Goal: Task Accomplishment & Management: Complete application form

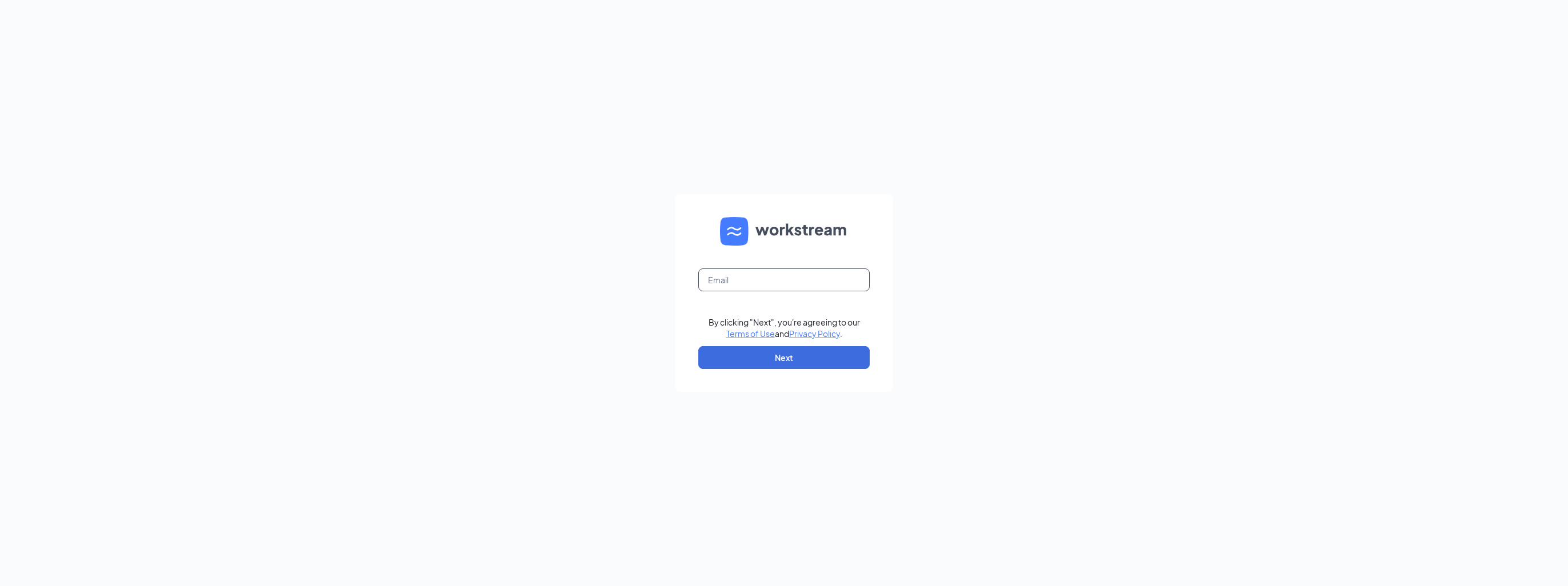
click at [726, 276] on input "text" at bounding box center [783, 280] width 171 height 23
type input "jaya.vargheese@sevabrands.com"
click at [789, 362] on button "Next" at bounding box center [783, 357] width 171 height 23
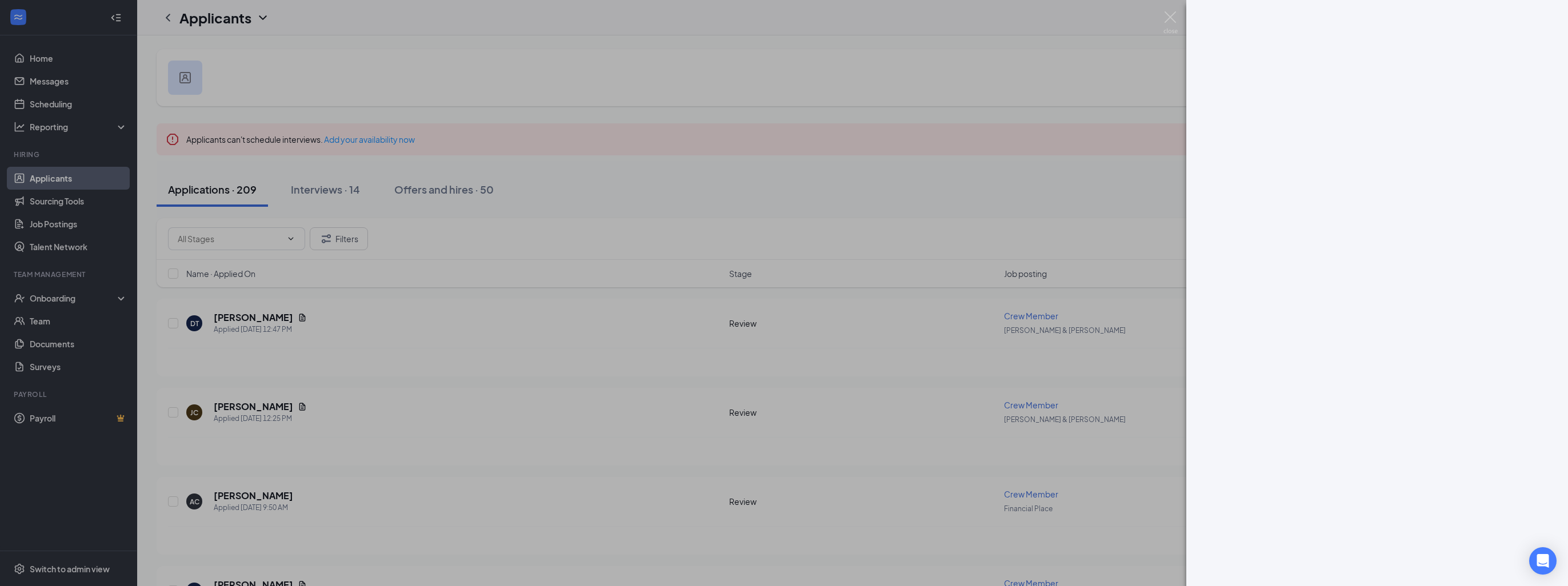
click at [53, 300] on div at bounding box center [784, 293] width 1568 height 586
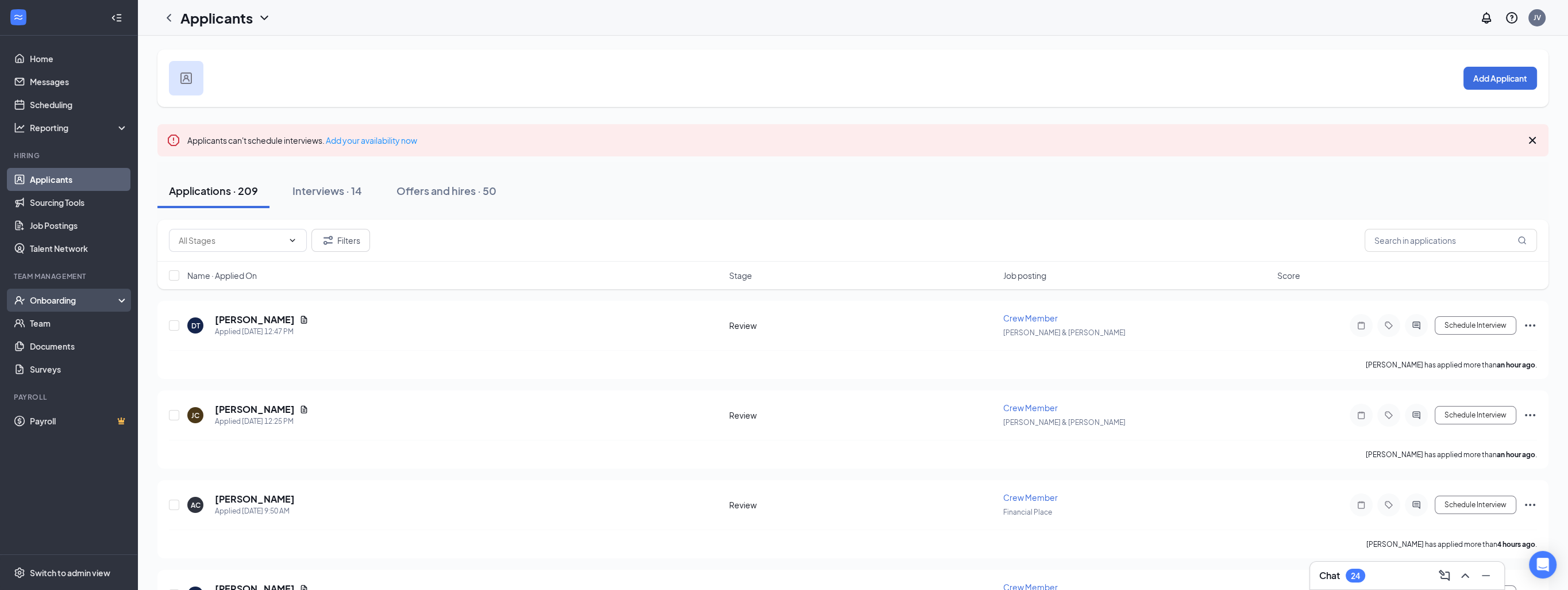
click at [69, 302] on div "Onboarding" at bounding box center [74, 300] width 89 height 12
click at [63, 325] on link "Overview" at bounding box center [78, 323] width 98 height 23
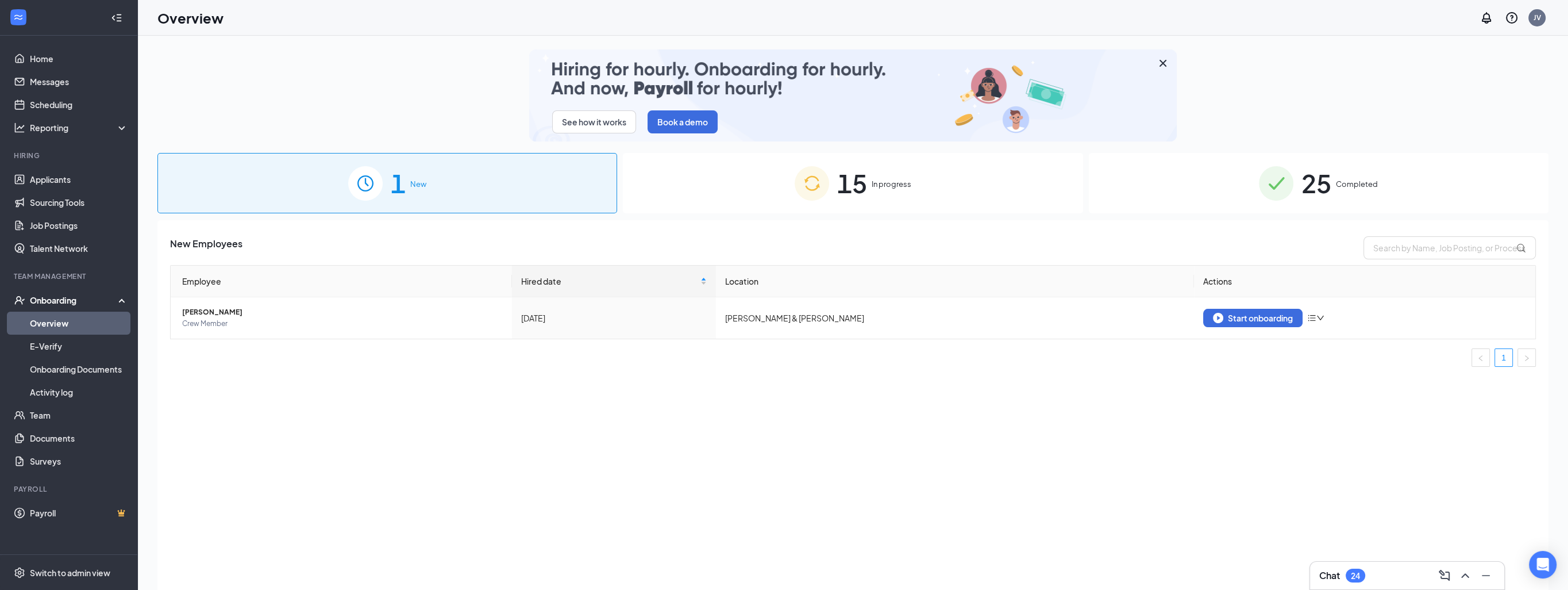
click at [893, 190] on div "15 In progress" at bounding box center [853, 183] width 460 height 61
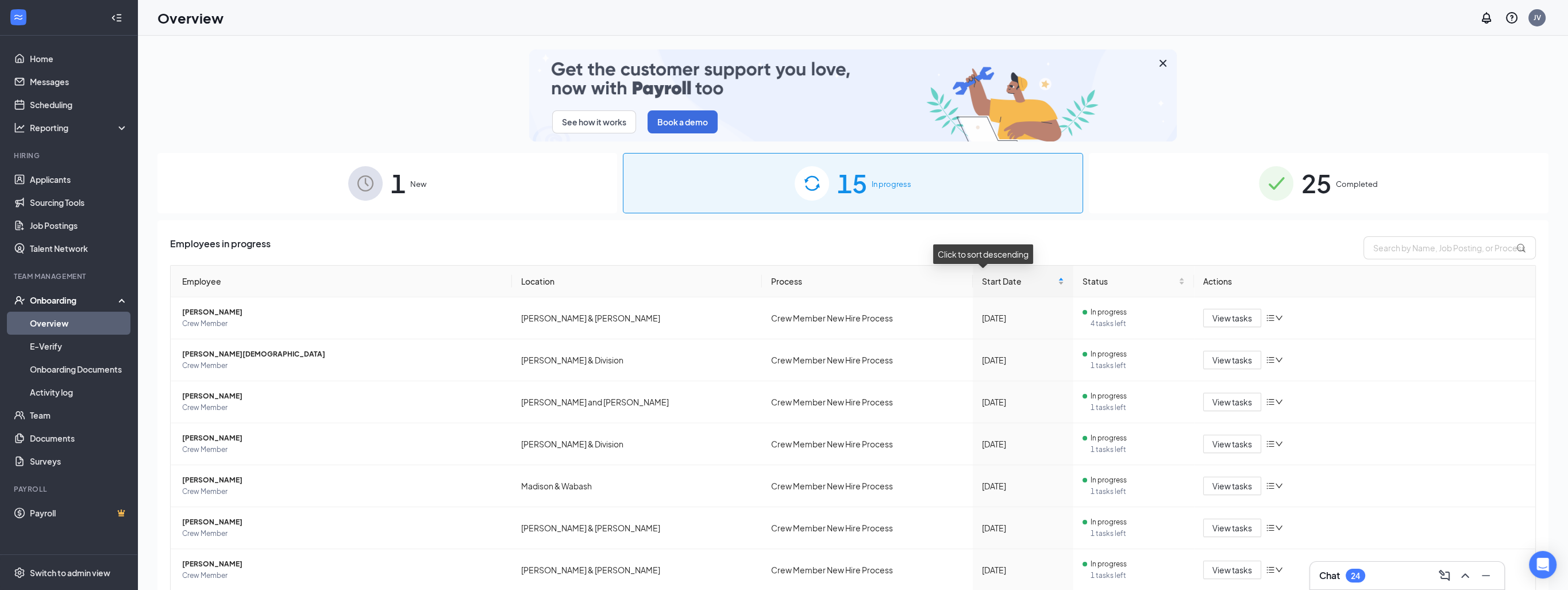
click at [1030, 278] on div "Start Date" at bounding box center [1023, 281] width 82 height 13
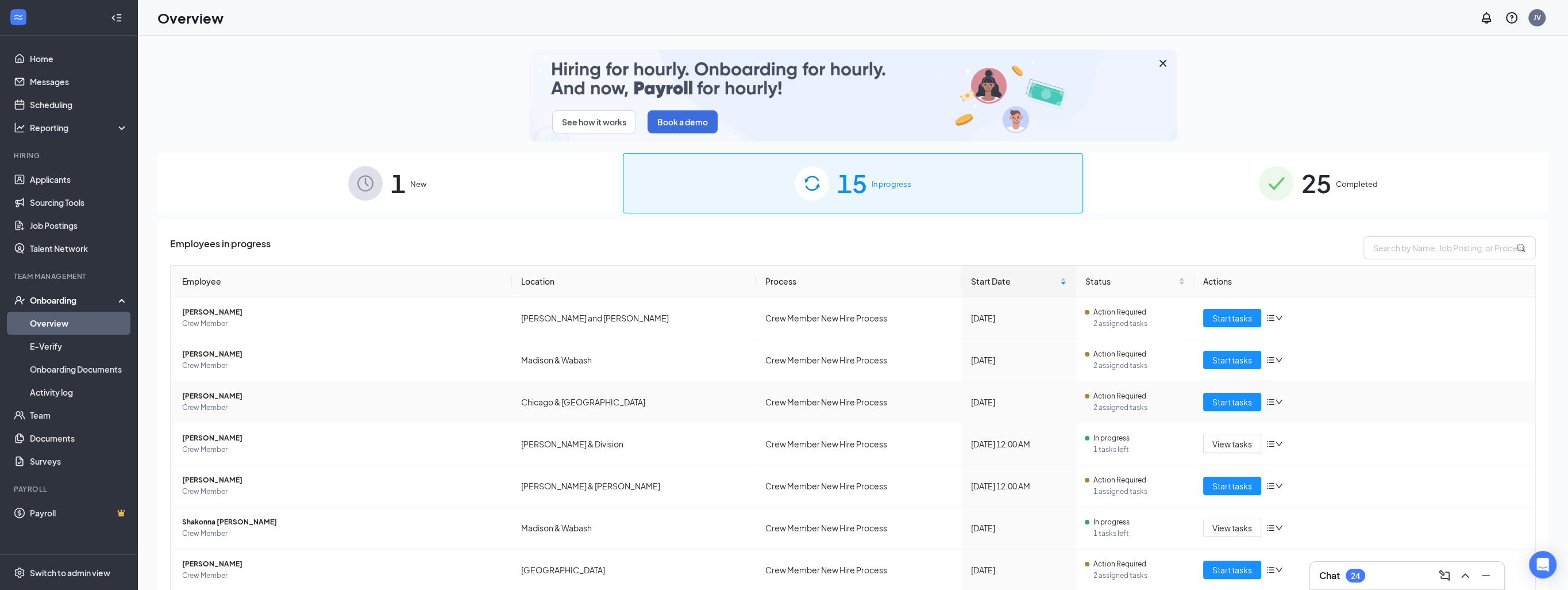
click at [1267, 401] on icon "bars" at bounding box center [1271, 402] width 7 height 7
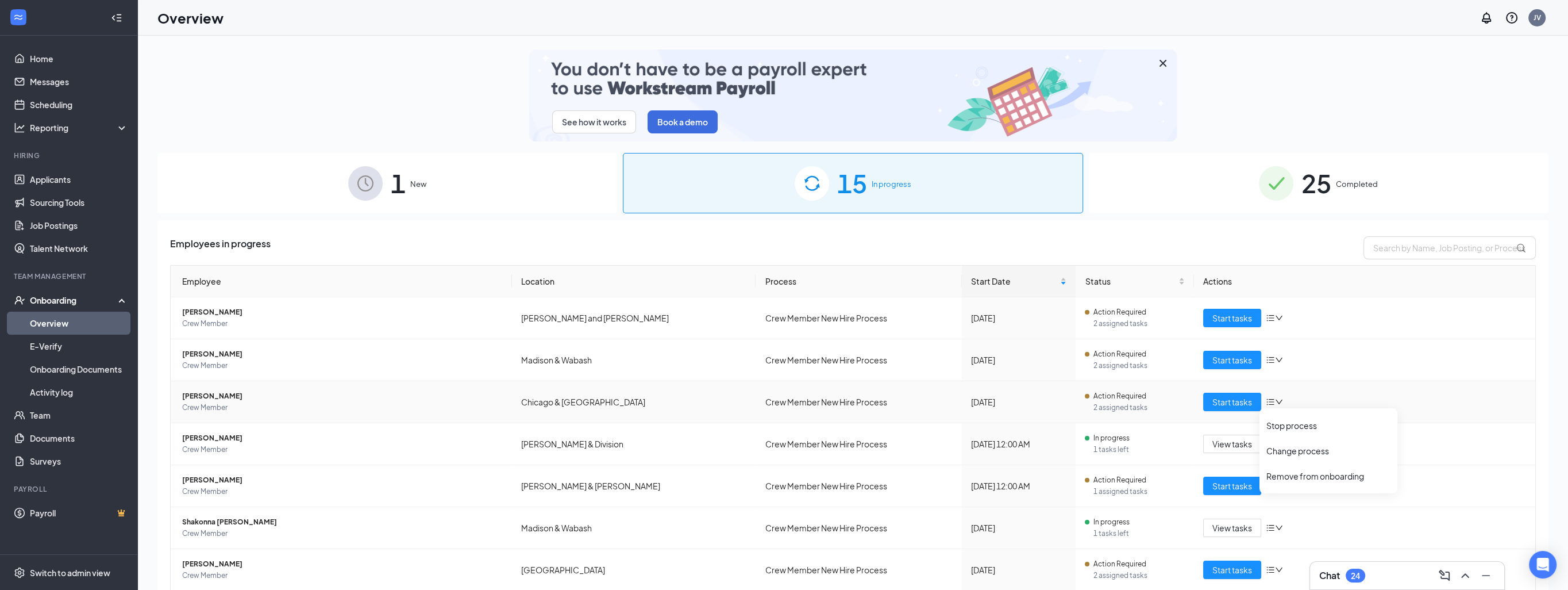
click at [1194, 396] on td "Start tasks" at bounding box center [1365, 402] width 341 height 42
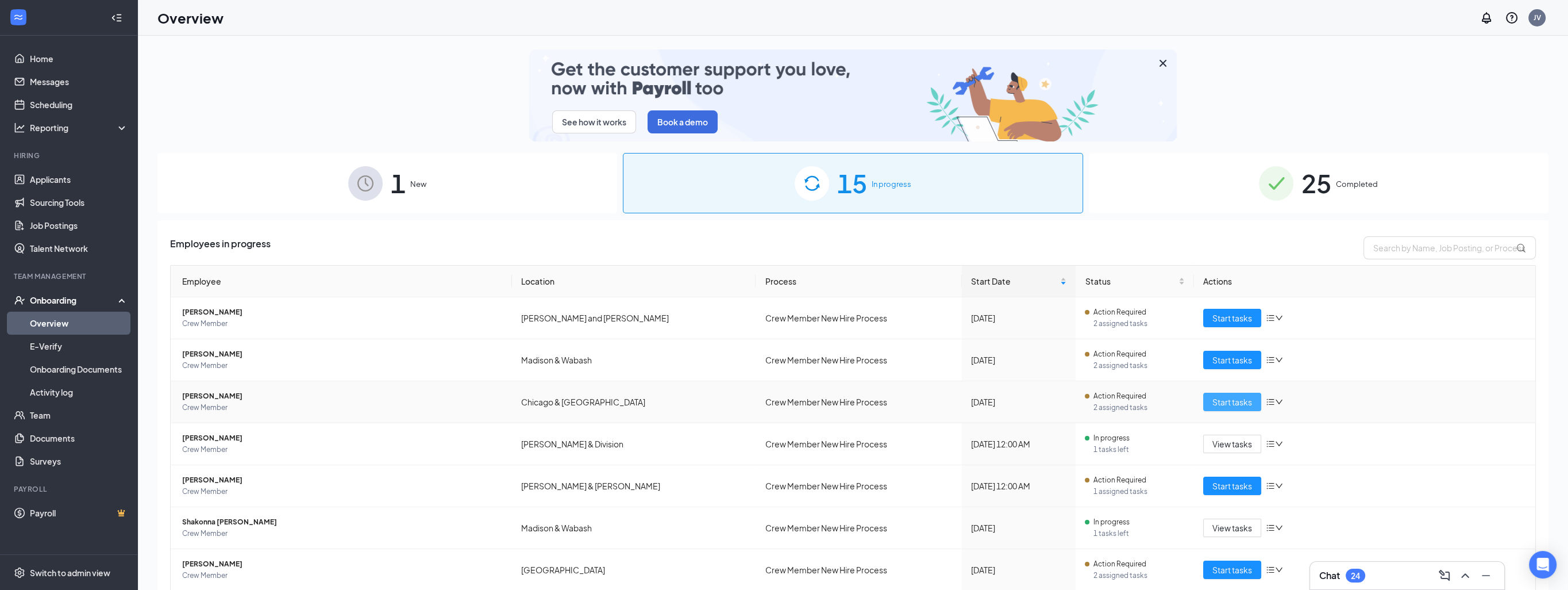
click at [1213, 398] on span "Start tasks" at bounding box center [1233, 401] width 40 height 13
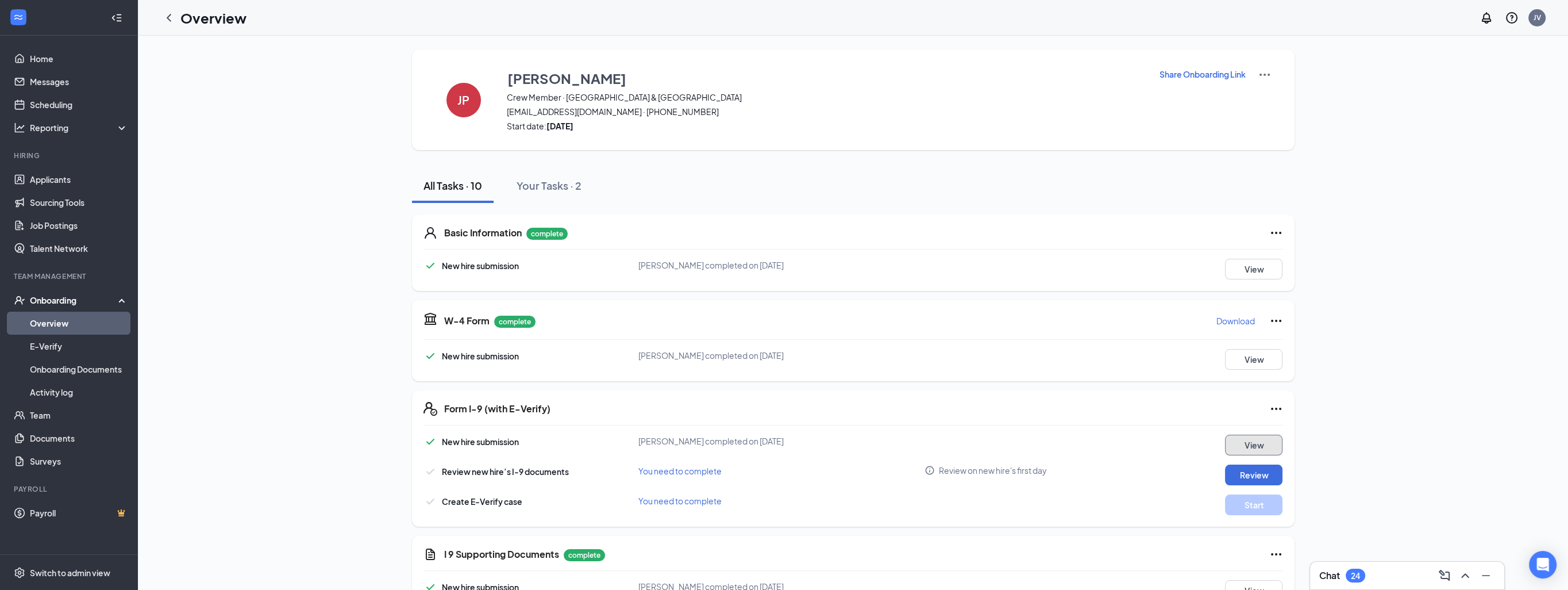
click at [1246, 449] on button "View" at bounding box center [1254, 445] width 58 height 21
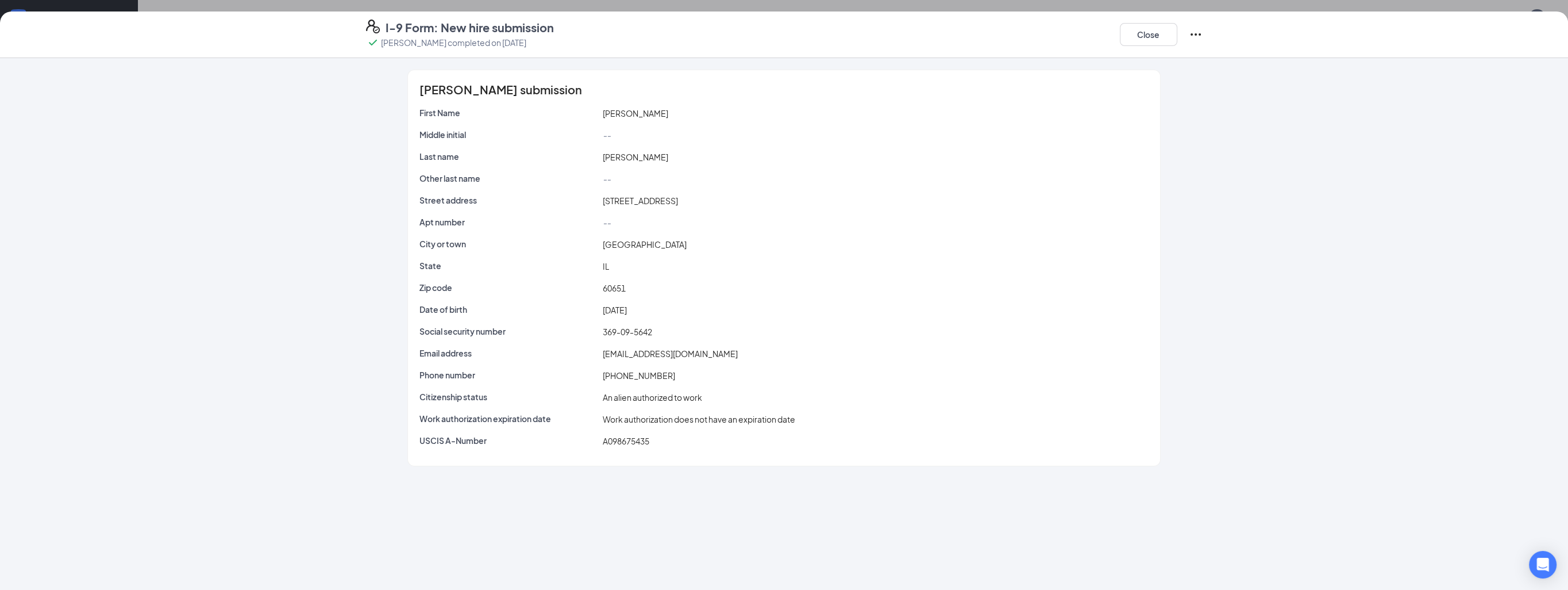
click at [1204, 38] on div "I-9 Form: New hire submission Joseline Perez completed on Aug 26, 2025 Close" at bounding box center [784, 34] width 883 height 30
click at [1202, 37] on icon "Ellipses" at bounding box center [1196, 34] width 14 height 14
click at [1212, 62] on span "Restart" at bounding box center [1218, 58] width 27 height 12
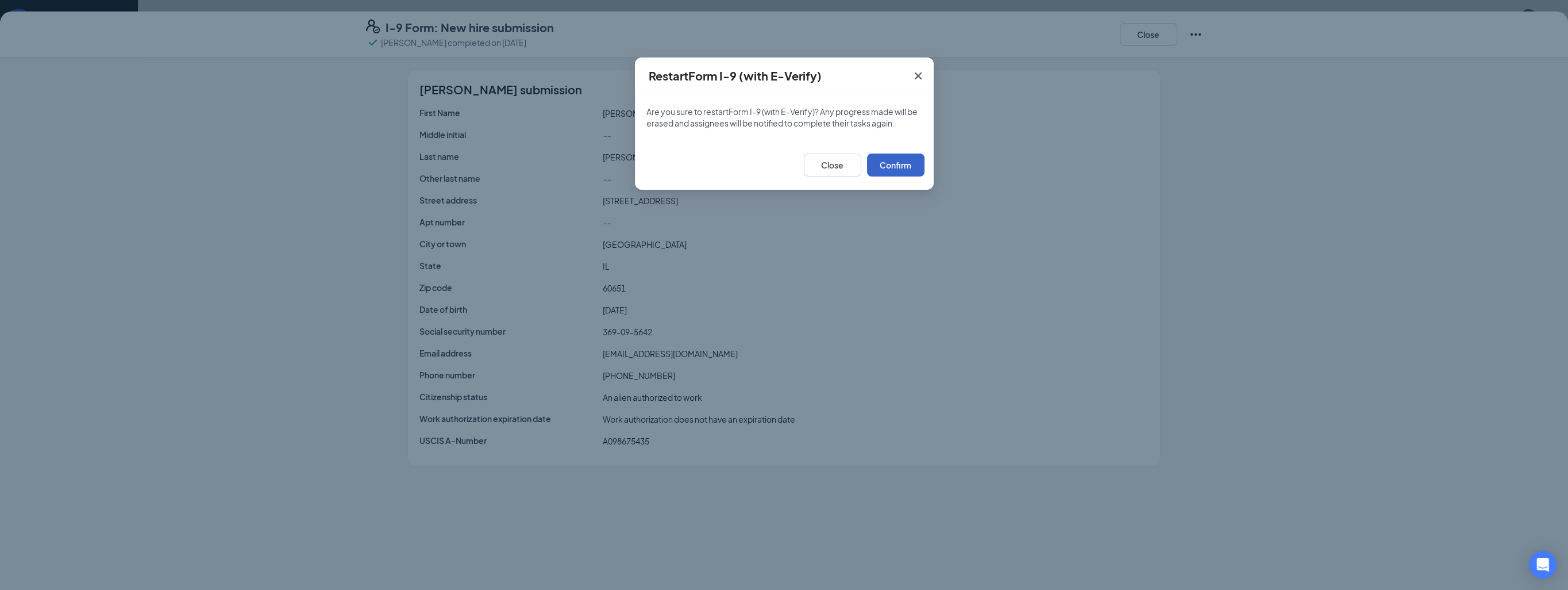
click at [908, 166] on button "Confirm" at bounding box center [896, 165] width 58 height 23
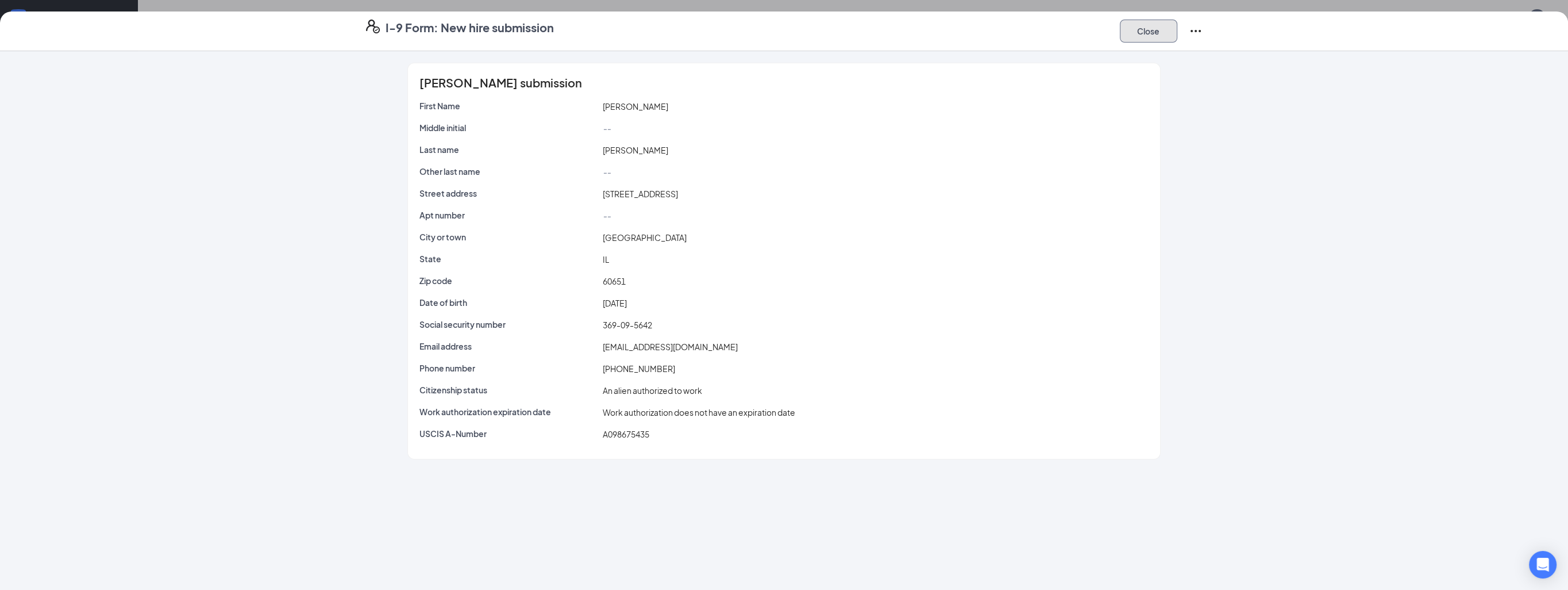
click at [1156, 27] on button "Close" at bounding box center [1149, 30] width 58 height 23
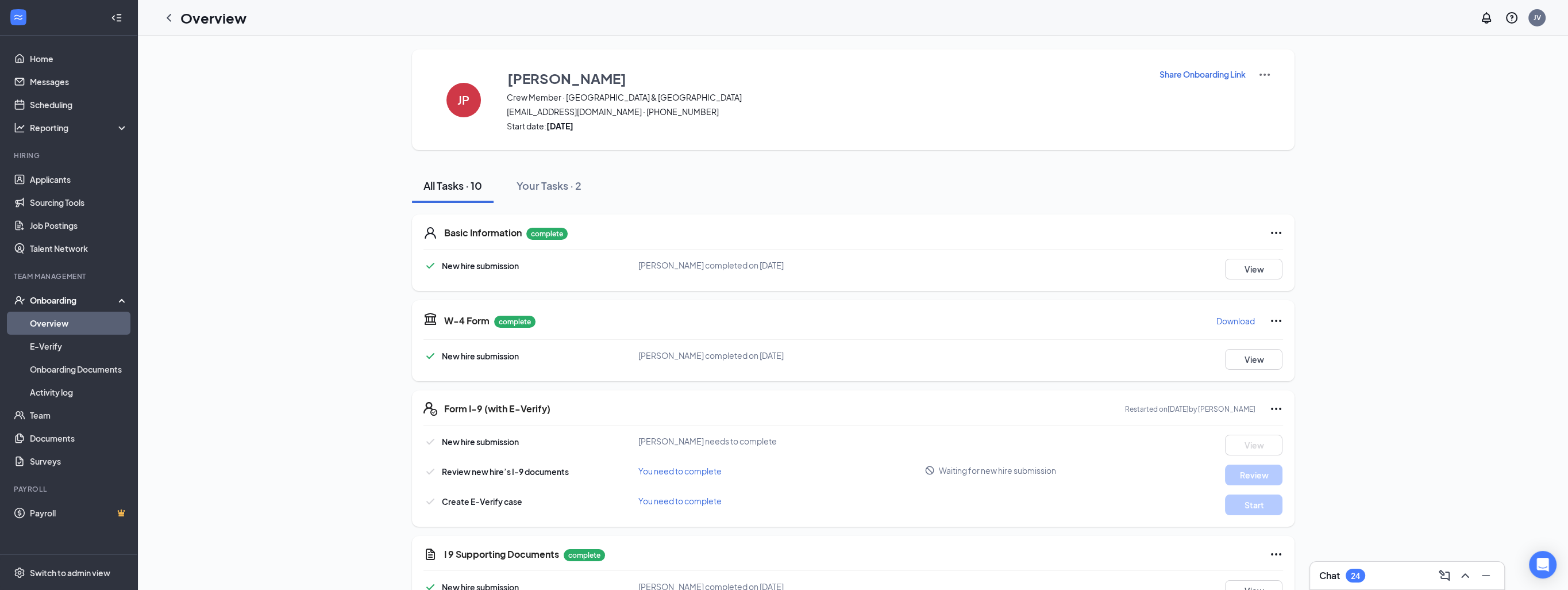
click at [808, 504] on div "You need to complete" at bounding box center [782, 501] width 287 height 13
click at [1255, 475] on button "Review" at bounding box center [1254, 475] width 58 height 21
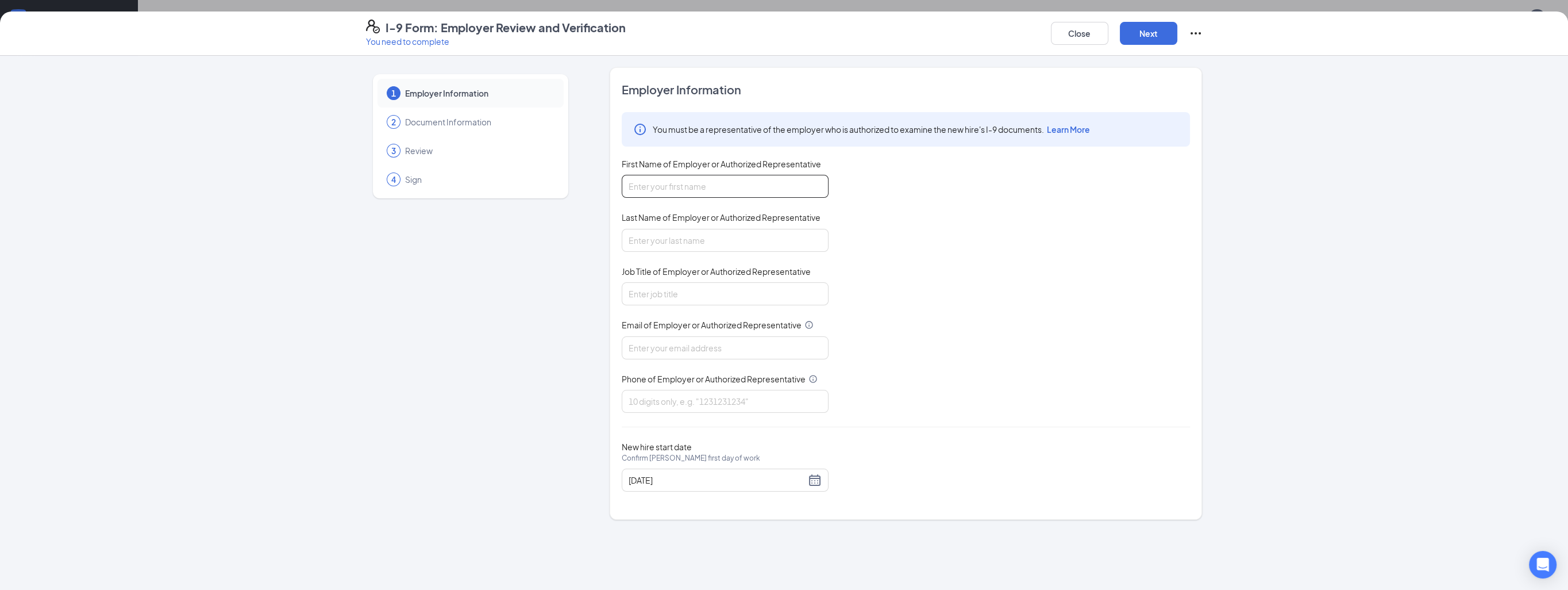
click at [709, 188] on input "First Name of Employer or Authorized Representative" at bounding box center [726, 186] width 207 height 23
type input "Jaya"
type input "[PERSON_NAME]"
type input "Director"
type input "[EMAIL_ADDRESS][PERSON_NAME][DOMAIN_NAME]"
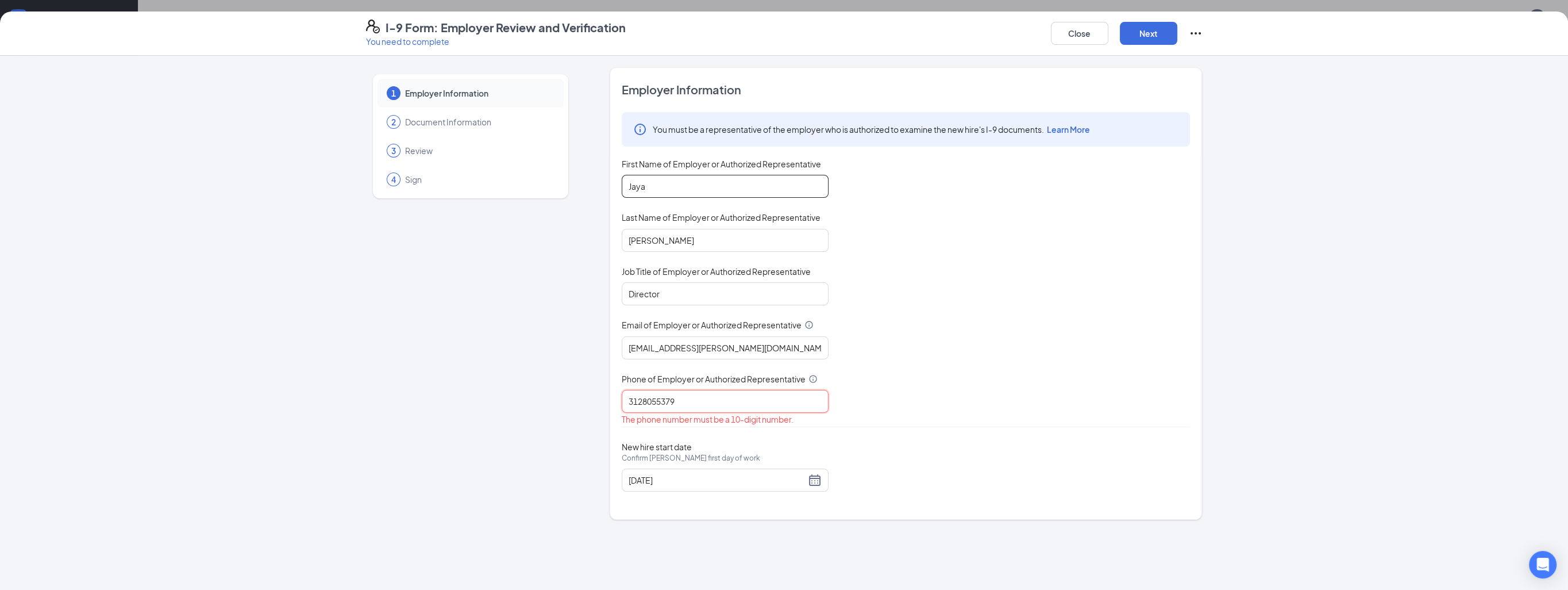
type input "3128055379"
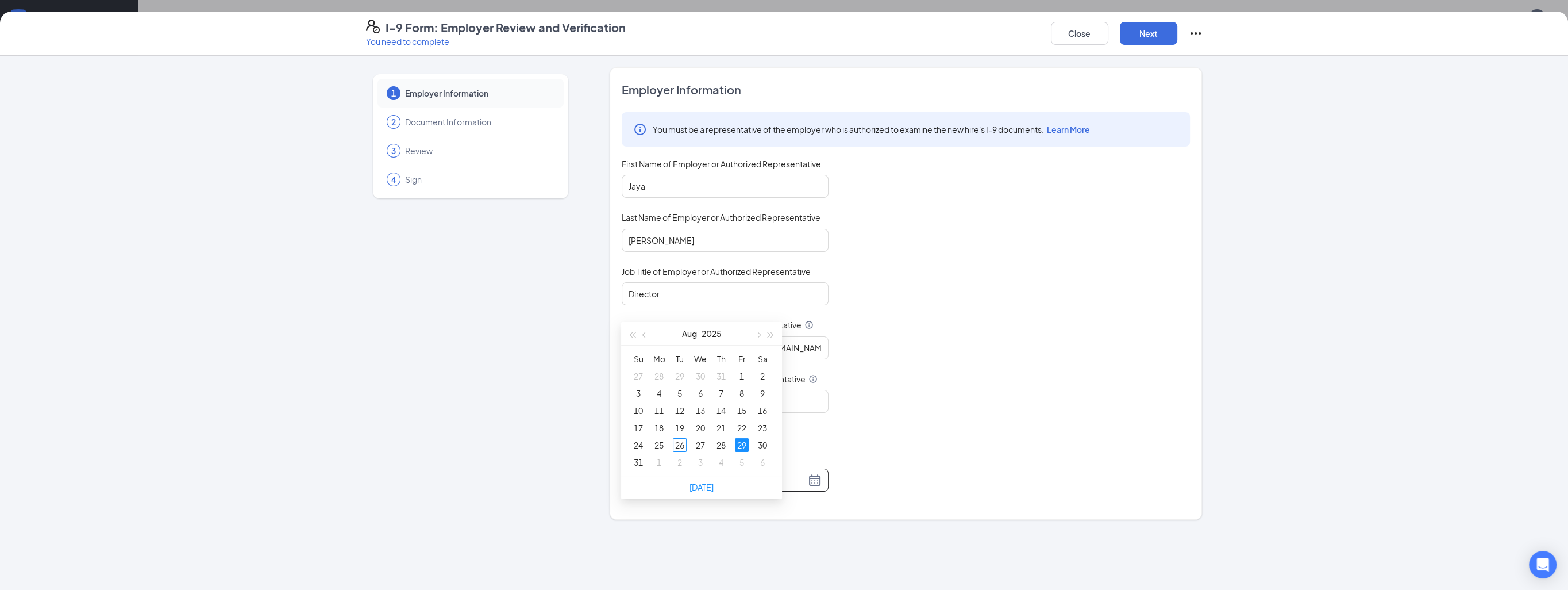
scroll to position [172, 0]
click at [723, 441] on div "28" at bounding box center [721, 441] width 14 height 14
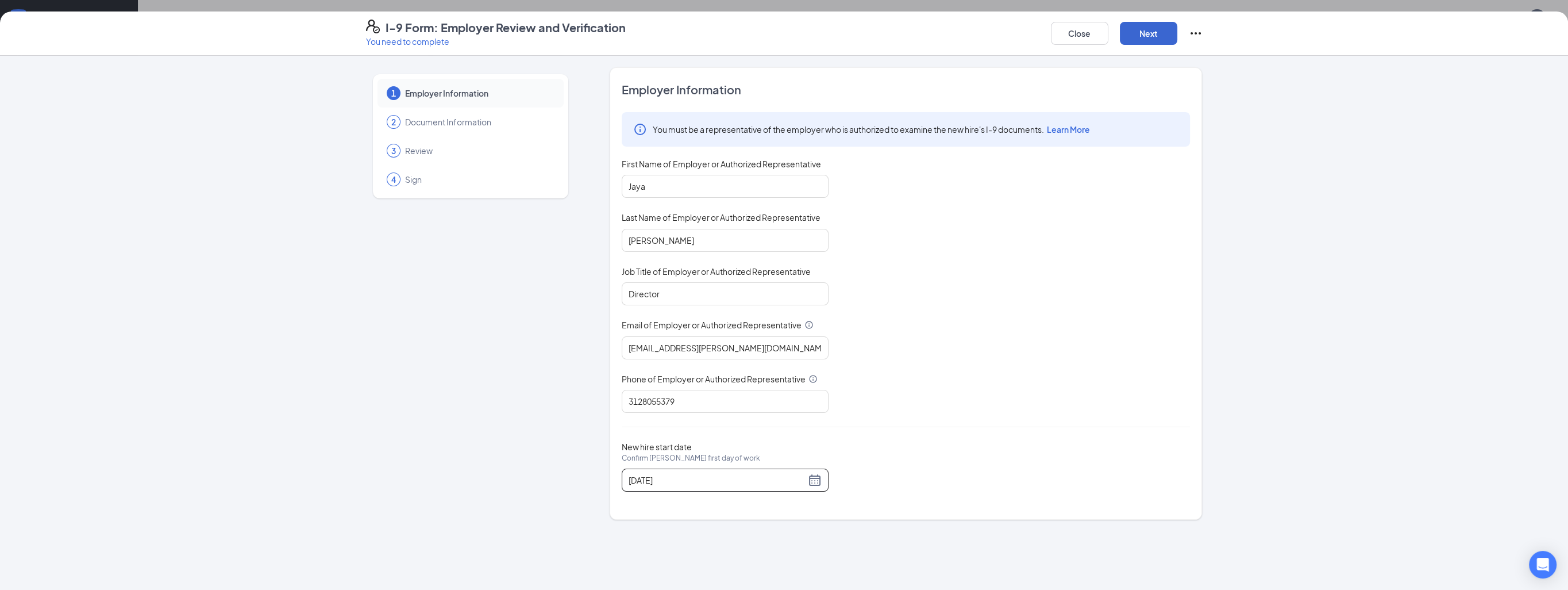
type input "[DATE]"
click at [1143, 33] on button "Next" at bounding box center [1149, 33] width 58 height 23
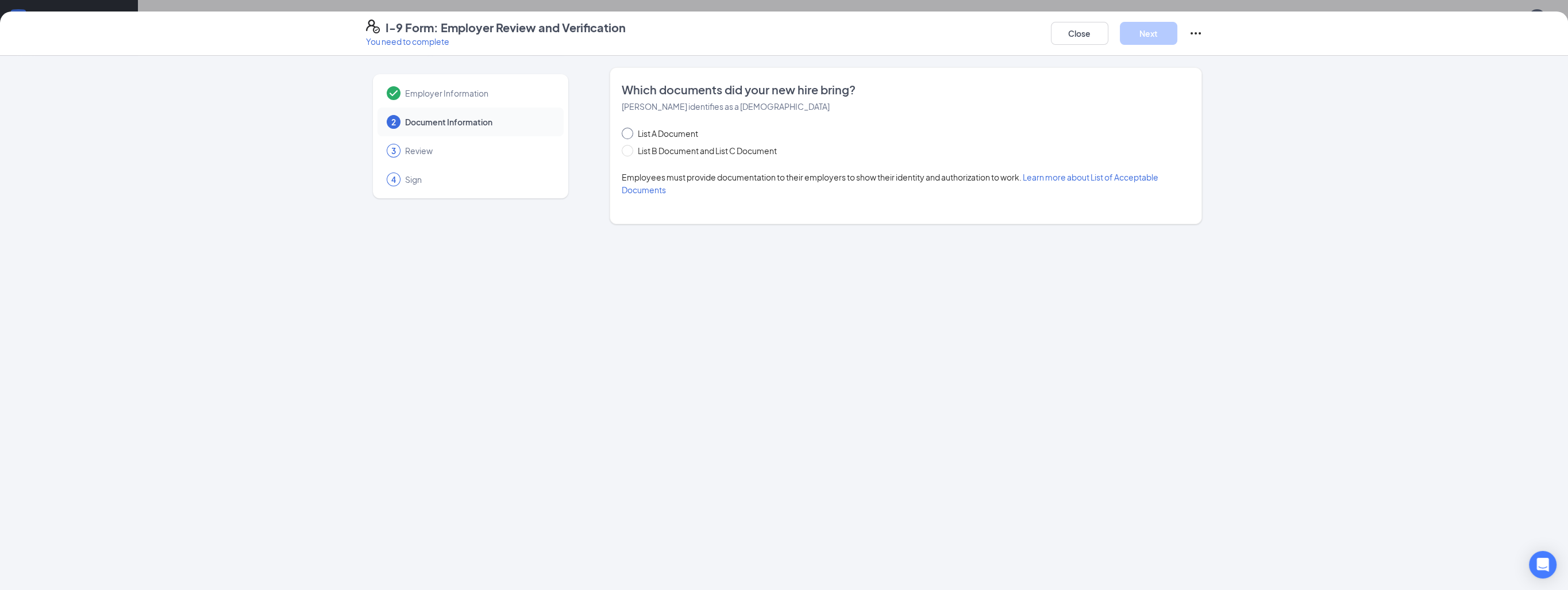
click at [630, 137] on span at bounding box center [628, 134] width 12 height 12
click at [630, 136] on input "List A Document" at bounding box center [626, 132] width 8 height 8
radio input "true"
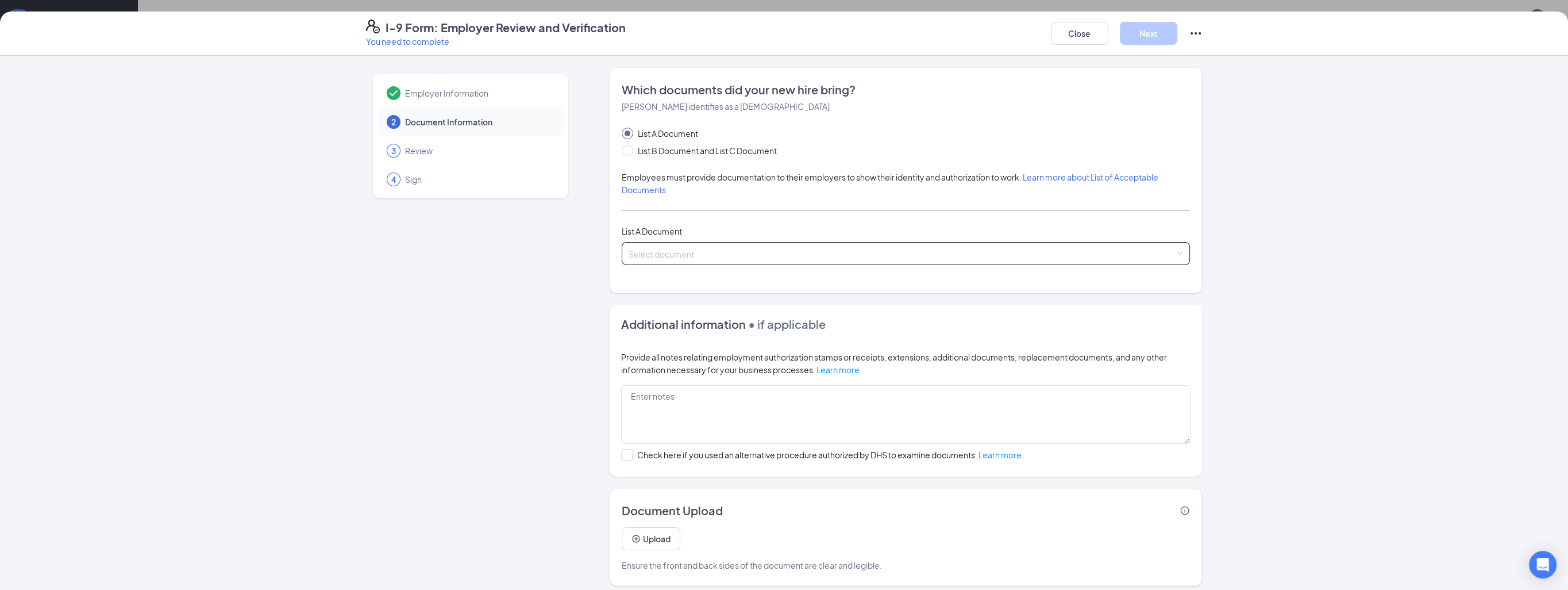
click at [640, 257] on input "search" at bounding box center [902, 251] width 547 height 17
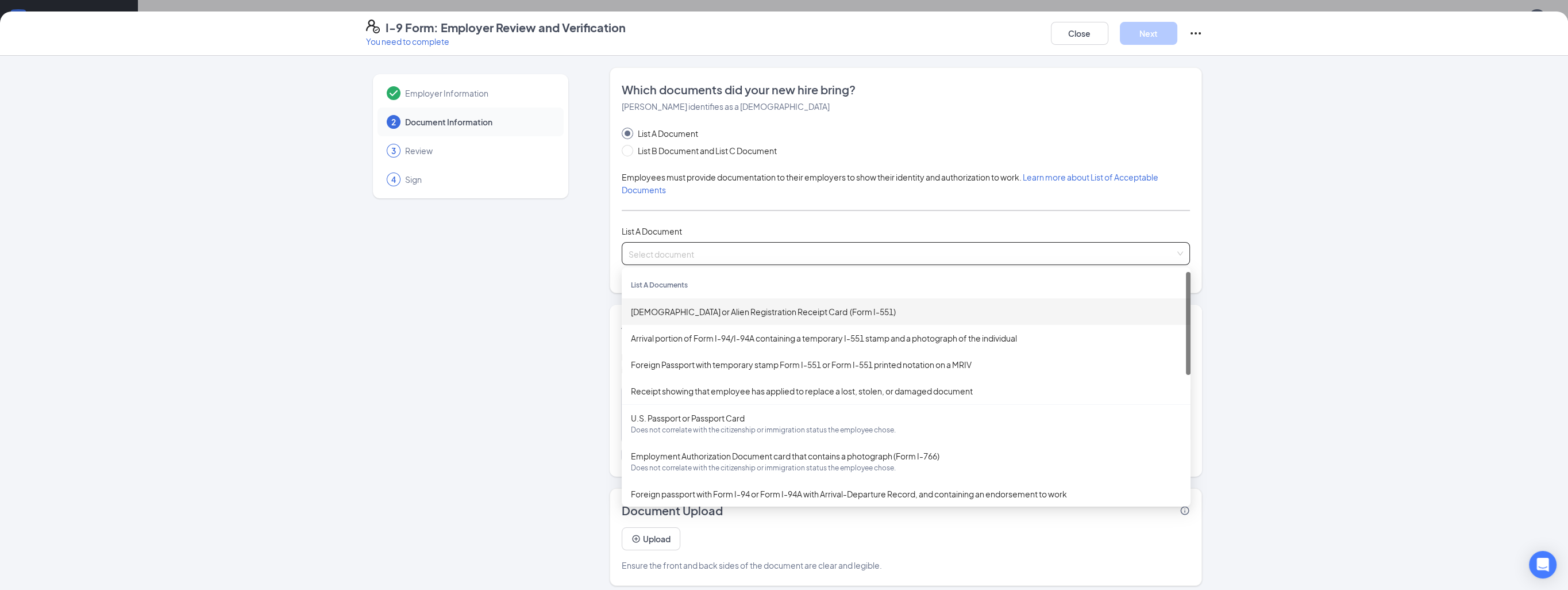
click at [653, 308] on div "[DEMOGRAPHIC_DATA] or Alien Registration Receipt Card (Form I-551)" at bounding box center [906, 311] width 550 height 13
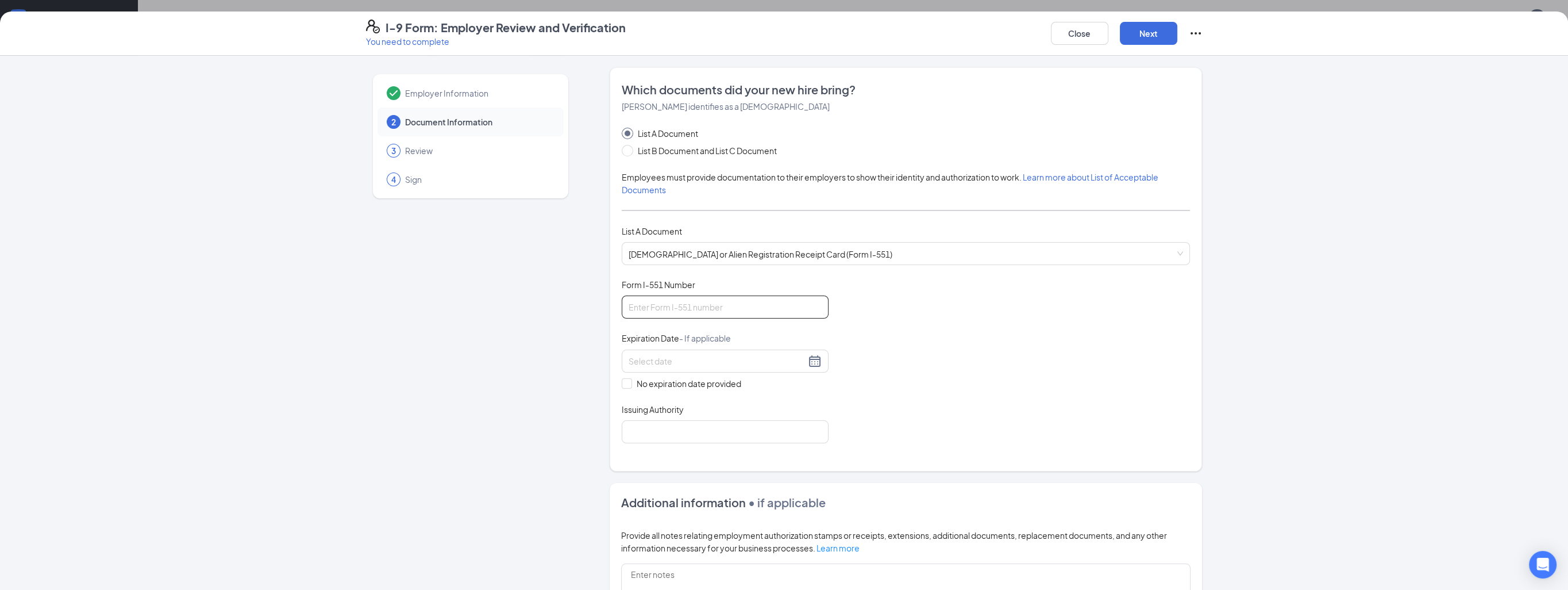
click at [656, 305] on input "Form I-551 Number" at bounding box center [726, 307] width 207 height 23
type input "MSC0675432781"
click at [761, 346] on div "Expiration Date - If applicable" at bounding box center [726, 341] width 207 height 17
click at [757, 360] on input at bounding box center [717, 361] width 177 height 13
click at [655, 442] on div "4" at bounding box center [655, 444] width 14 height 14
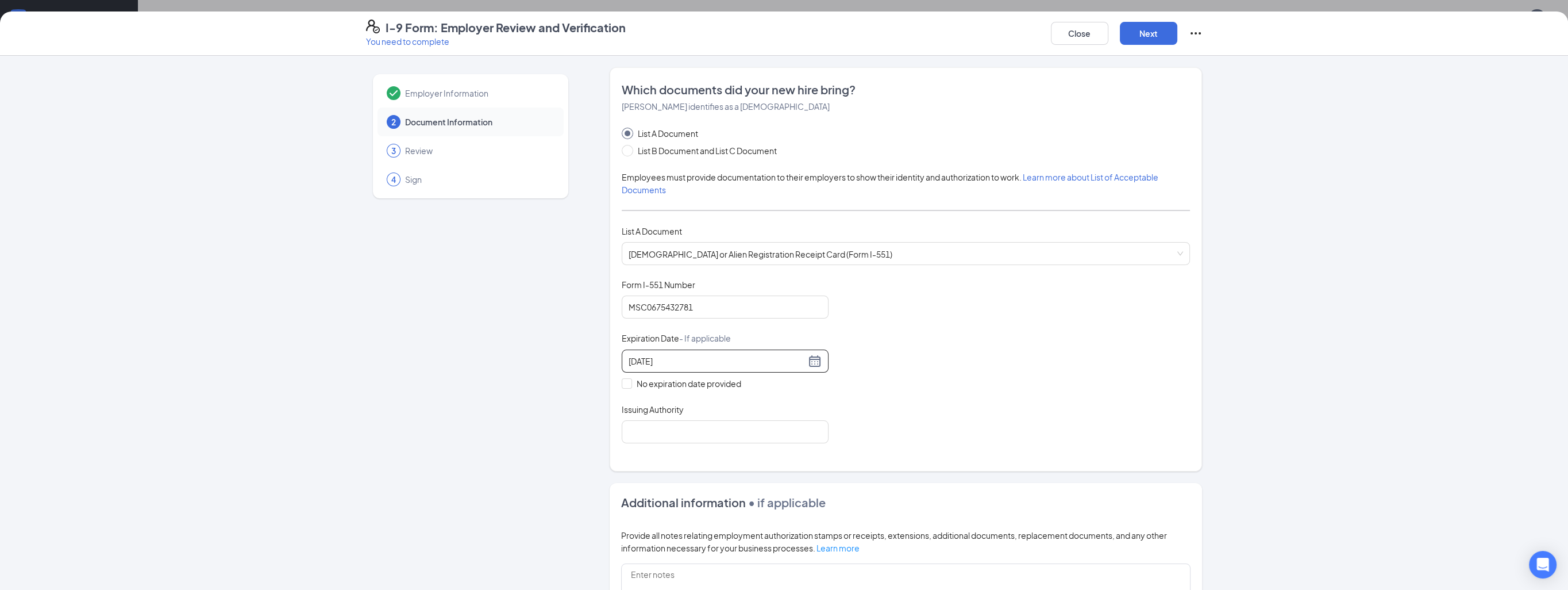
type input "[DATE]"
click at [826, 416] on div "Document Title [DEMOGRAPHIC_DATA] or Alien Registration Receipt Card (Form I-55…" at bounding box center [906, 361] width 568 height 164
click at [732, 428] on input "Issuing Authority" at bounding box center [726, 432] width 207 height 23
type input "U"
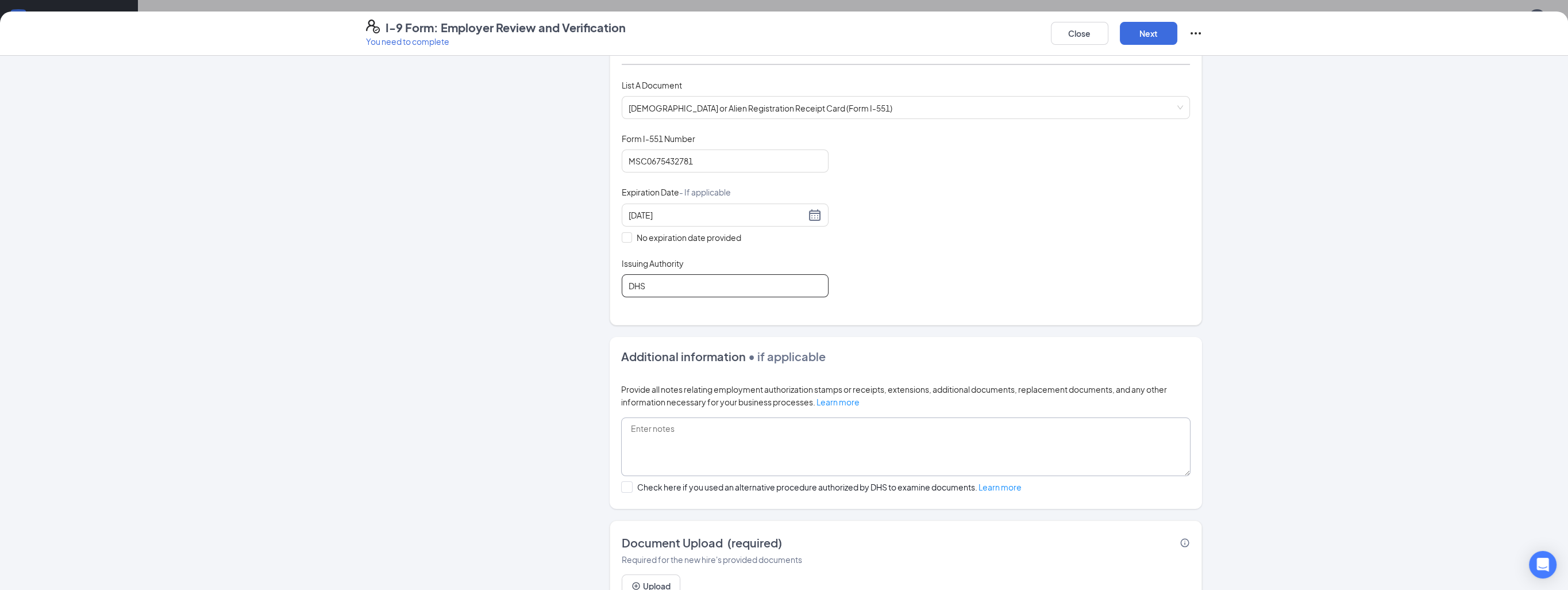
scroll to position [198, 0]
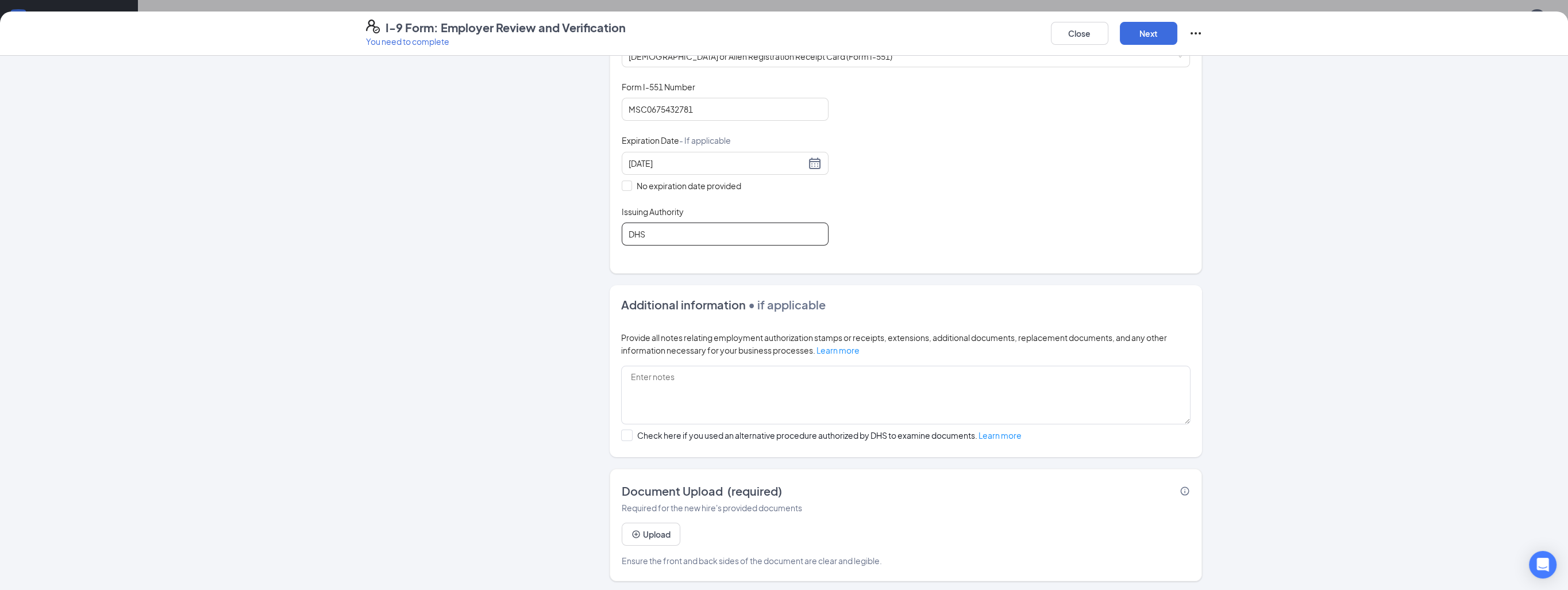
type input "DHS"
click at [663, 534] on button "Upload" at bounding box center [651, 534] width 58 height 23
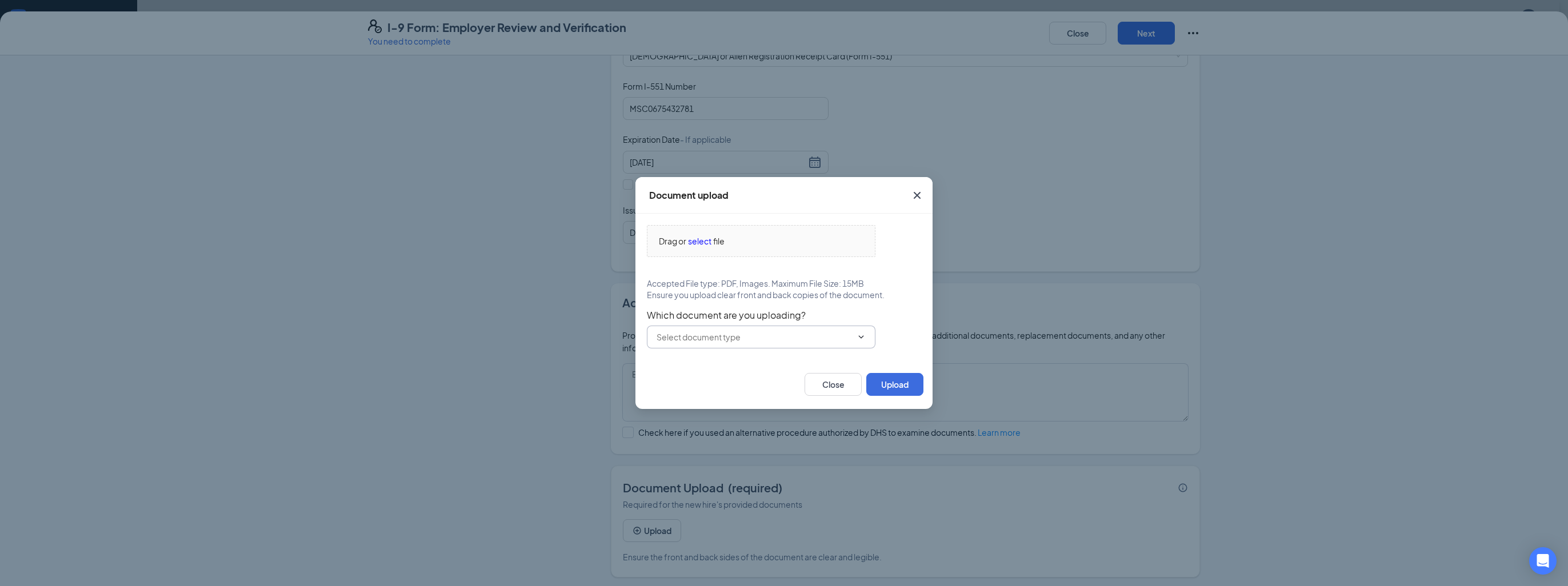
click at [860, 339] on icon "ChevronDown" at bounding box center [861, 337] width 9 height 9
click at [753, 372] on div "[DEMOGRAPHIC_DATA] or Alien Registration Receipt Card (Form I-551)" at bounding box center [761, 369] width 210 height 25
type input "[DEMOGRAPHIC_DATA] or Alien Registration Receipt Card (Form I-551)"
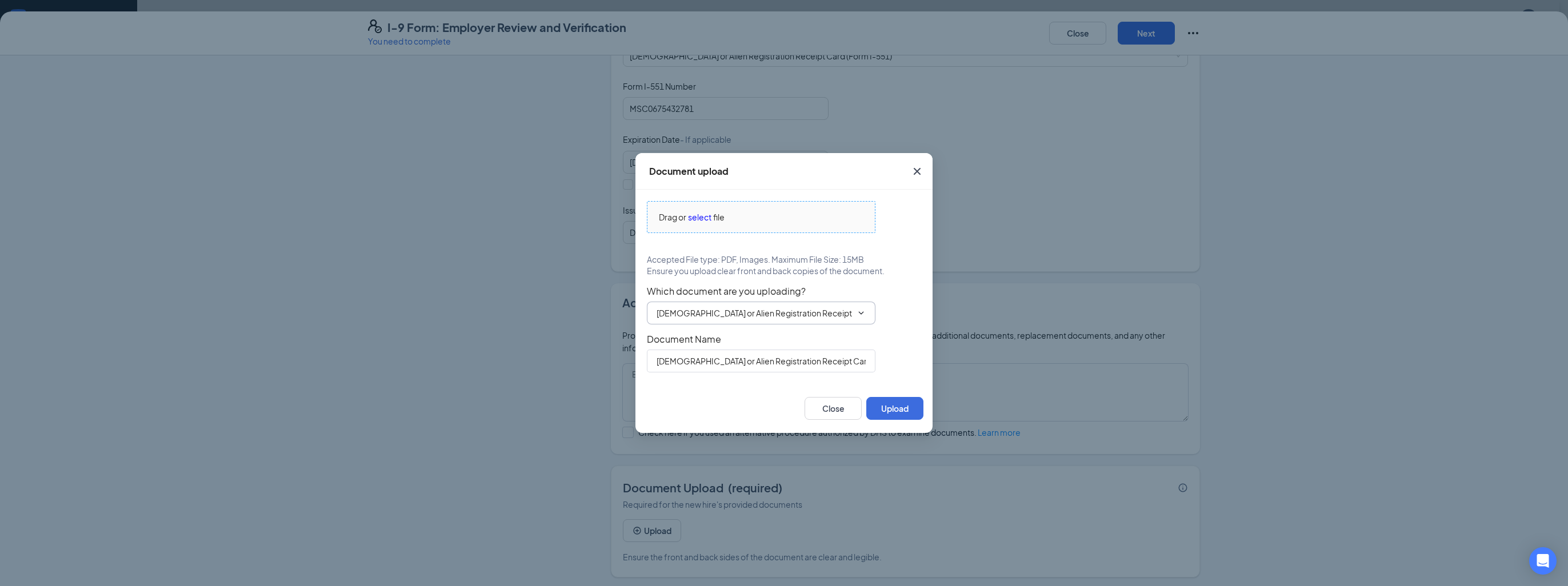
click at [703, 219] on span "select" at bounding box center [700, 217] width 24 height 12
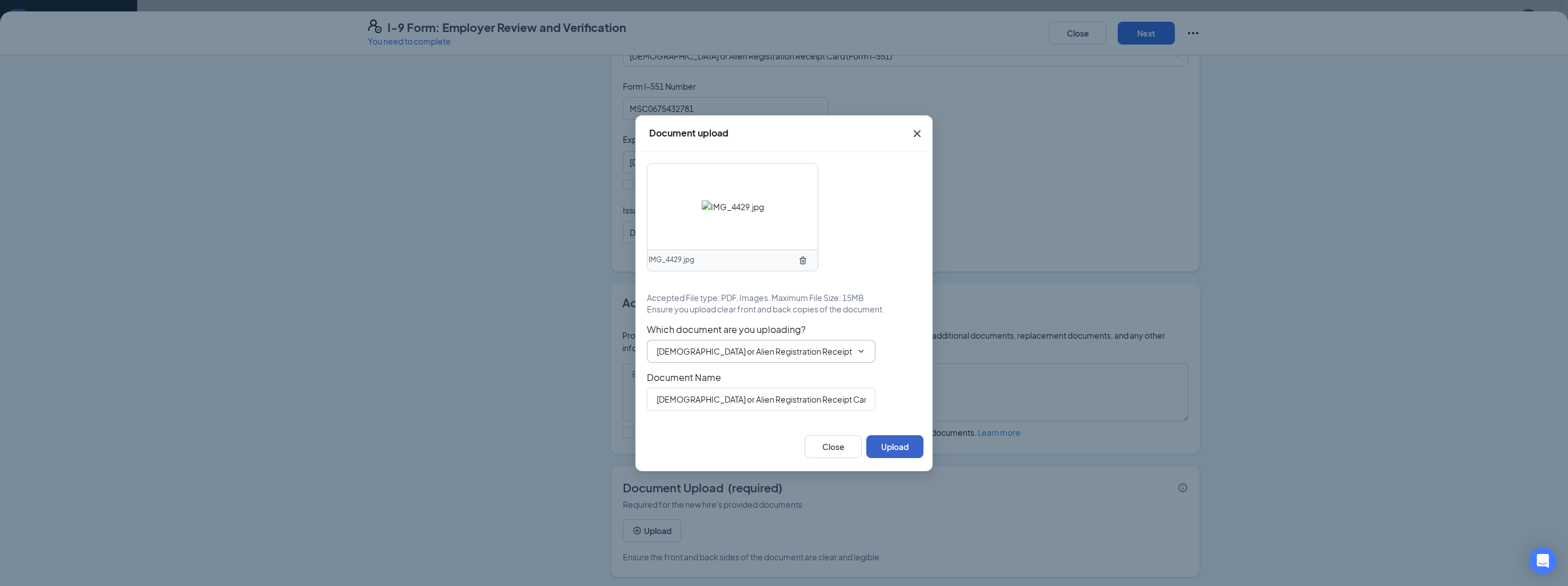
click at [884, 445] on button "Upload" at bounding box center [895, 446] width 57 height 23
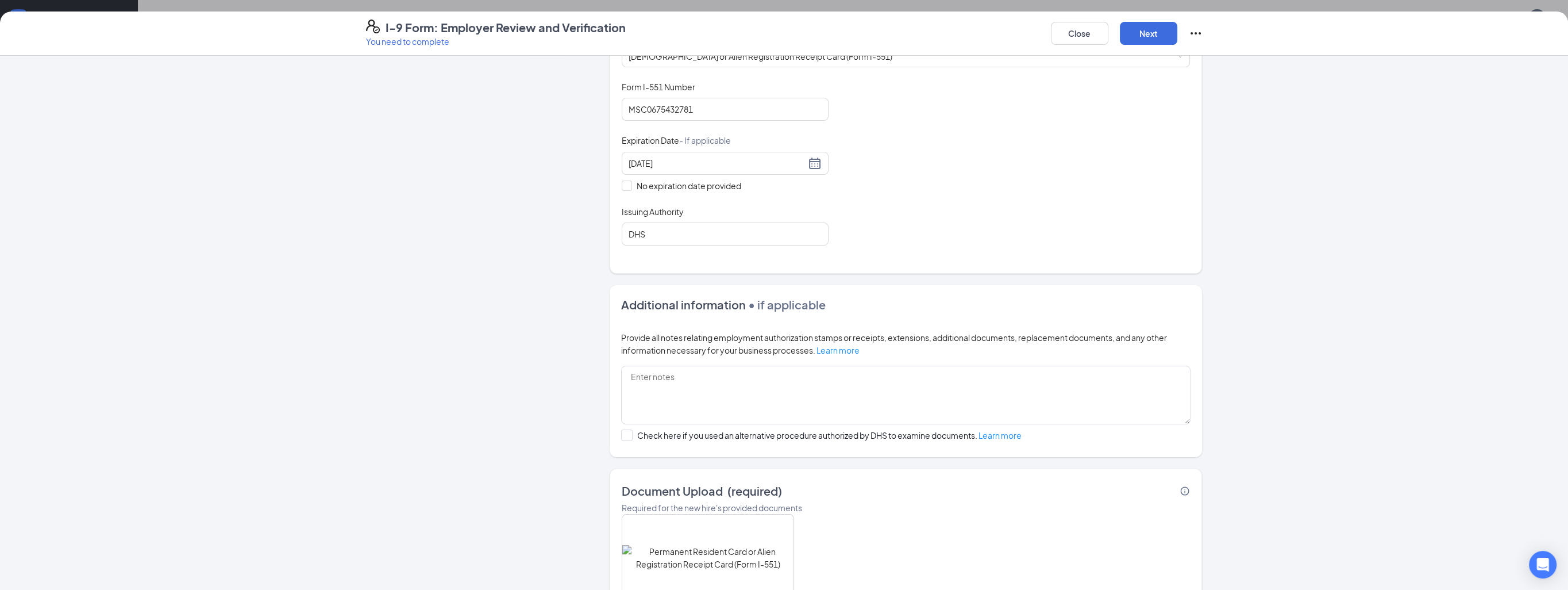
scroll to position [306, 0]
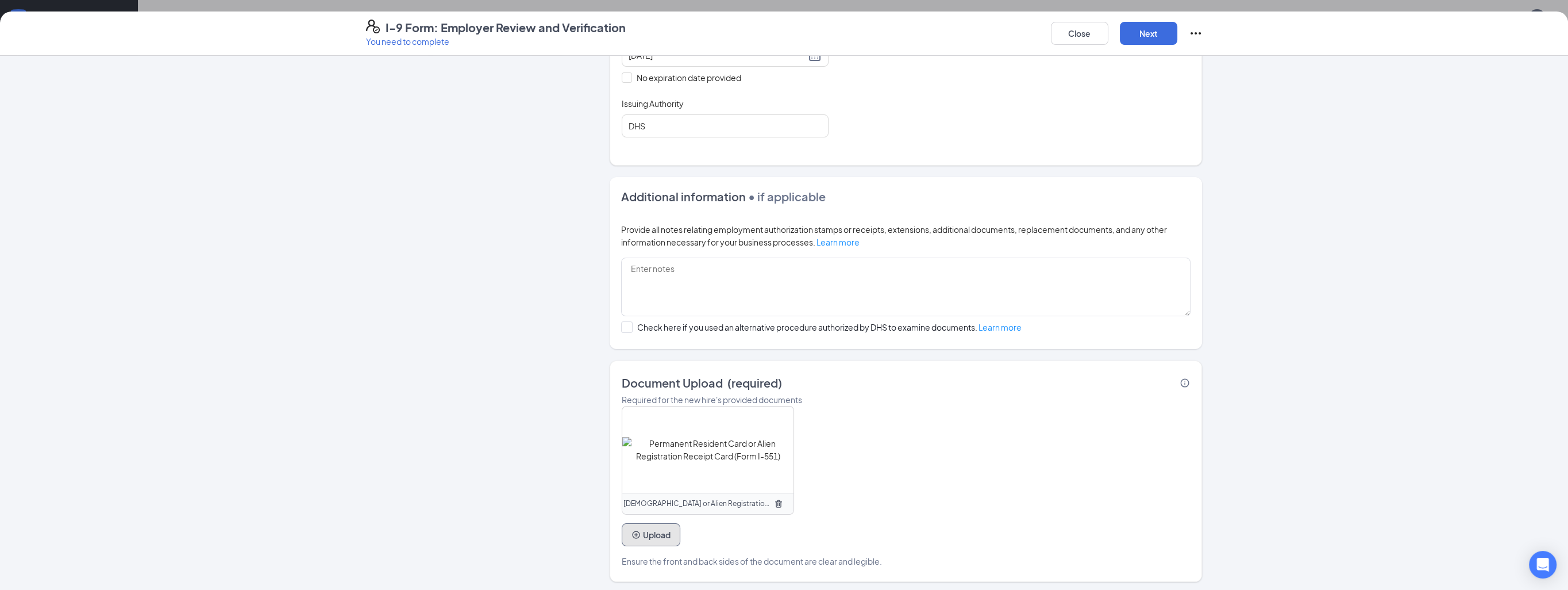
click at [651, 535] on button "Upload" at bounding box center [651, 535] width 58 height 23
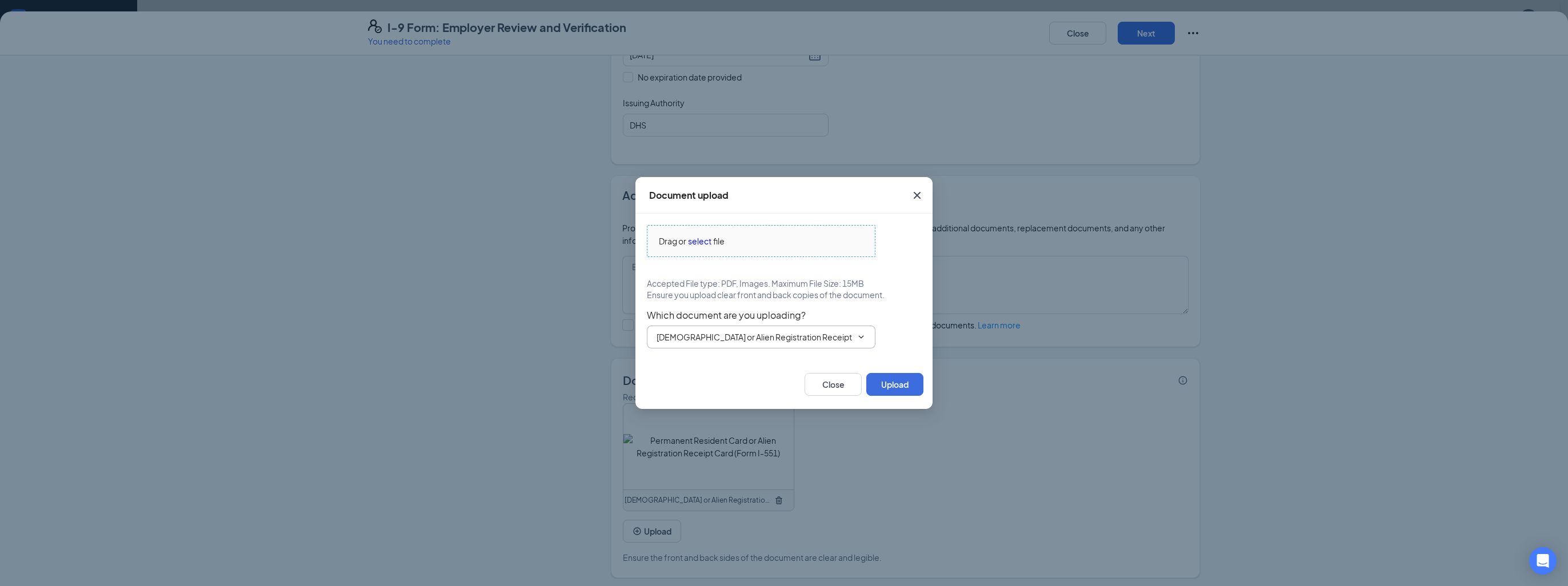
click at [700, 239] on span "select" at bounding box center [700, 241] width 24 height 12
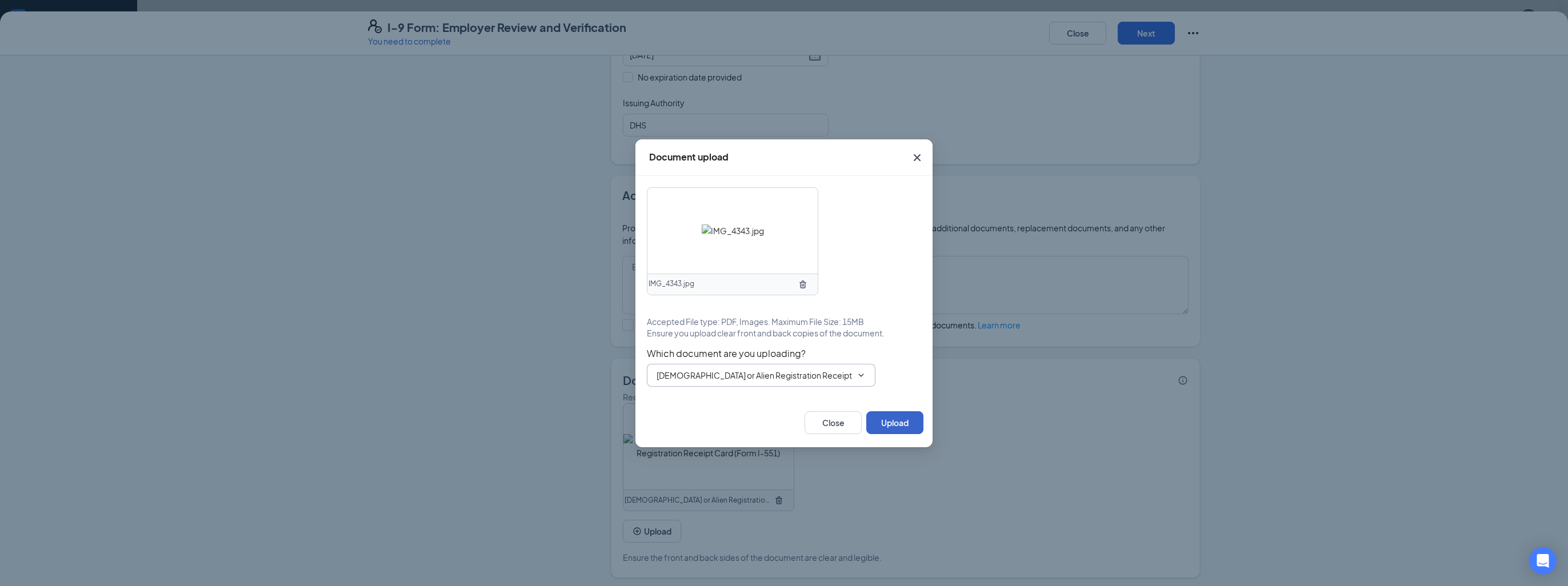
click at [896, 424] on button "Upload" at bounding box center [895, 422] width 57 height 23
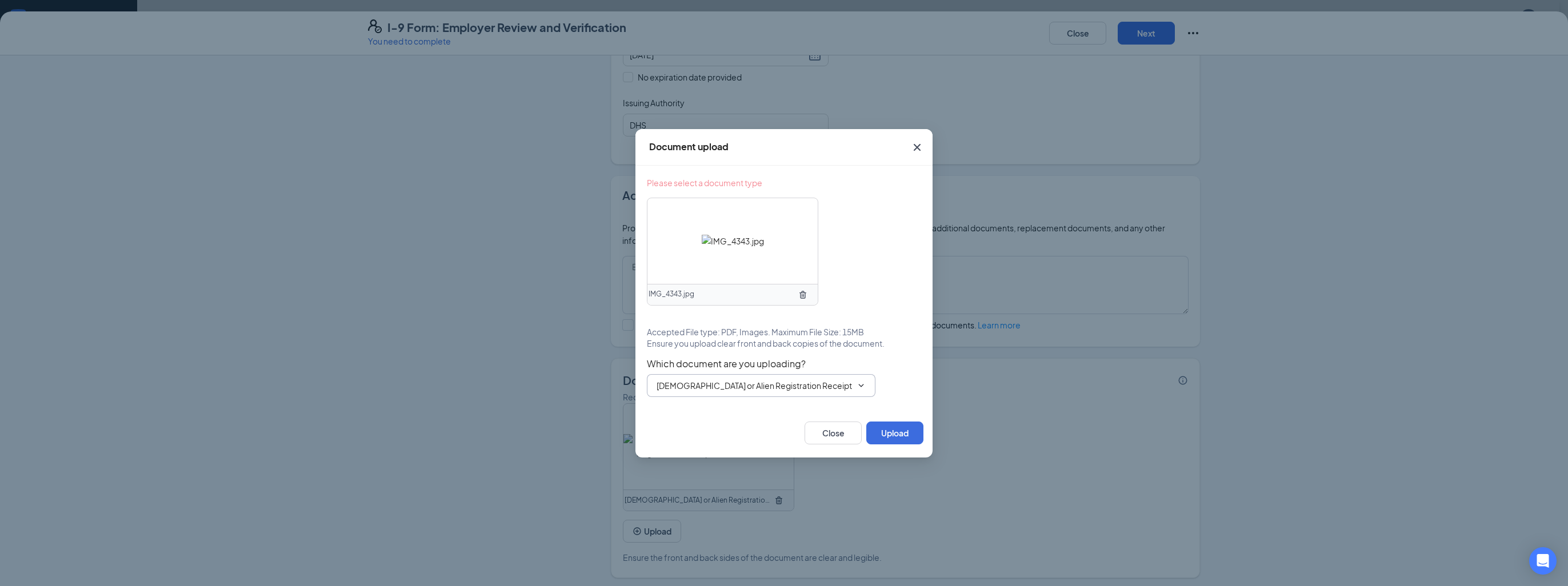
click at [761, 386] on input "[DEMOGRAPHIC_DATA] or Alien Registration Receipt Card (Form I-551)" at bounding box center [755, 385] width 195 height 12
click at [786, 408] on div "[DEMOGRAPHIC_DATA] or Alien Registration Receipt Card (Form I-551)" at bounding box center [755, 417] width 199 height 25
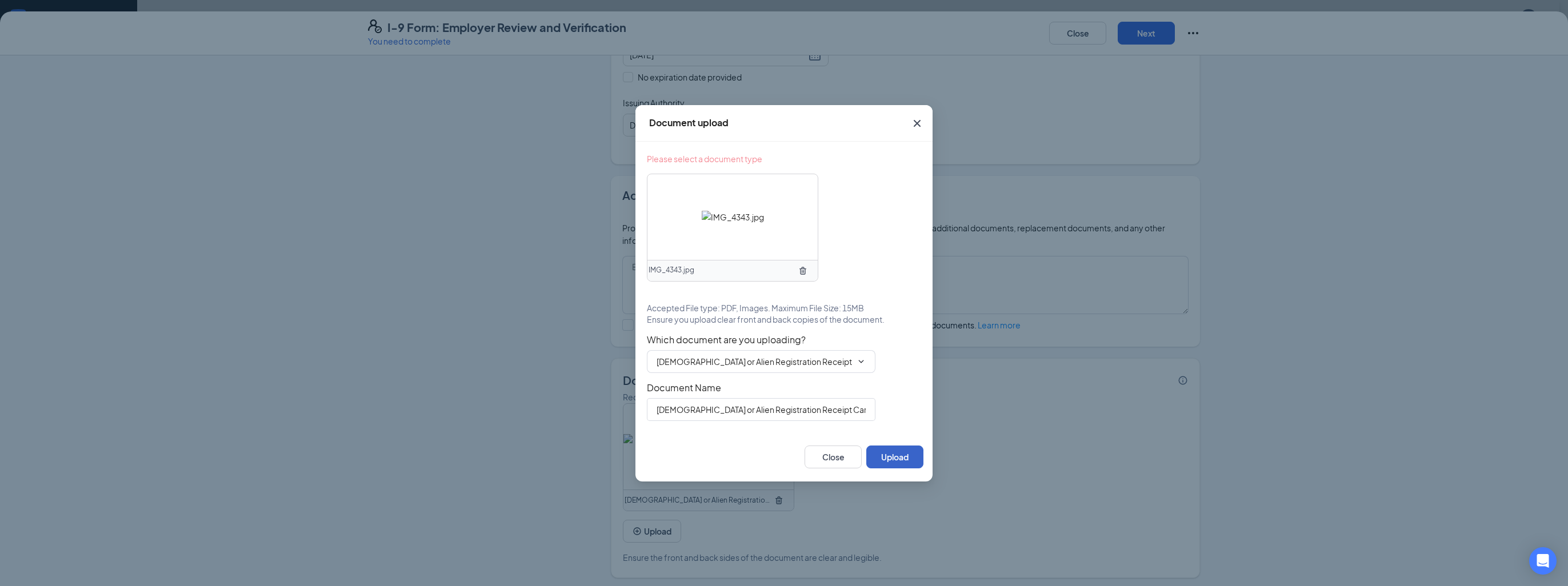
click at [888, 455] on button "Upload" at bounding box center [895, 457] width 57 height 23
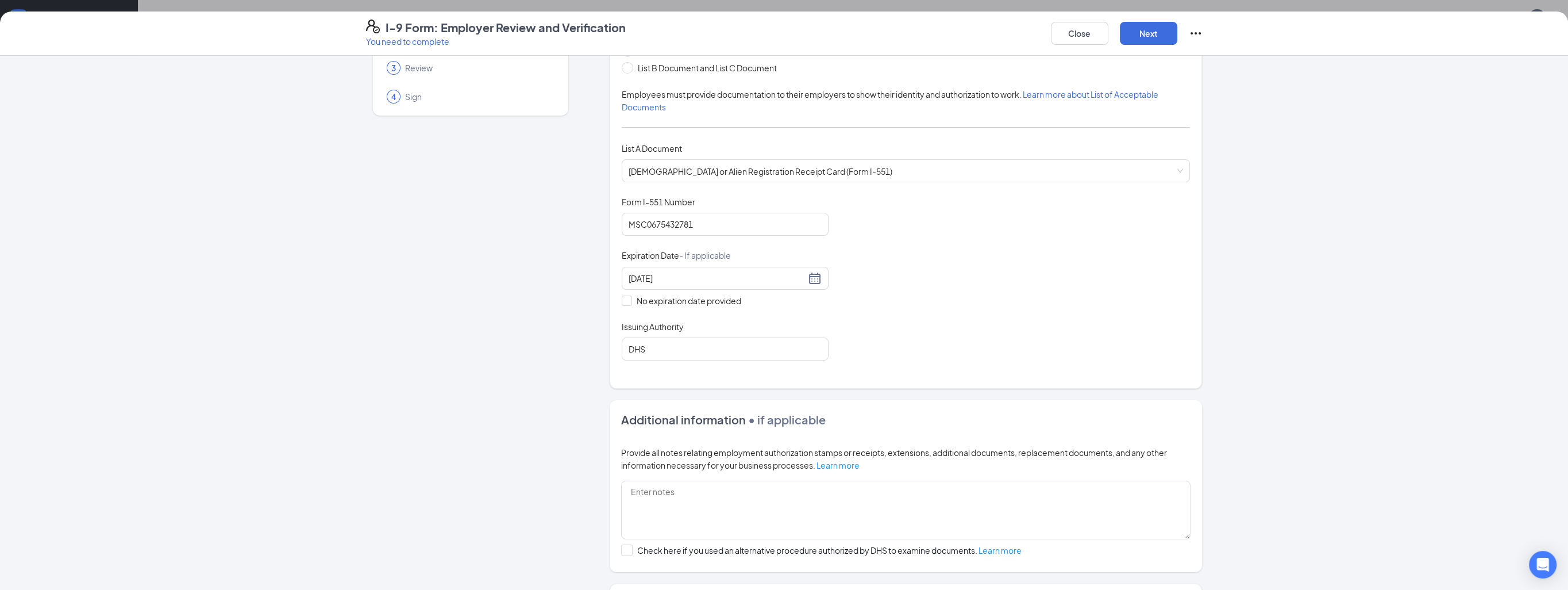
scroll to position [76, 0]
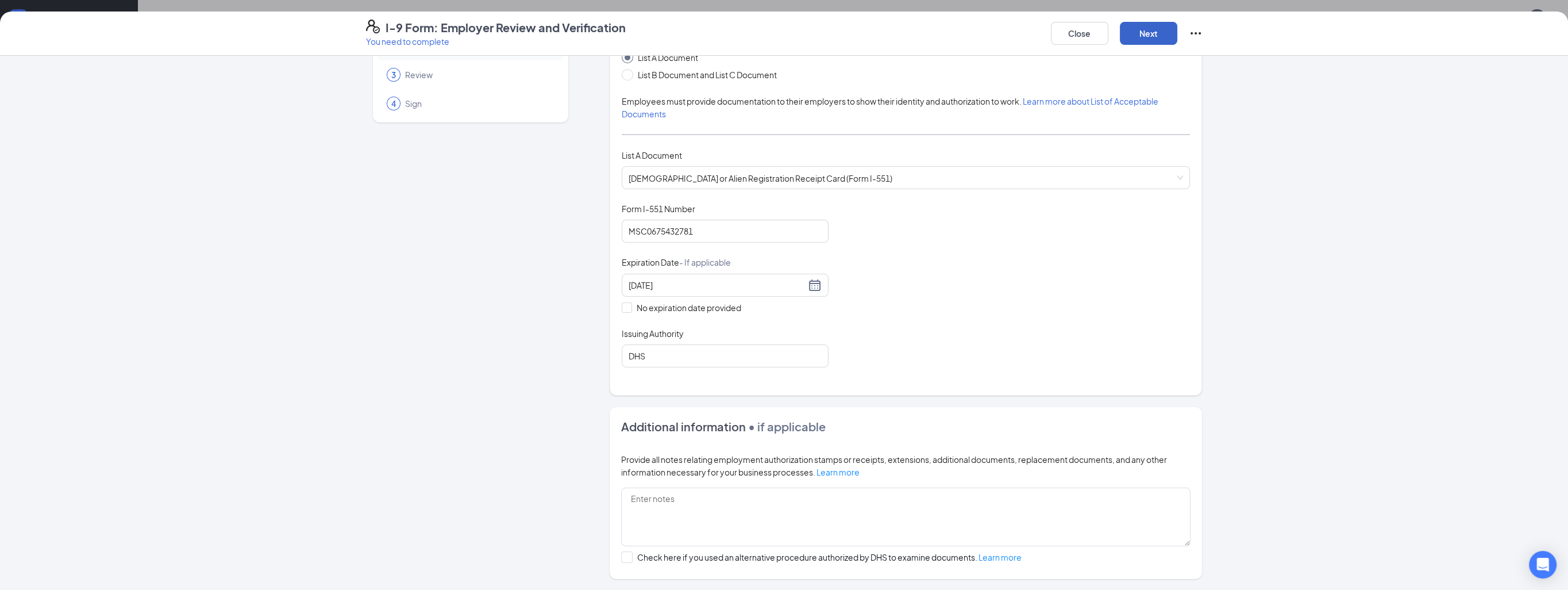
click at [1152, 31] on button "Next" at bounding box center [1149, 33] width 58 height 23
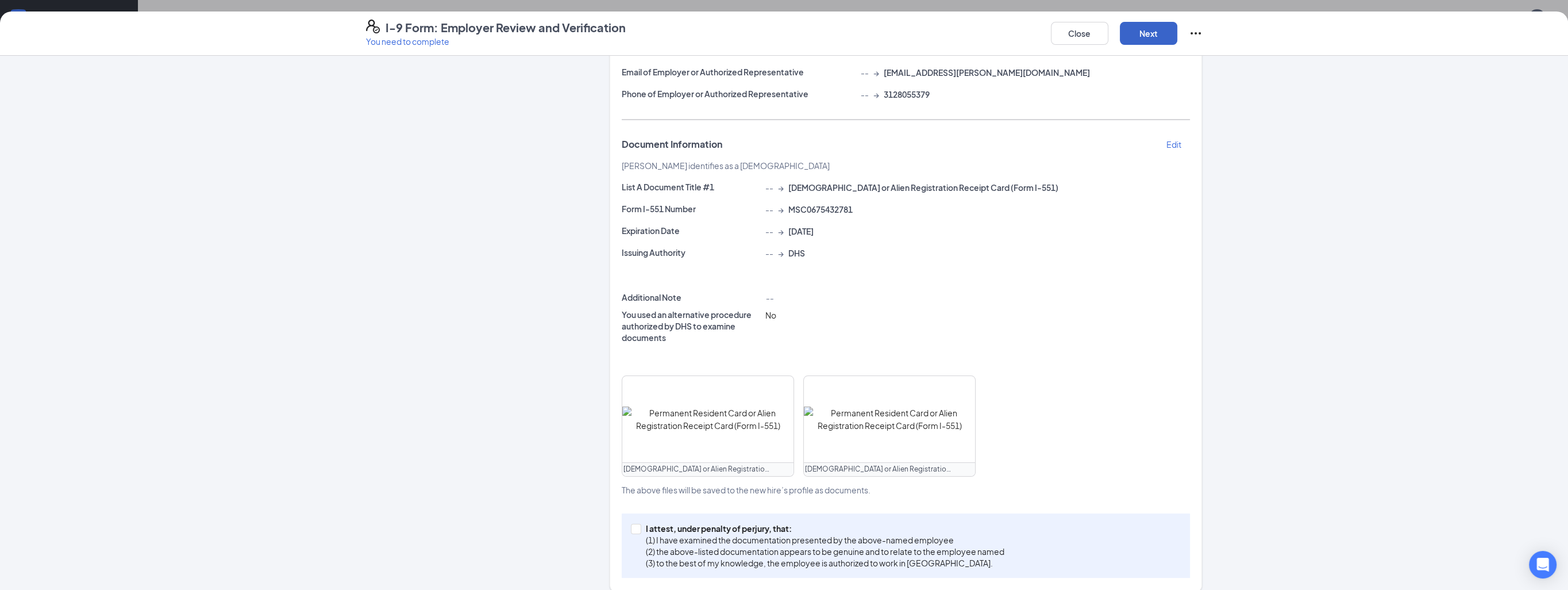
scroll to position [171, 0]
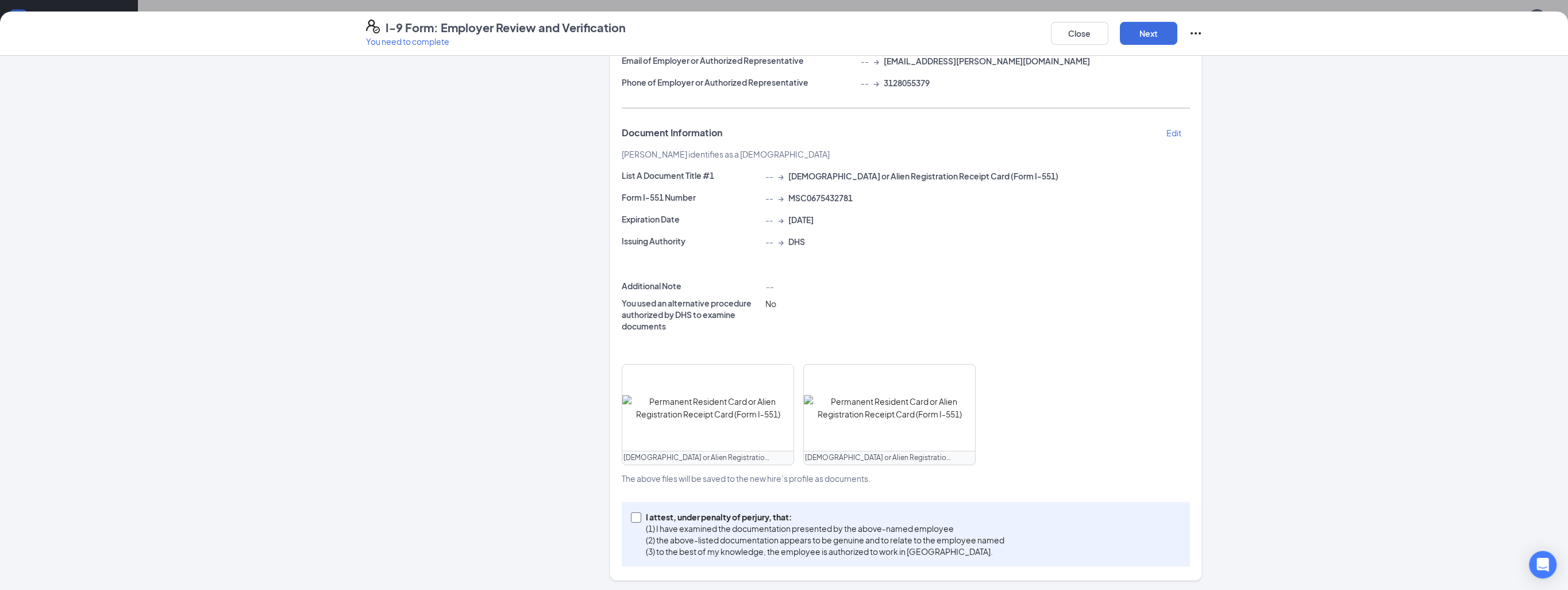
click at [632, 516] on input "I attest, under penalty of [PERSON_NAME], that: (1) I have examined the documen…" at bounding box center [635, 516] width 8 height 8
checkbox input "true"
click at [1147, 39] on button "Next" at bounding box center [1149, 33] width 58 height 23
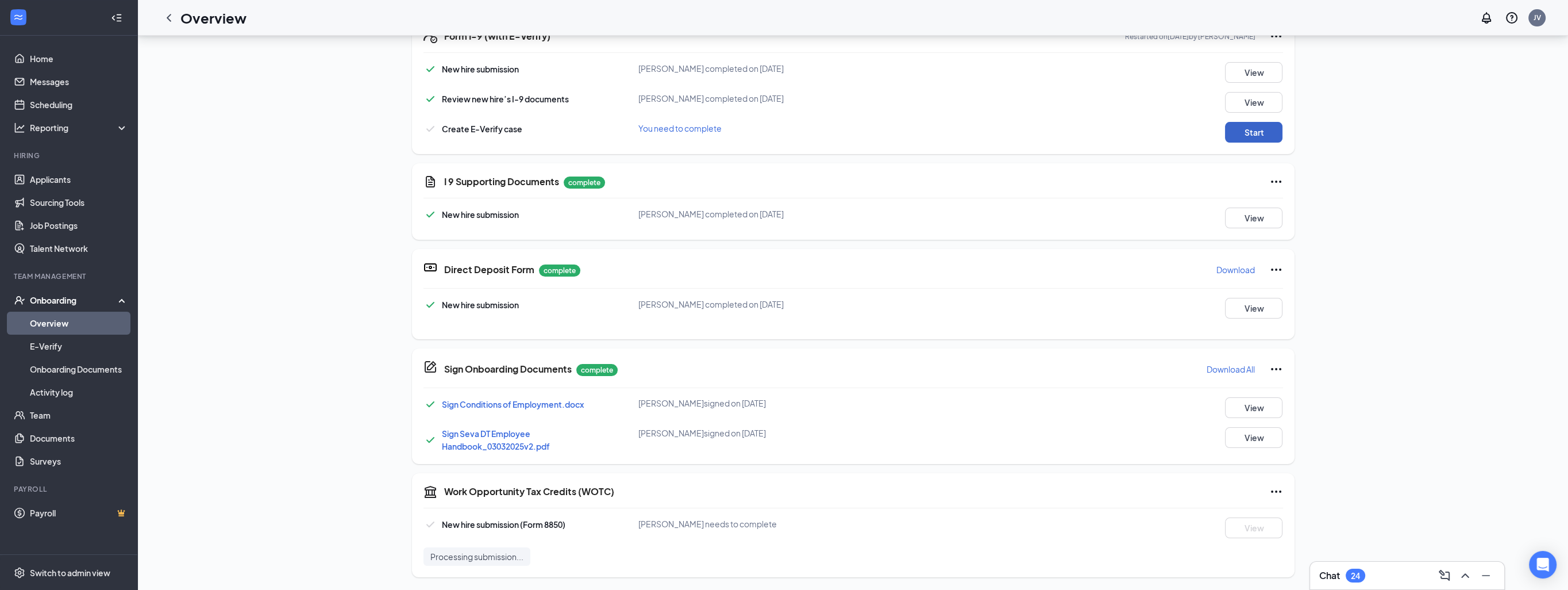
click at [1255, 128] on button "Start" at bounding box center [1254, 132] width 58 height 21
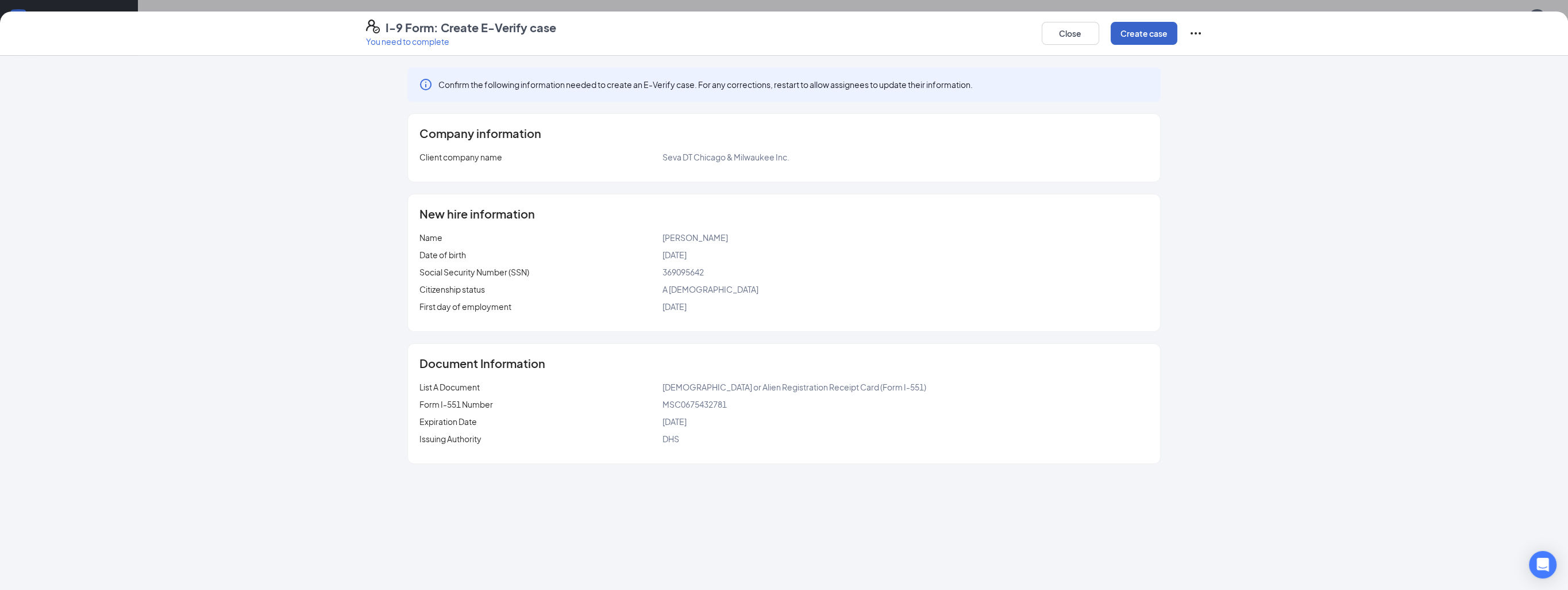
click at [1134, 36] on button "Create case" at bounding box center [1144, 33] width 67 height 23
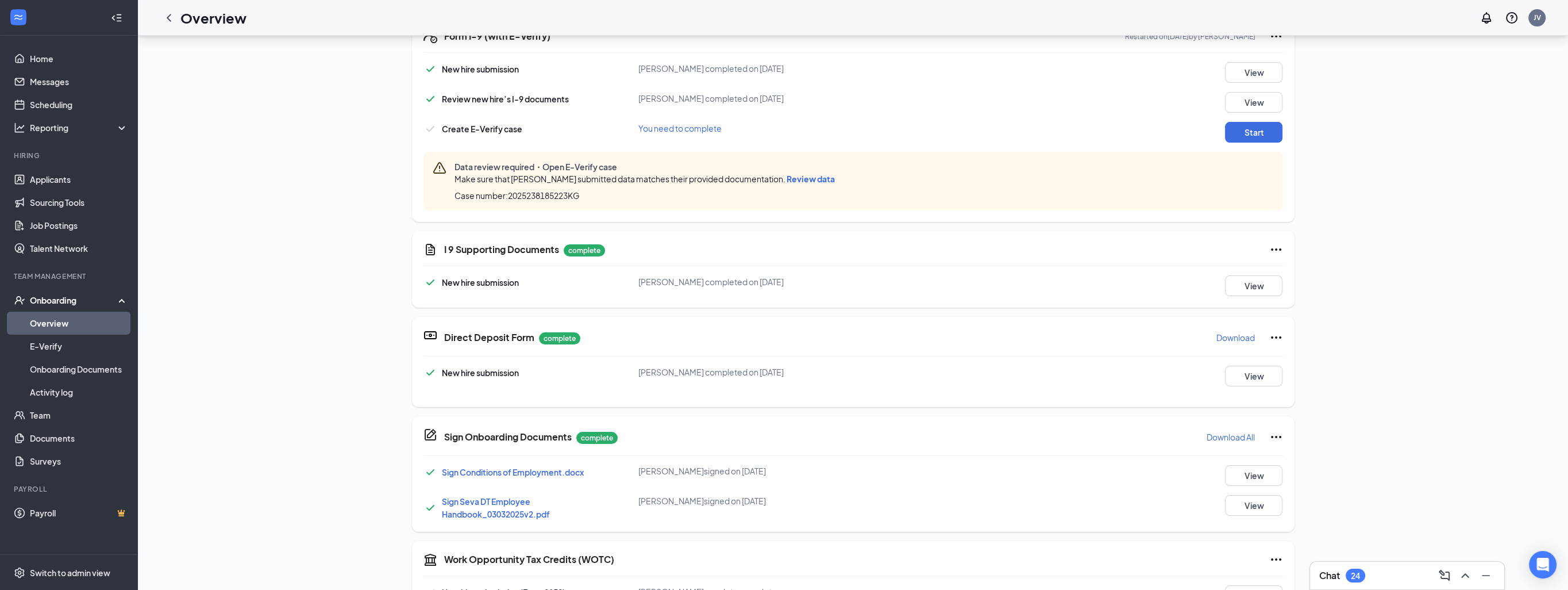
click at [811, 177] on span "Review data" at bounding box center [811, 179] width 48 height 10
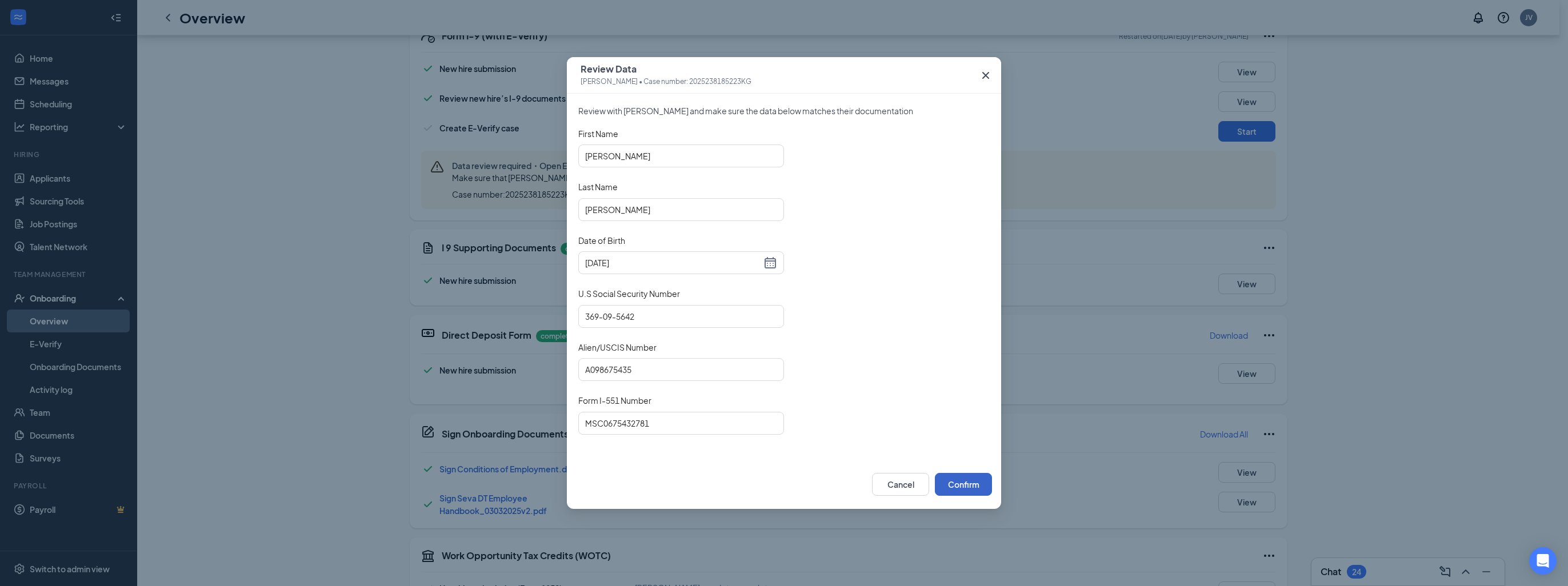
click at [960, 479] on button "Confirm" at bounding box center [963, 484] width 57 height 23
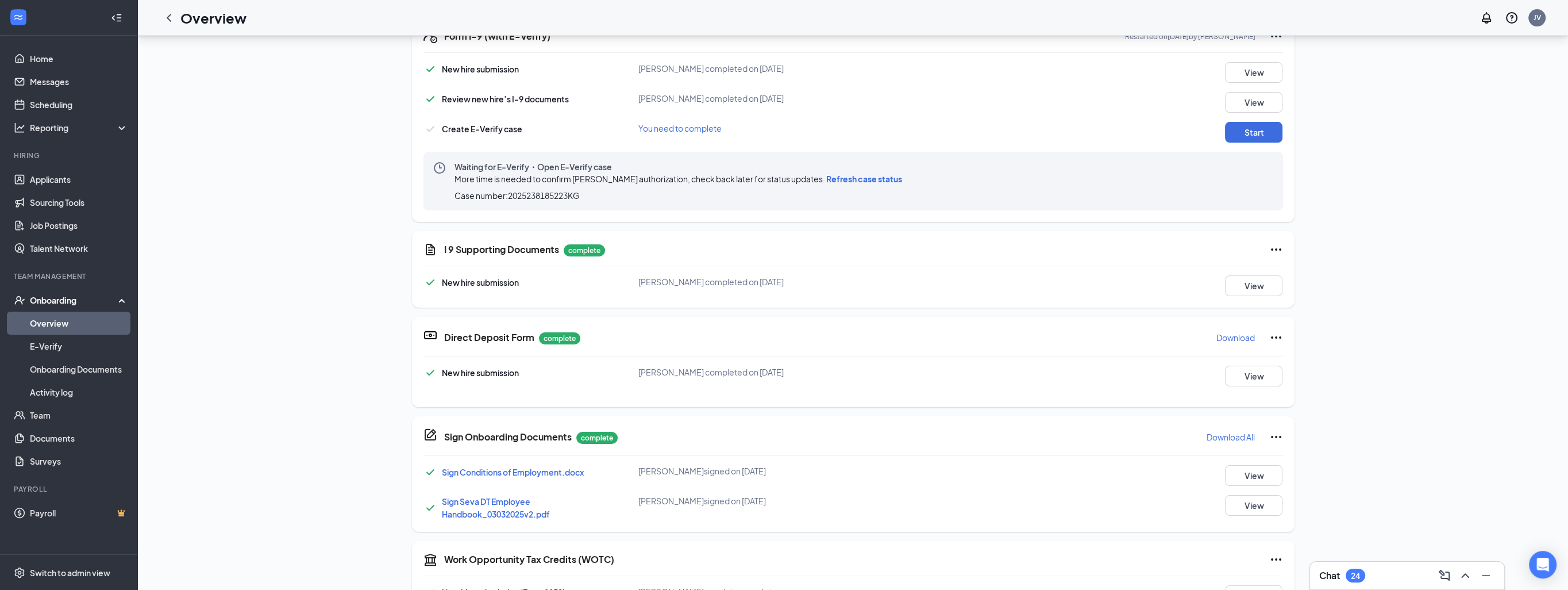
click at [842, 177] on span "Refresh case status" at bounding box center [864, 179] width 76 height 10
click at [842, 177] on span "Refresh case status" at bounding box center [864, 179] width 76 height 10
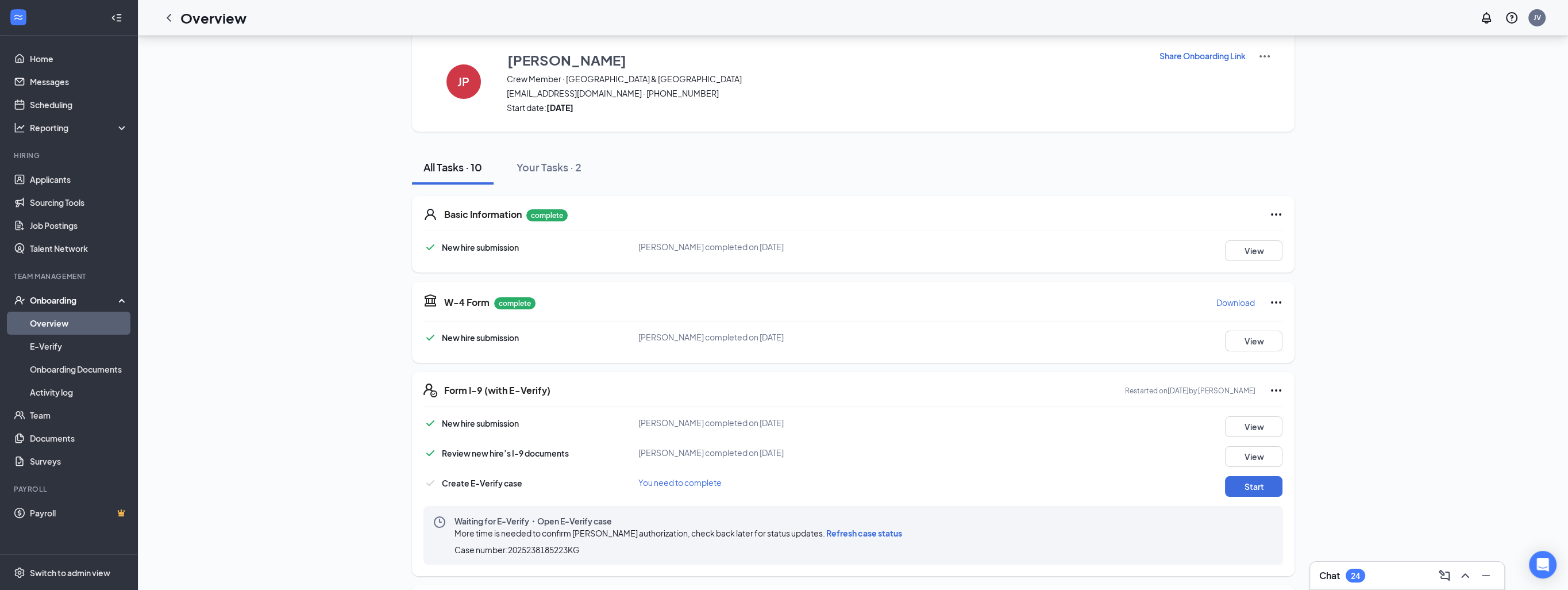
scroll to position [0, 0]
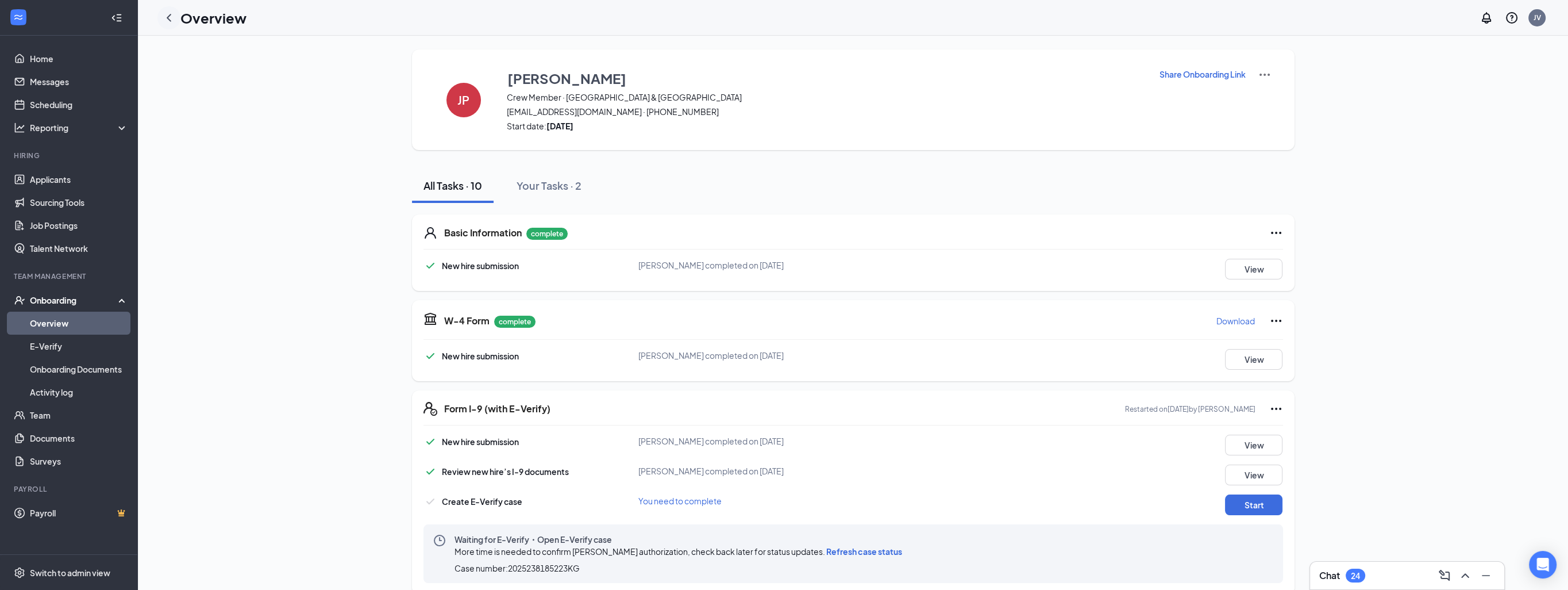
click at [168, 19] on icon "ChevronLeft" at bounding box center [169, 18] width 4 height 7
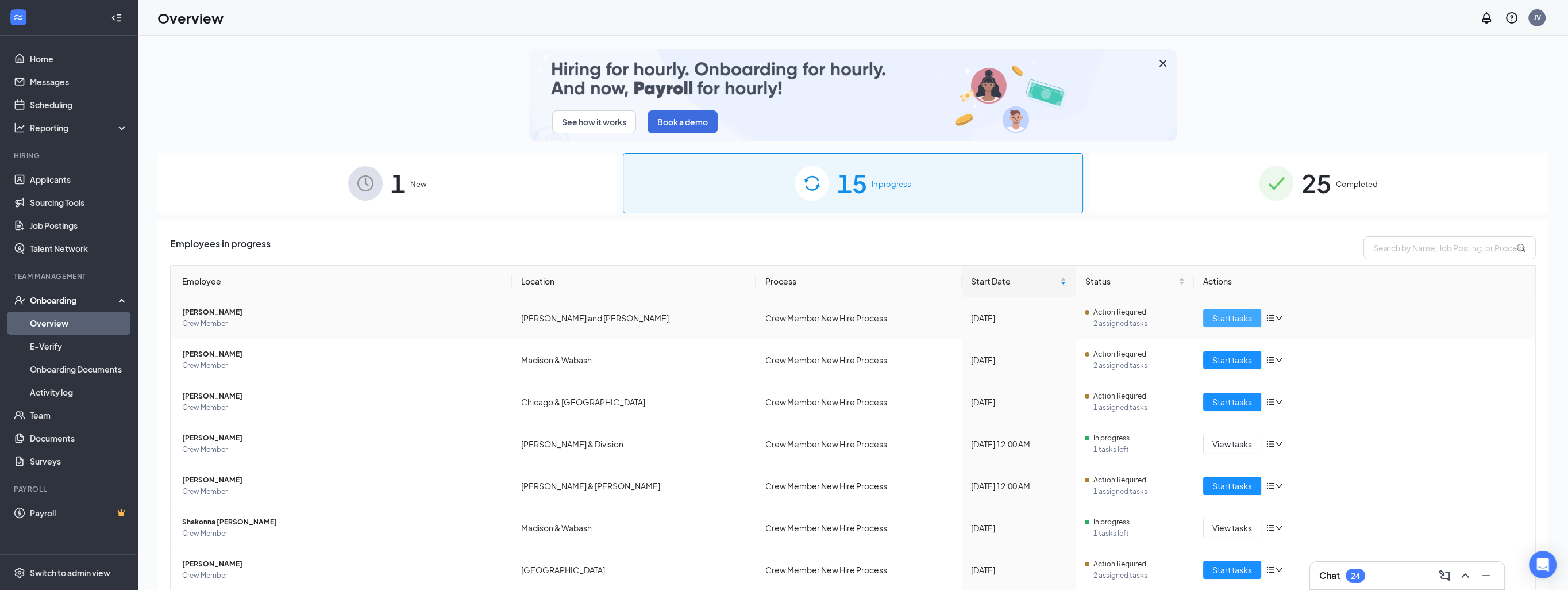
click at [1226, 313] on span "Start tasks" at bounding box center [1233, 318] width 40 height 13
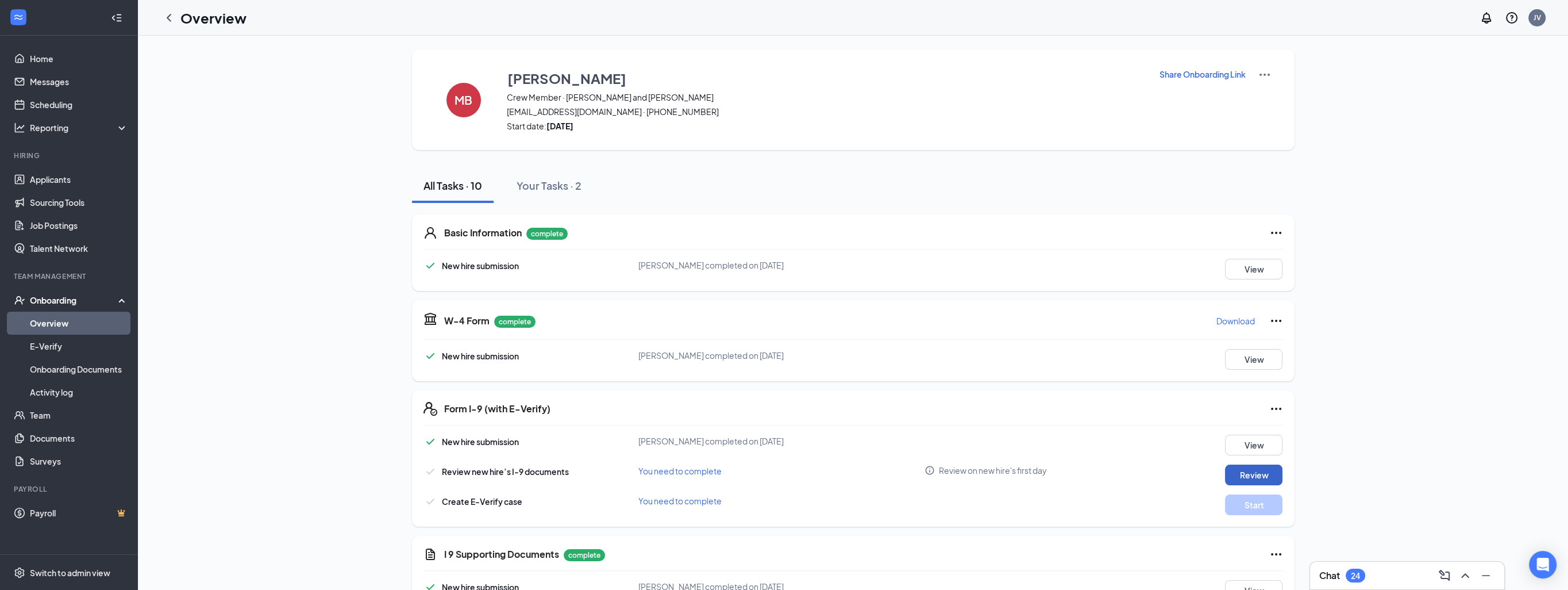
click at [1255, 474] on button "Review" at bounding box center [1254, 475] width 58 height 21
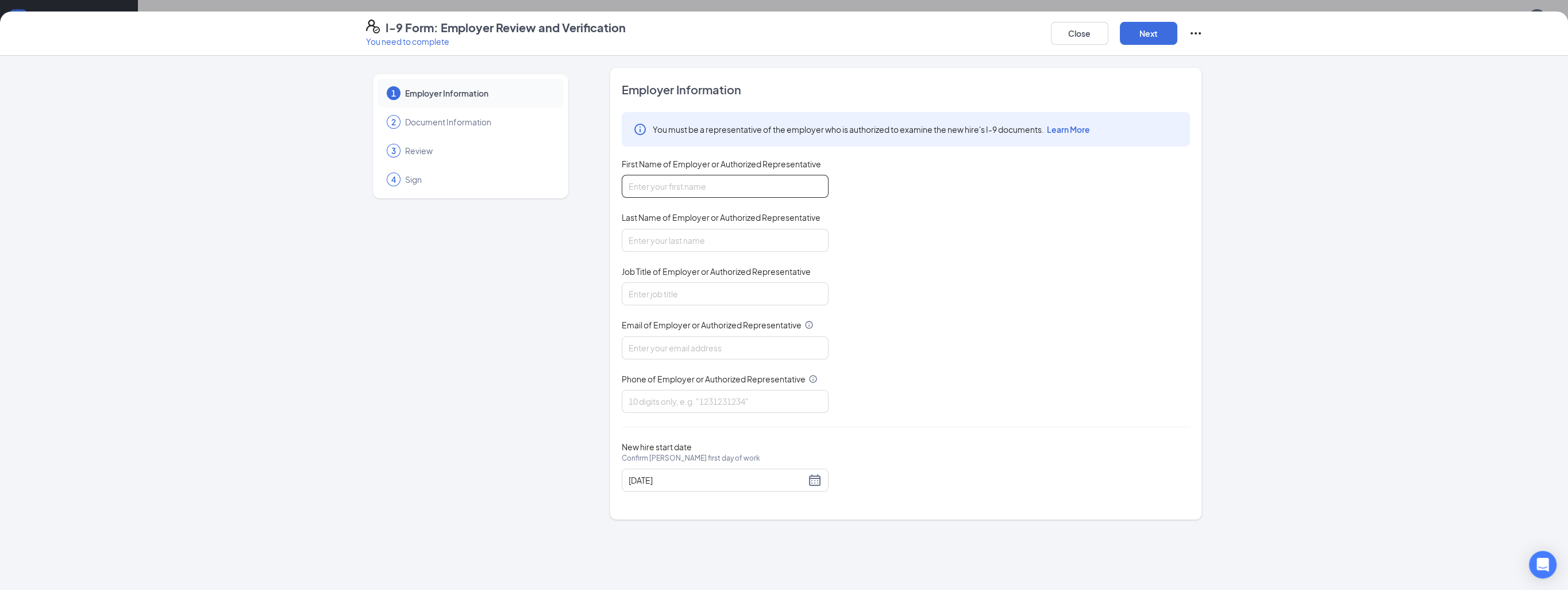
click at [730, 182] on input "First Name of Employer or Authorized Representative" at bounding box center [726, 186] width 207 height 23
type input "Jaya"
type input "[PERSON_NAME]"
type input "Director"
click at [717, 348] on input "Email of Employer or Authorized Representative" at bounding box center [726, 347] width 207 height 23
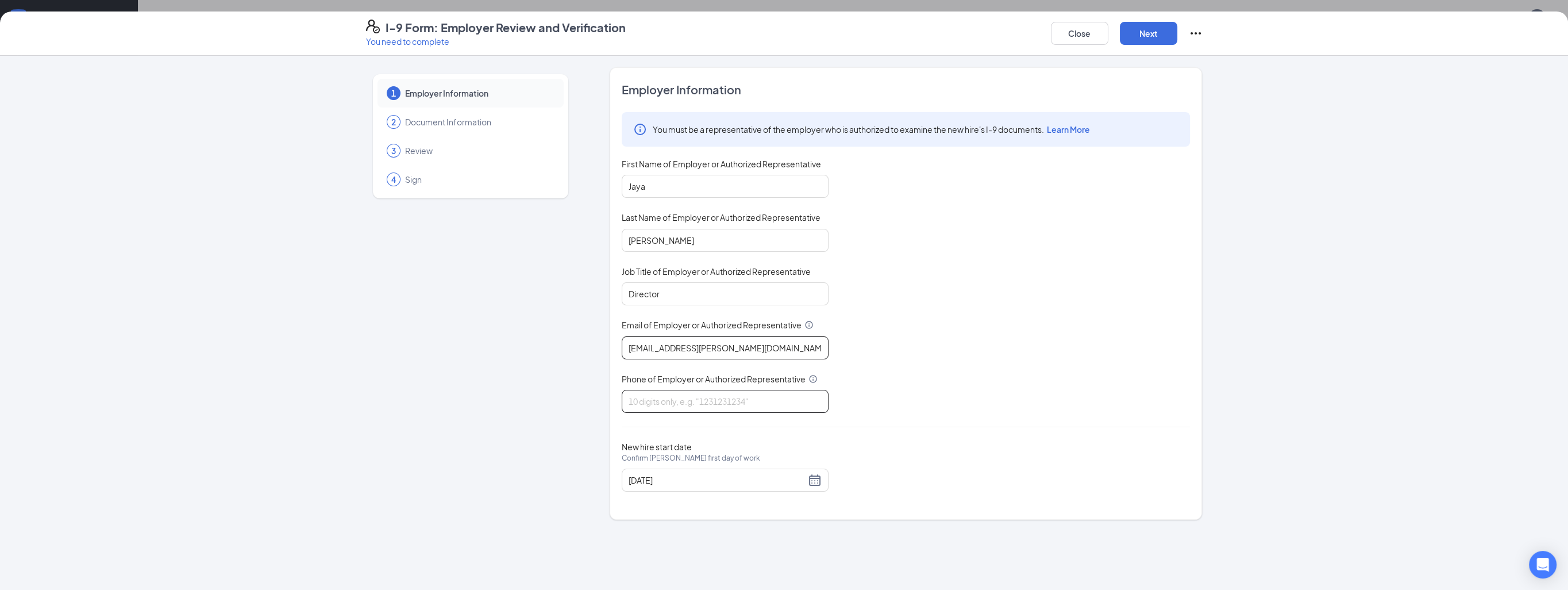
type input "[EMAIL_ADDRESS][PERSON_NAME][DOMAIN_NAME]"
click at [692, 401] on input "Phone of Employer or Authorized Representative" at bounding box center [726, 401] width 207 height 23
click at [684, 498] on div "Employer Information You must be a representative of the employer who is author…" at bounding box center [906, 293] width 568 height 424
click at [1126, 30] on button "Next" at bounding box center [1149, 33] width 58 height 23
click at [647, 399] on input "312.805.5379" at bounding box center [726, 401] width 207 height 23
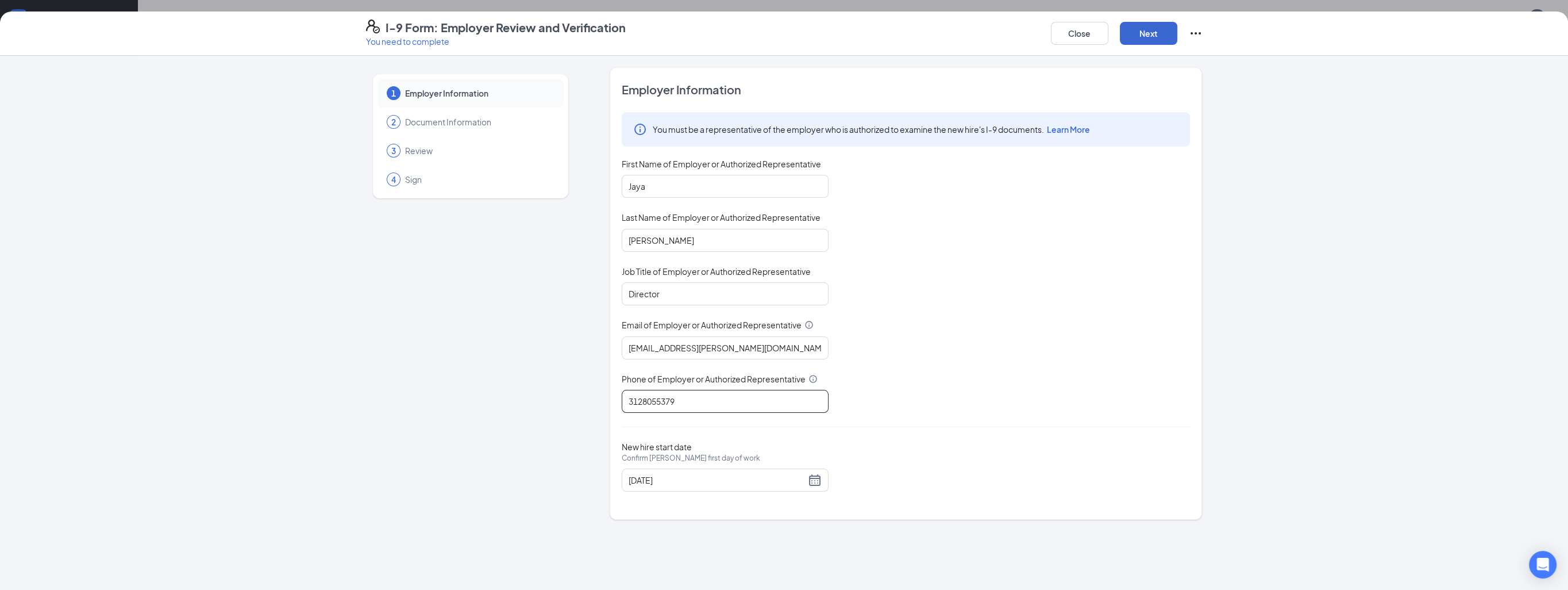
type input "3128055379"
click at [1142, 32] on button "Next" at bounding box center [1149, 33] width 58 height 23
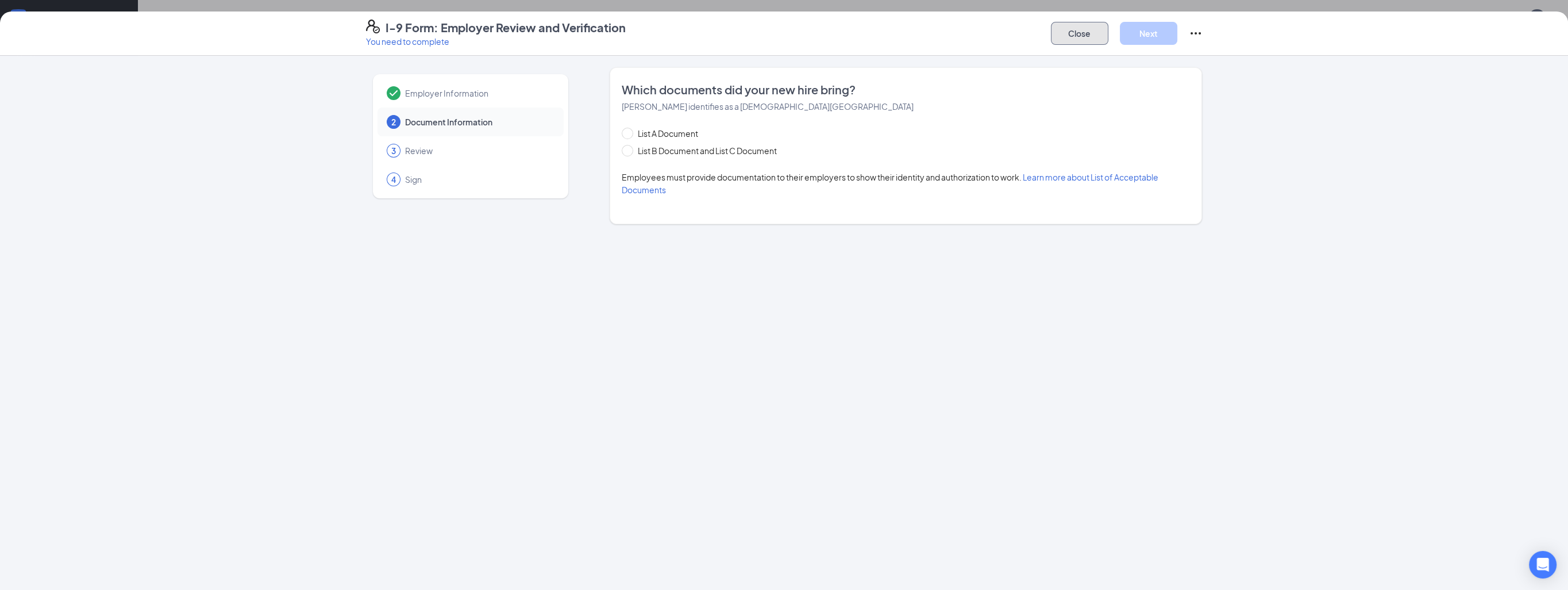
click at [1057, 35] on button "Close" at bounding box center [1080, 33] width 58 height 23
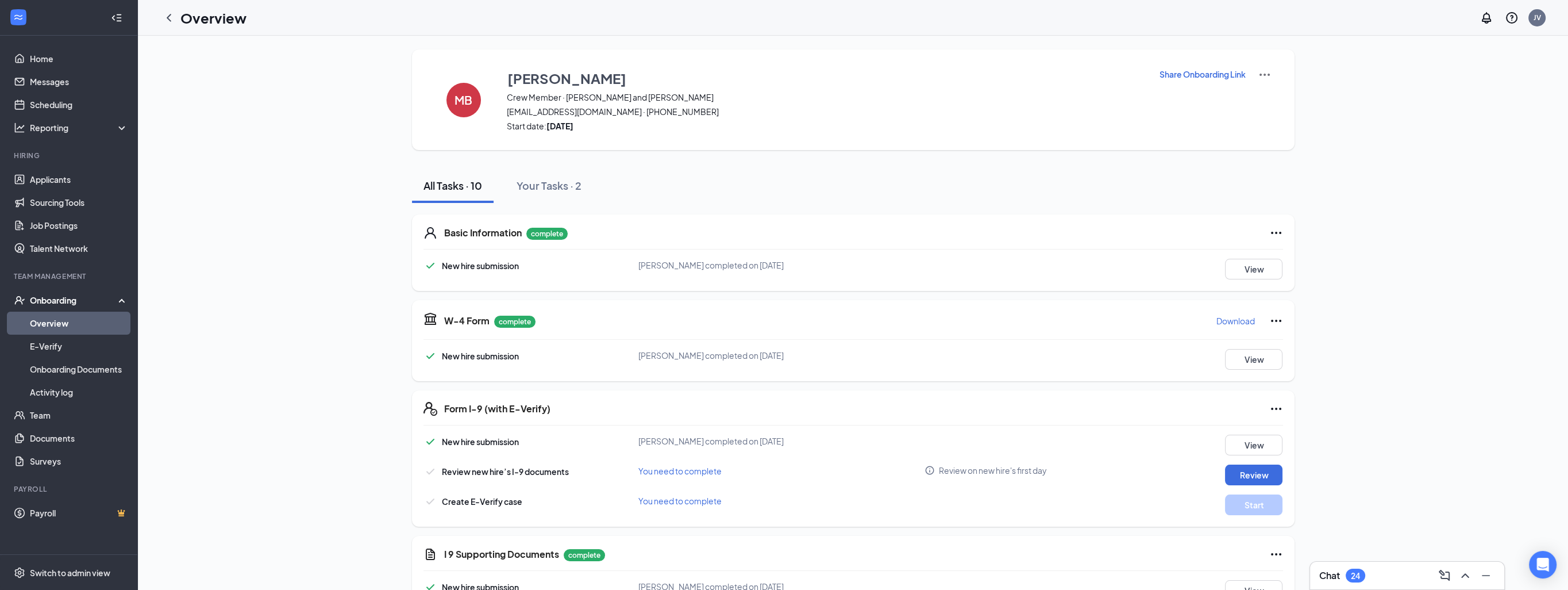
click at [709, 153] on div "MB [PERSON_NAME] Crew Member · [PERSON_NAME] and [PERSON_NAME] [EMAIL_ADDRESS][…" at bounding box center [853, 500] width 883 height 901
click at [164, 21] on icon "ChevronLeft" at bounding box center [168, 18] width 14 height 14
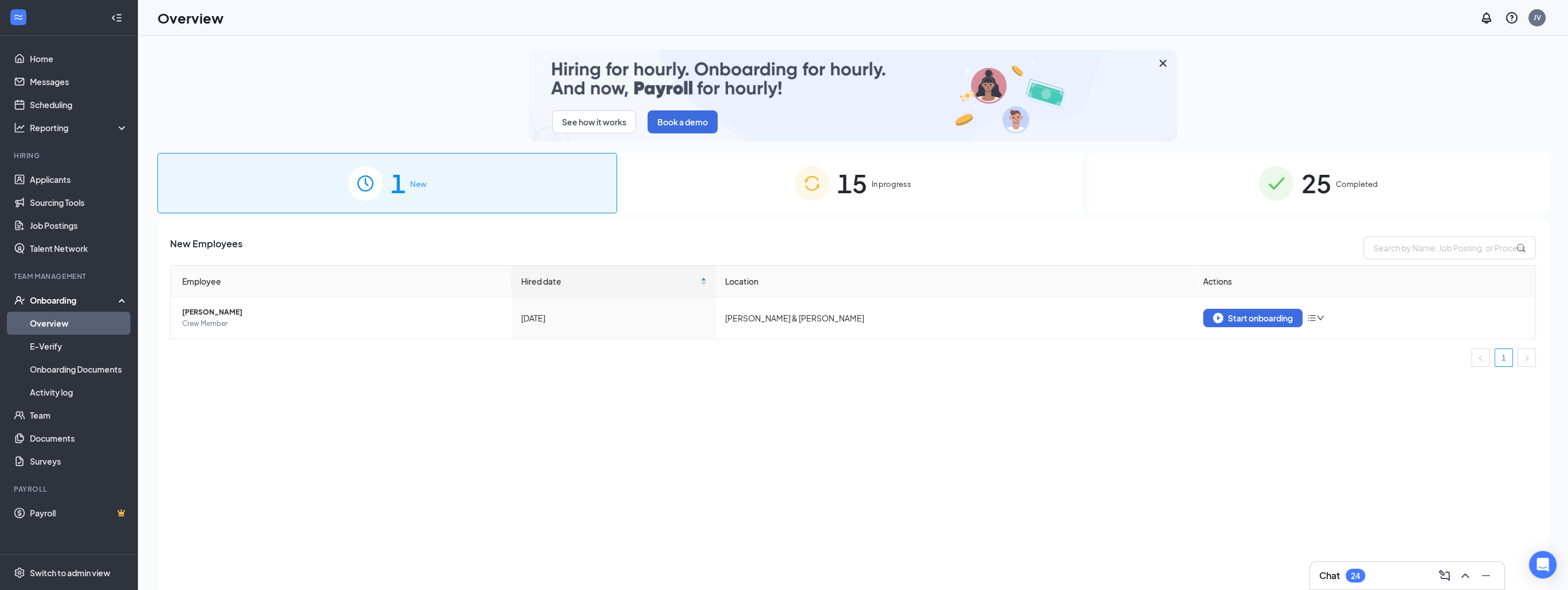
click at [879, 177] on div "15 In progress" at bounding box center [853, 183] width 460 height 61
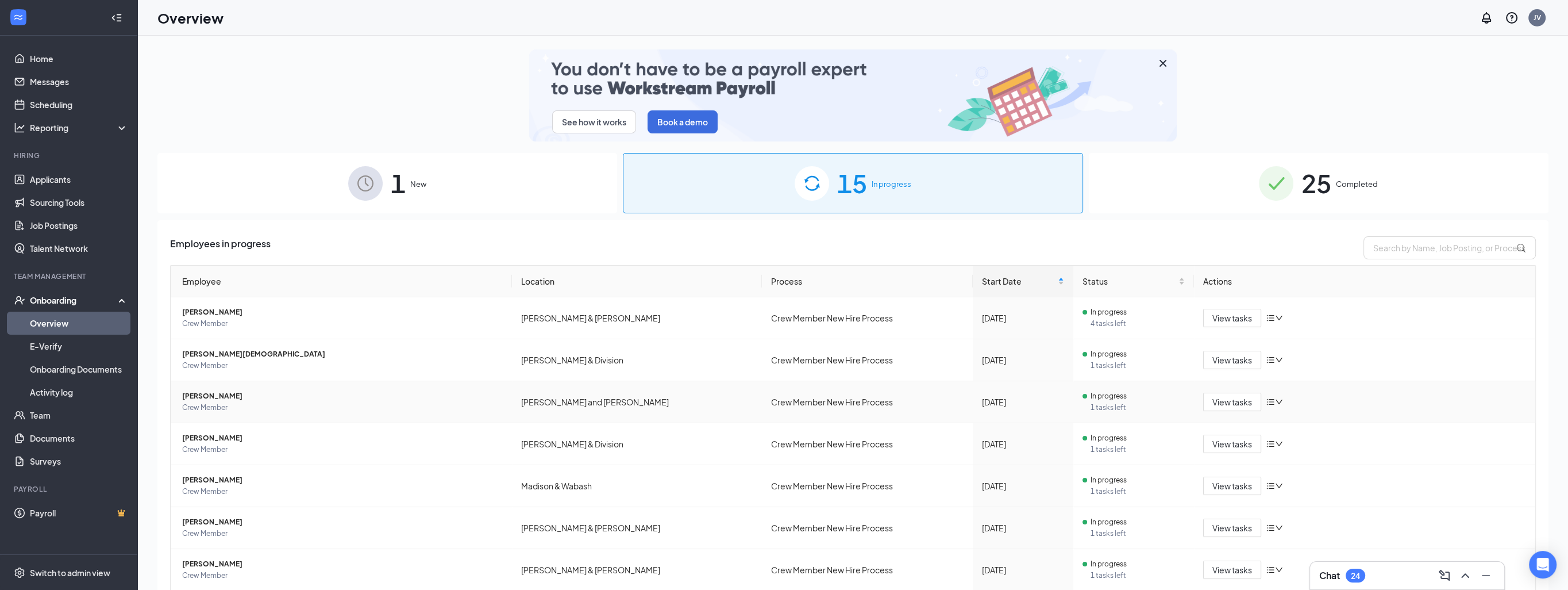
click at [1266, 401] on icon "bars" at bounding box center [1270, 401] width 9 height 9
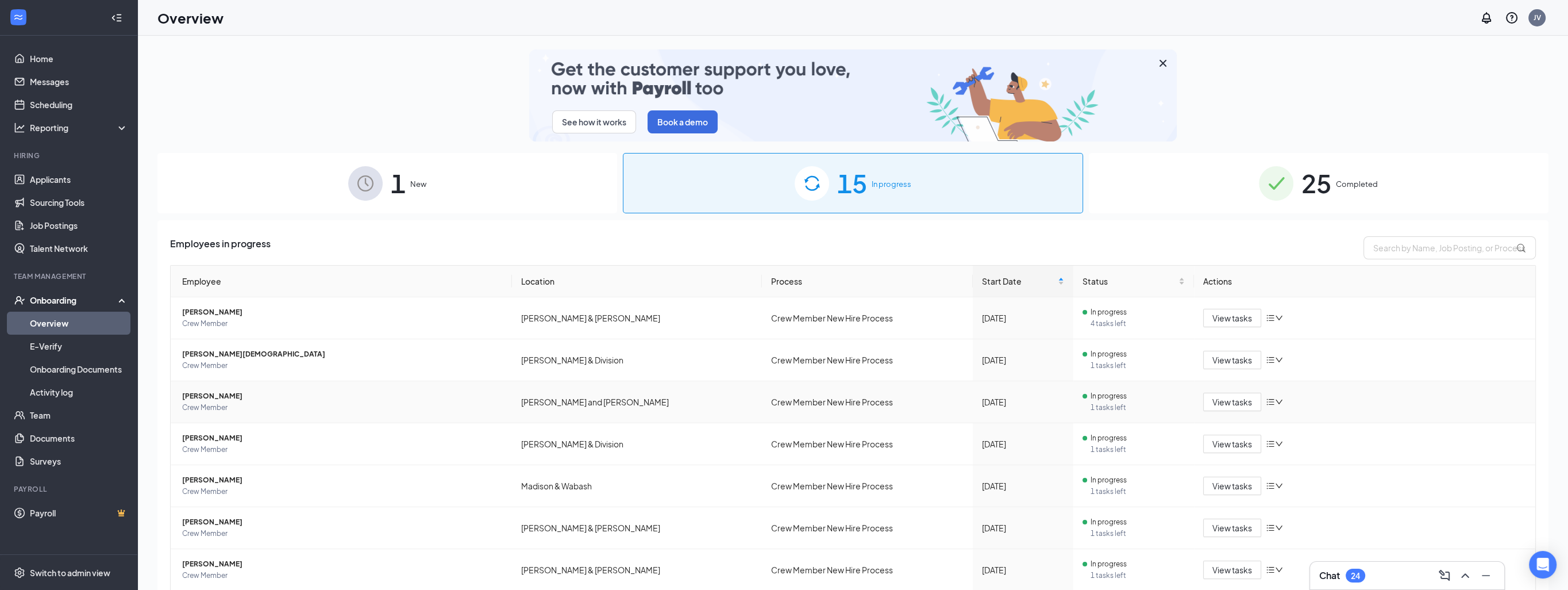
click at [1091, 406] on span "1 tasks left" at bounding box center [1138, 408] width 95 height 12
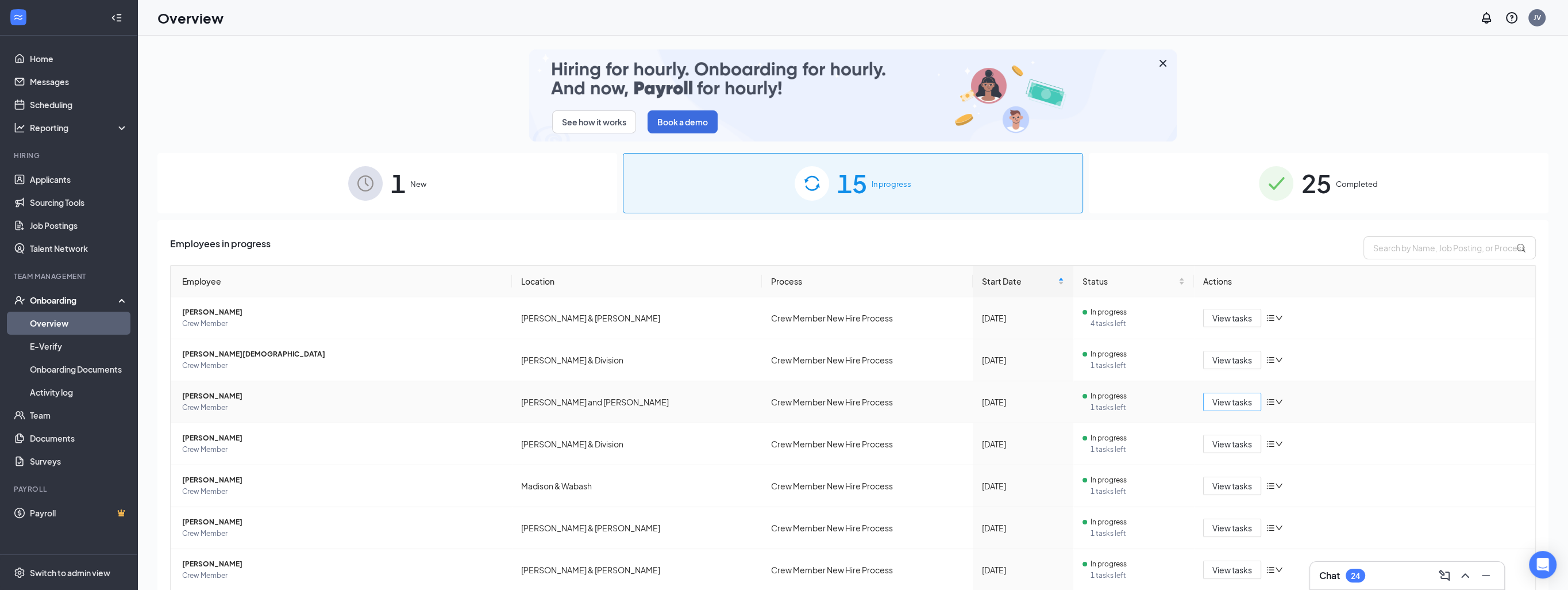
click at [1218, 397] on span "View tasks" at bounding box center [1233, 401] width 40 height 13
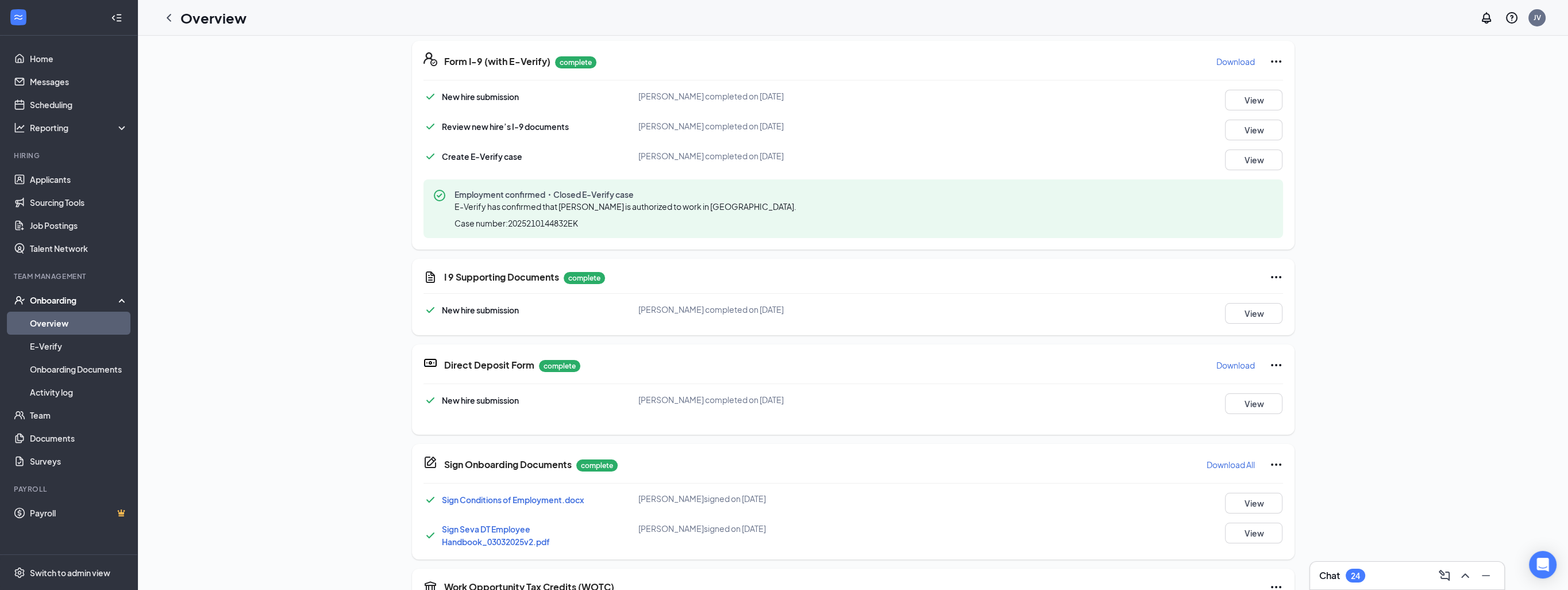
scroll to position [440, 0]
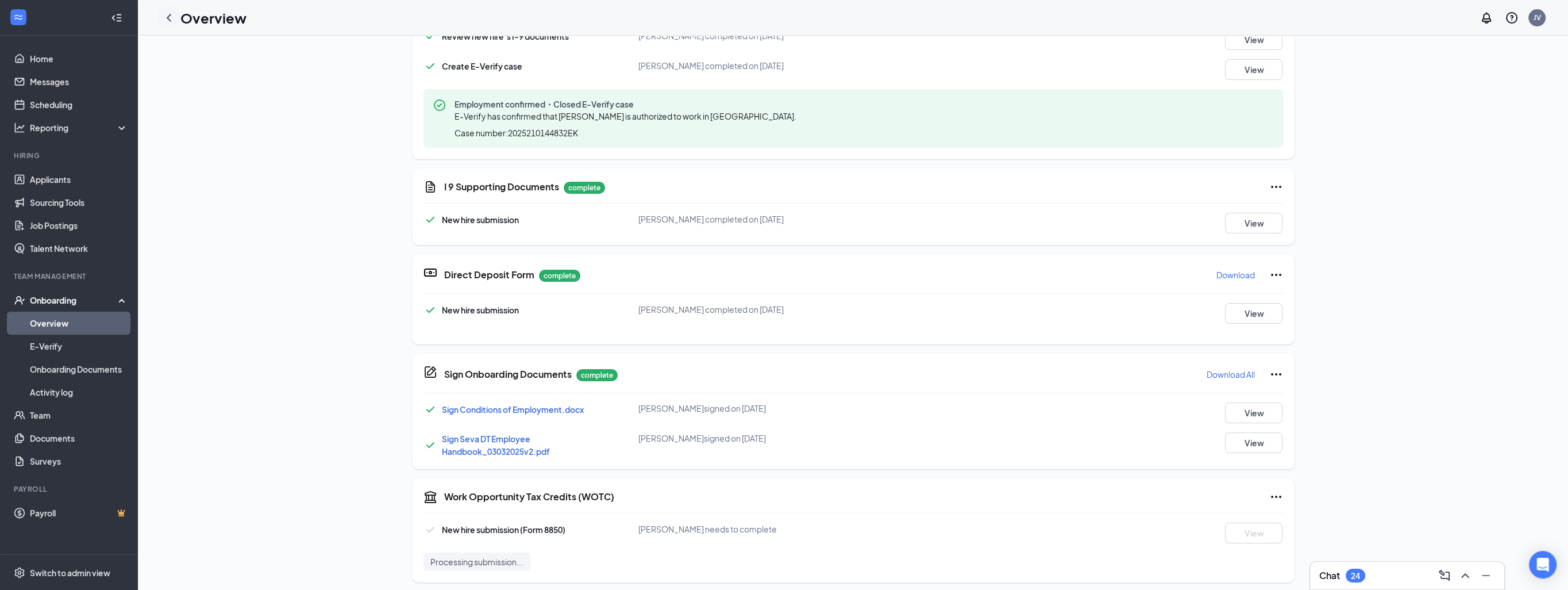
click at [171, 22] on icon "ChevronLeft" at bounding box center [168, 18] width 14 height 14
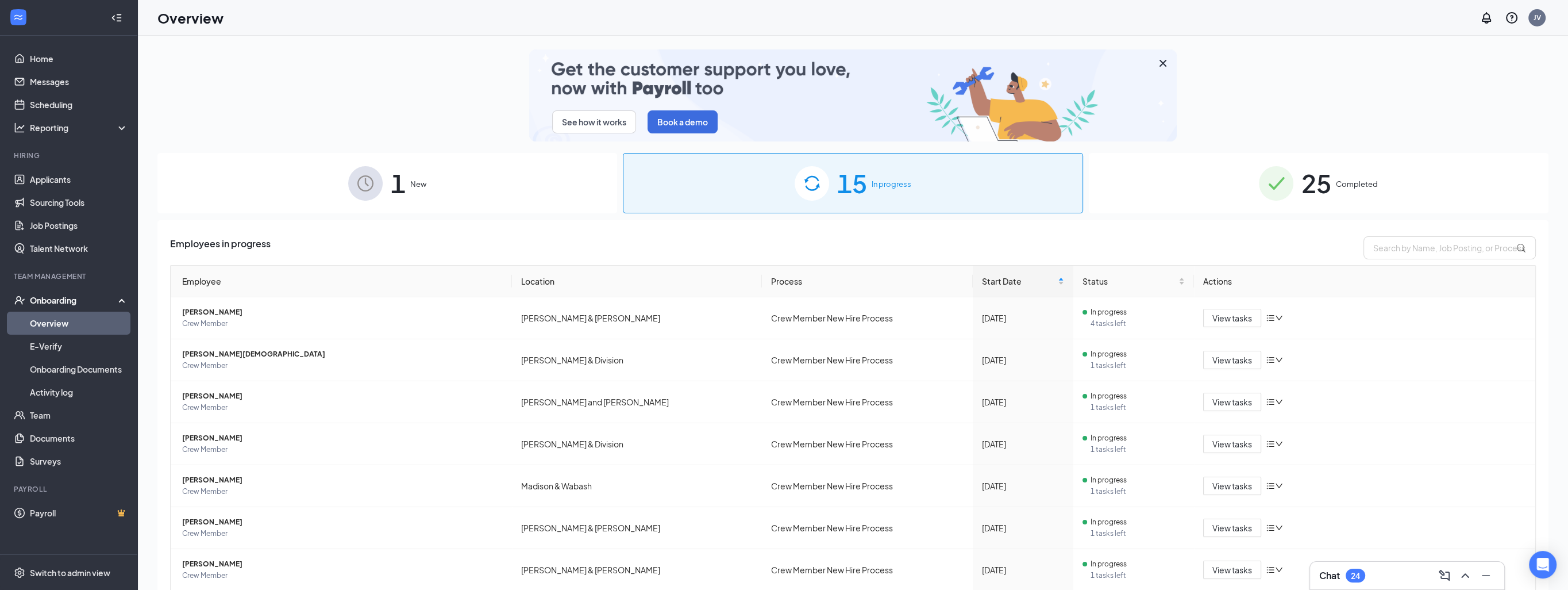
scroll to position [165, 0]
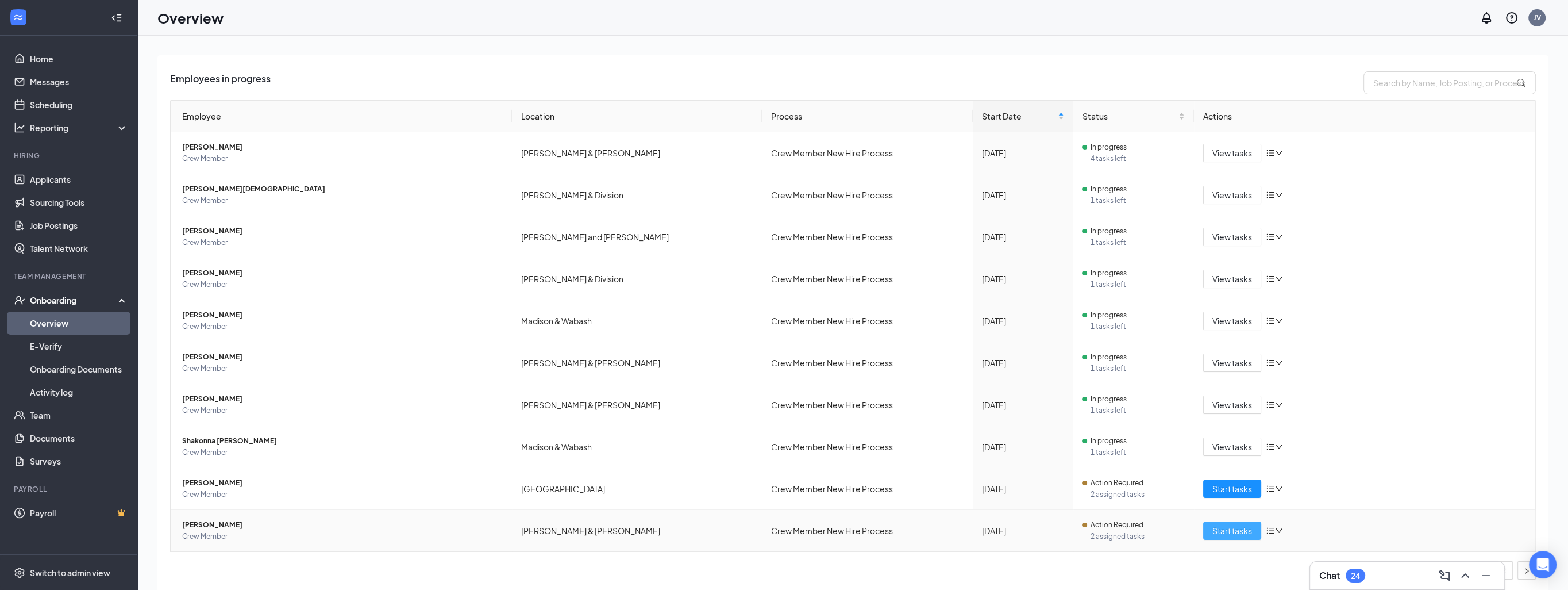
click at [1213, 529] on span "Start tasks" at bounding box center [1233, 530] width 40 height 13
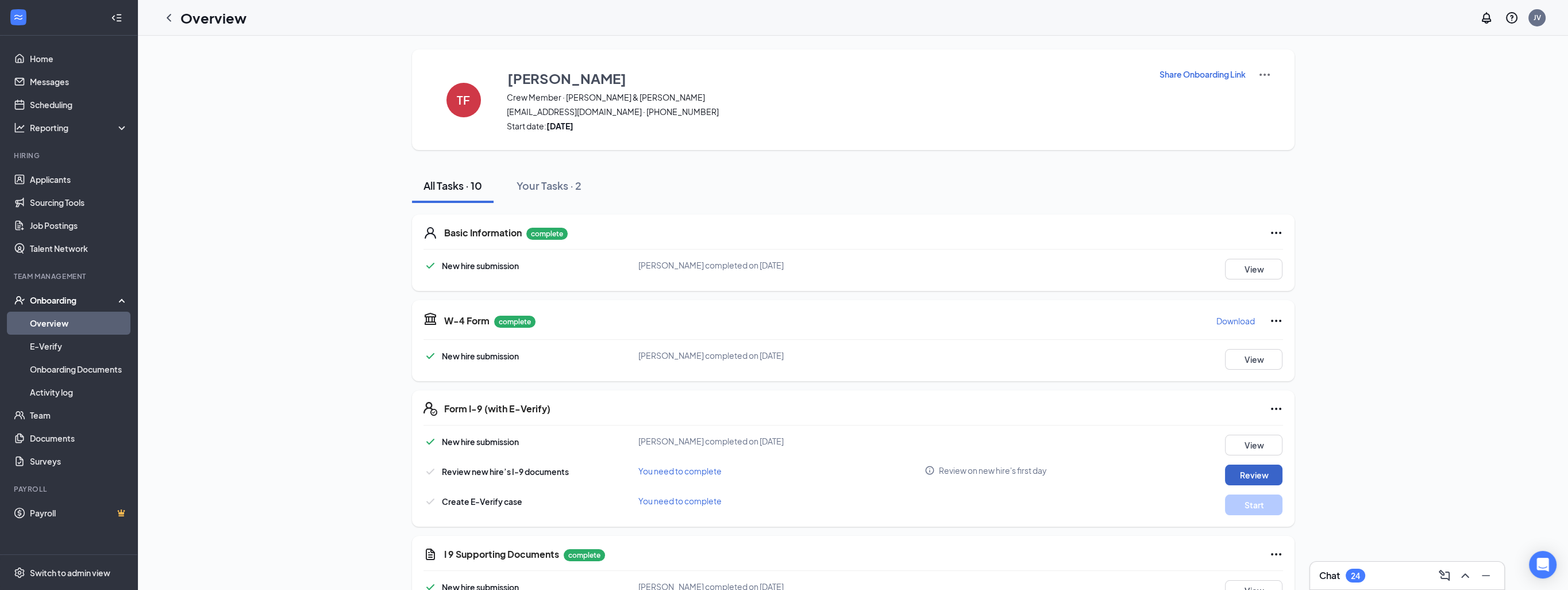
click at [1242, 472] on button "Review" at bounding box center [1254, 475] width 58 height 21
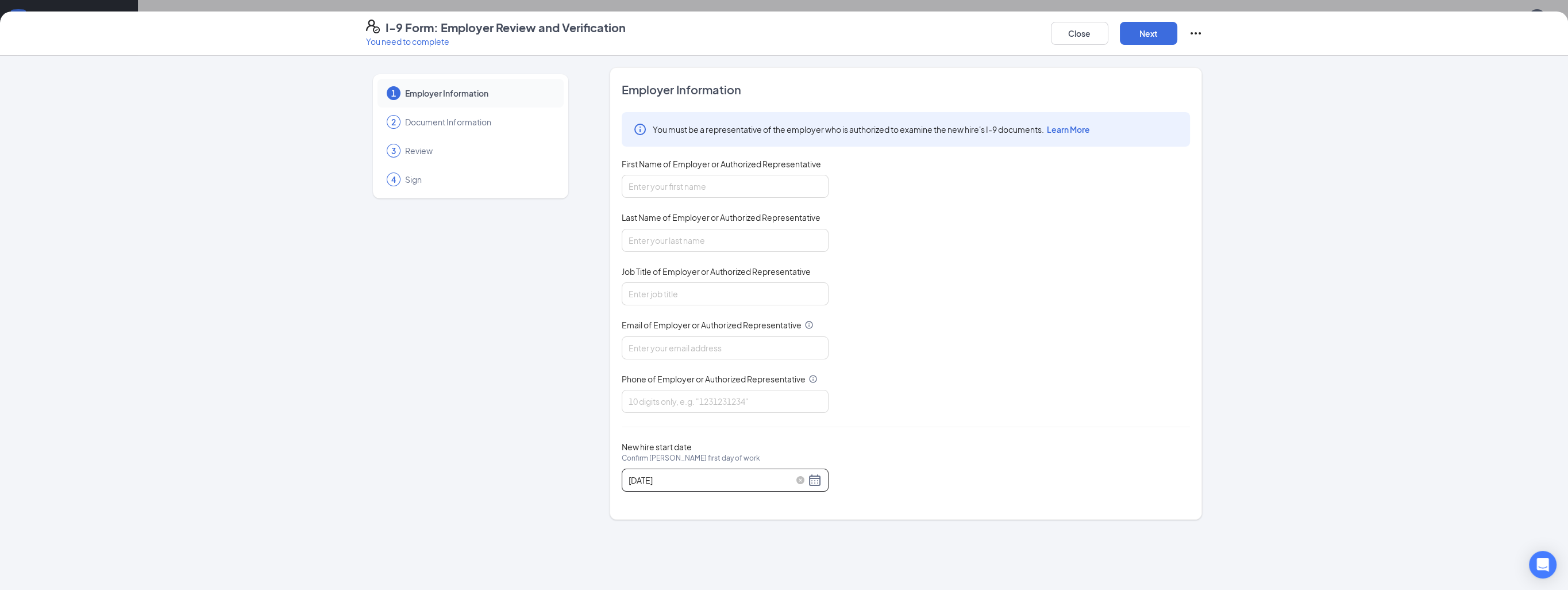
click at [815, 477] on div "[DATE]" at bounding box center [725, 480] width 193 height 14
type input "[DATE]"
click at [695, 498] on div "27" at bounding box center [701, 499] width 14 height 14
click at [899, 447] on div "New hire start date Confirm [PERSON_NAME] first day of work [DATE]" at bounding box center [906, 467] width 568 height 50
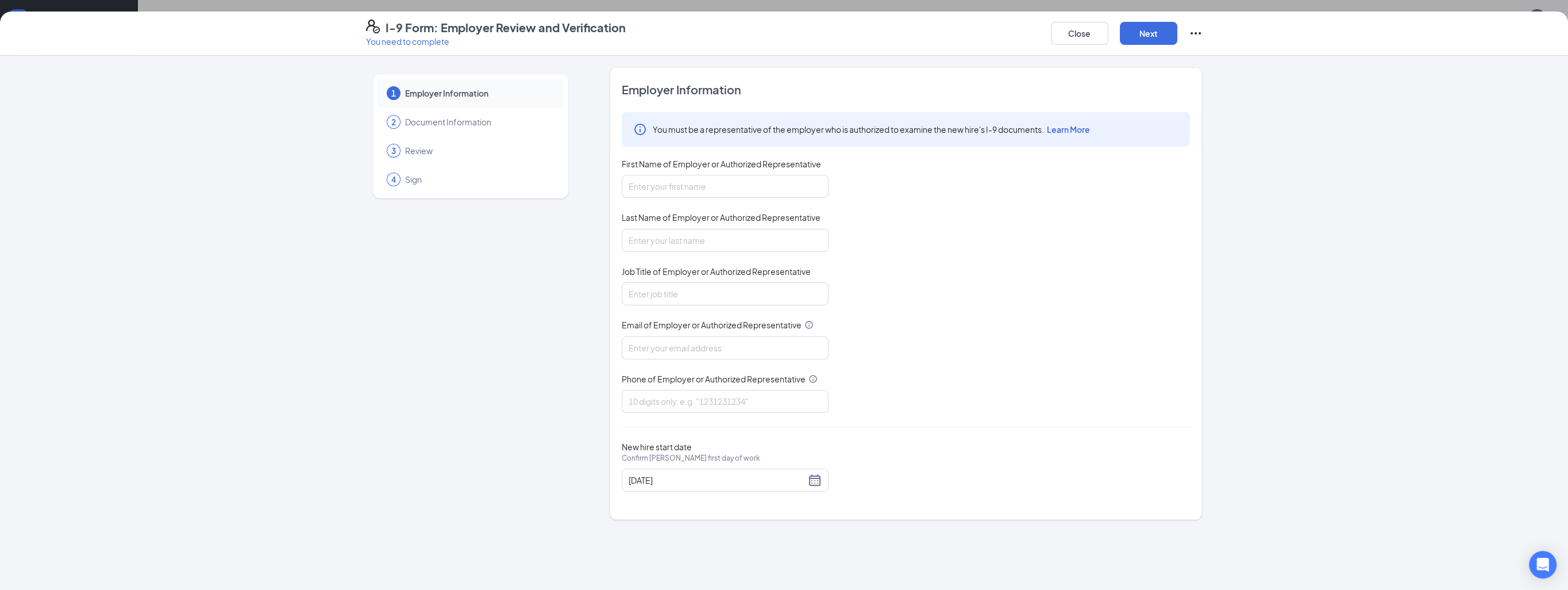
scroll to position [0, 0]
click at [663, 185] on input "First Name of Employer or Authorized Representative" at bounding box center [726, 186] width 207 height 23
type input "Jaya"
type input "[PERSON_NAME]"
type input "[EMAIL_ADDRESS][PERSON_NAME][DOMAIN_NAME]"
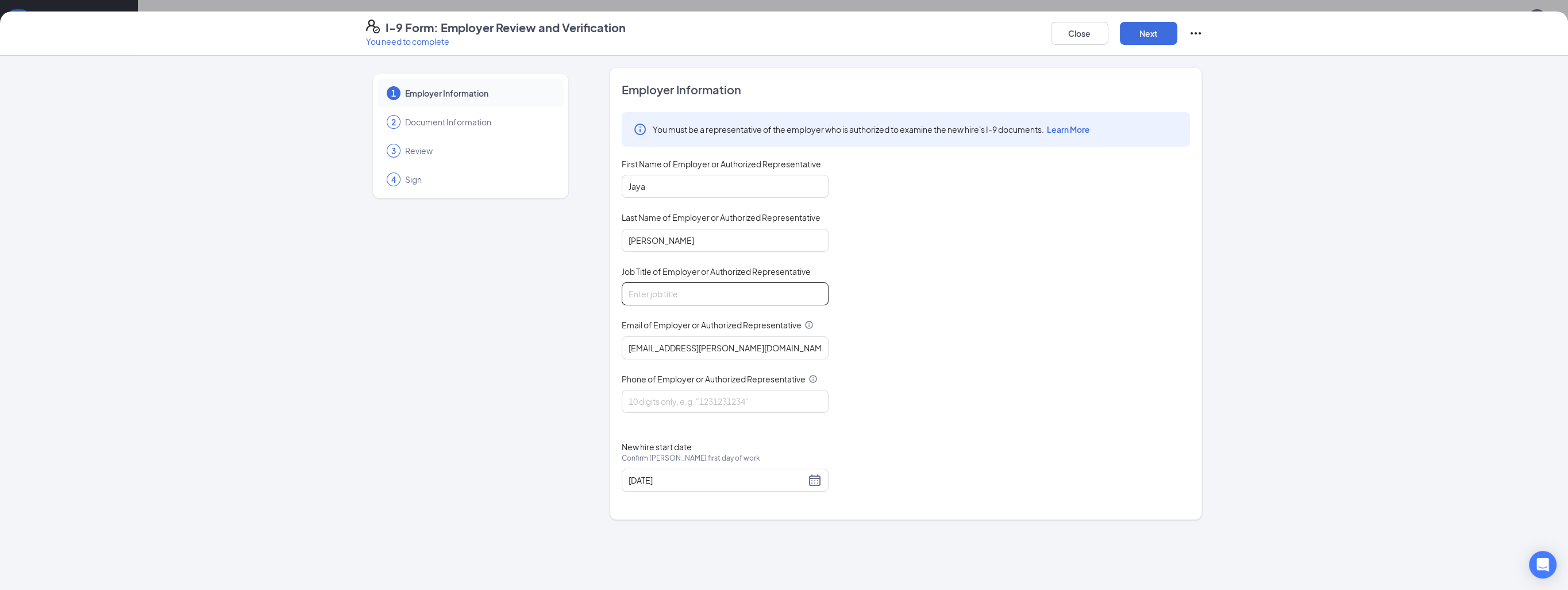
click at [685, 291] on input "Job Title of Employer or Authorized Representative" at bounding box center [726, 294] width 207 height 23
type input "Director"
click at [662, 393] on input "Phone of Employer or Authorized Representative" at bounding box center [726, 401] width 207 height 23
type input "3128055379"
click at [1142, 38] on button "Next" at bounding box center [1149, 33] width 58 height 23
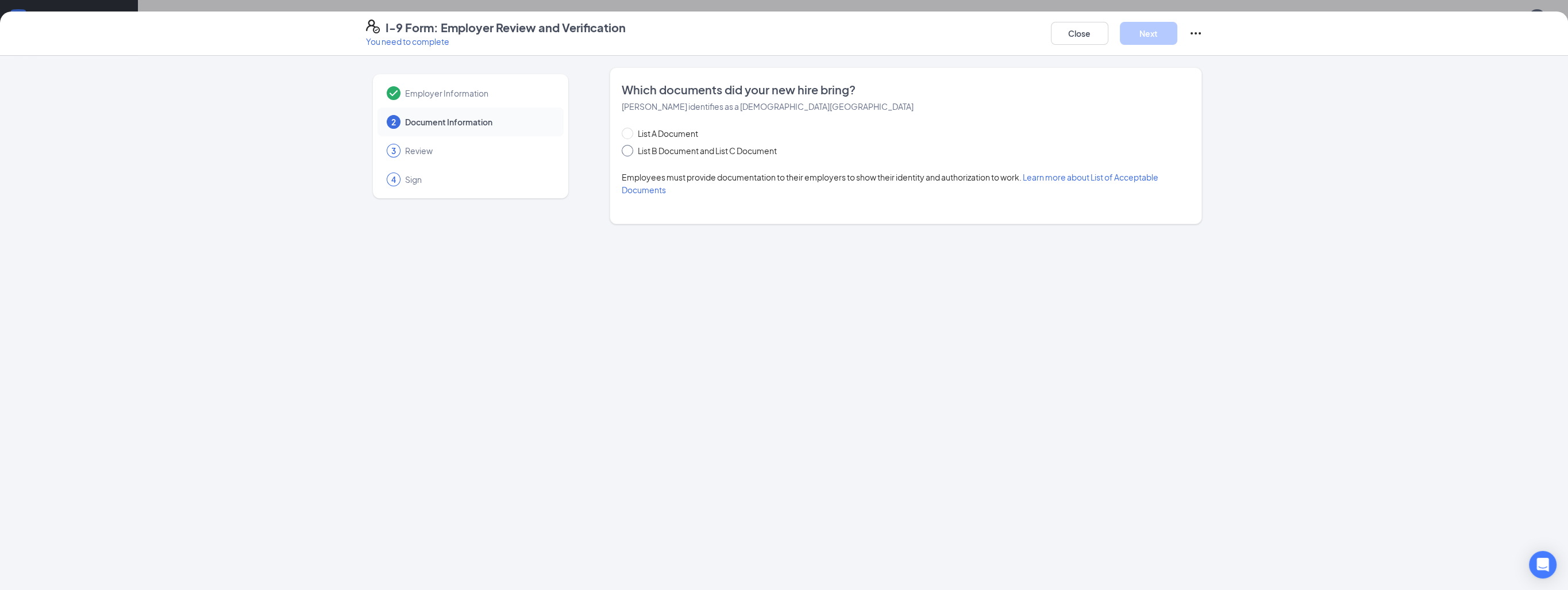
click at [630, 153] on span at bounding box center [628, 151] width 12 height 12
click at [630, 153] on input "List B Document and List C Document" at bounding box center [626, 149] width 8 height 8
radio input "true"
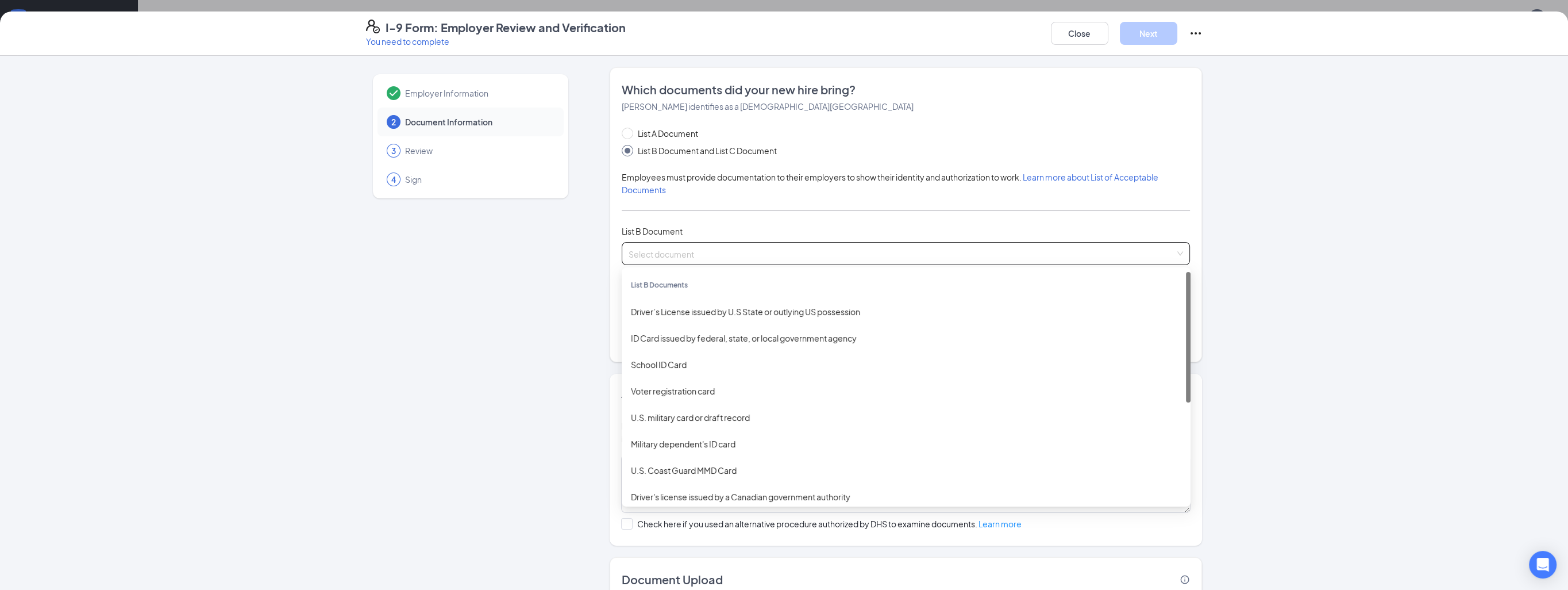
click at [664, 255] on input "search" at bounding box center [902, 251] width 547 height 17
click at [668, 344] on div "ID Card issued by federal, state, or local government agency" at bounding box center [907, 338] width 569 height 27
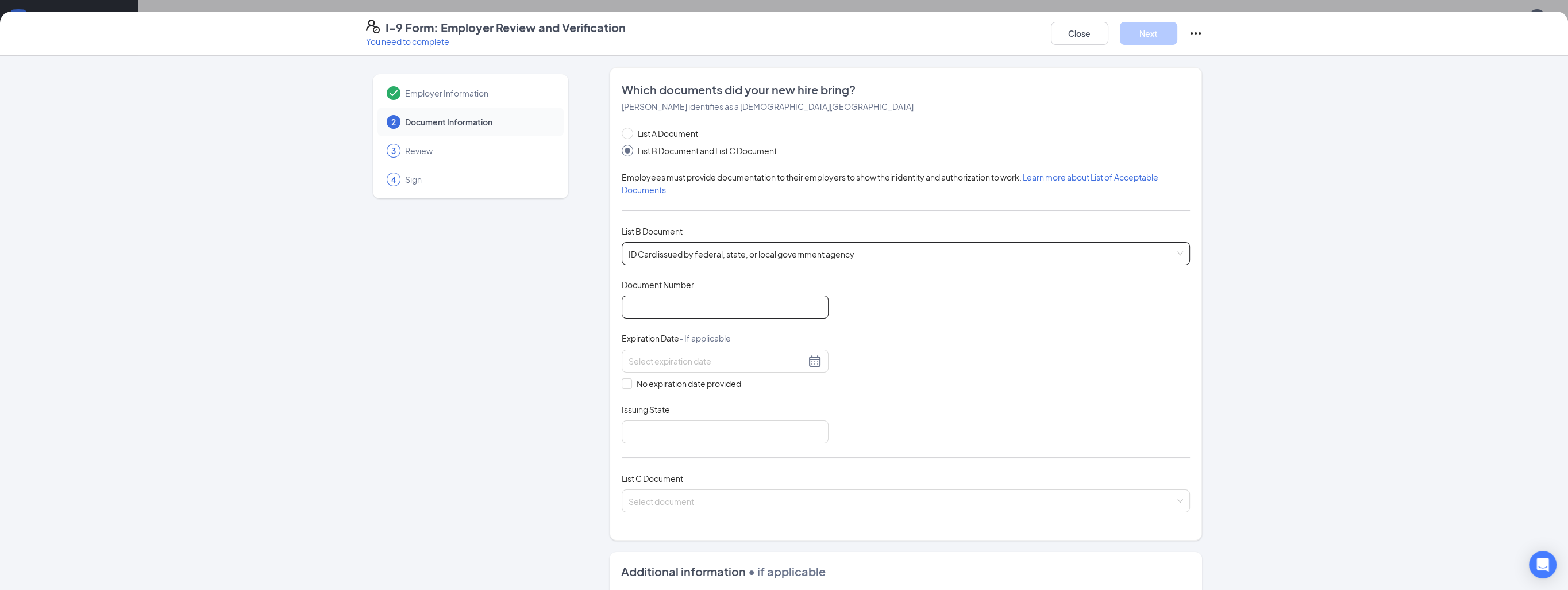
click at [656, 309] on input "Document Number" at bounding box center [726, 307] width 207 height 23
type input "65580096198F"
click at [648, 359] on input at bounding box center [717, 361] width 177 height 13
type input "[DATE]"
click at [814, 380] on label "No expiration date provided" at bounding box center [726, 383] width 207 height 13
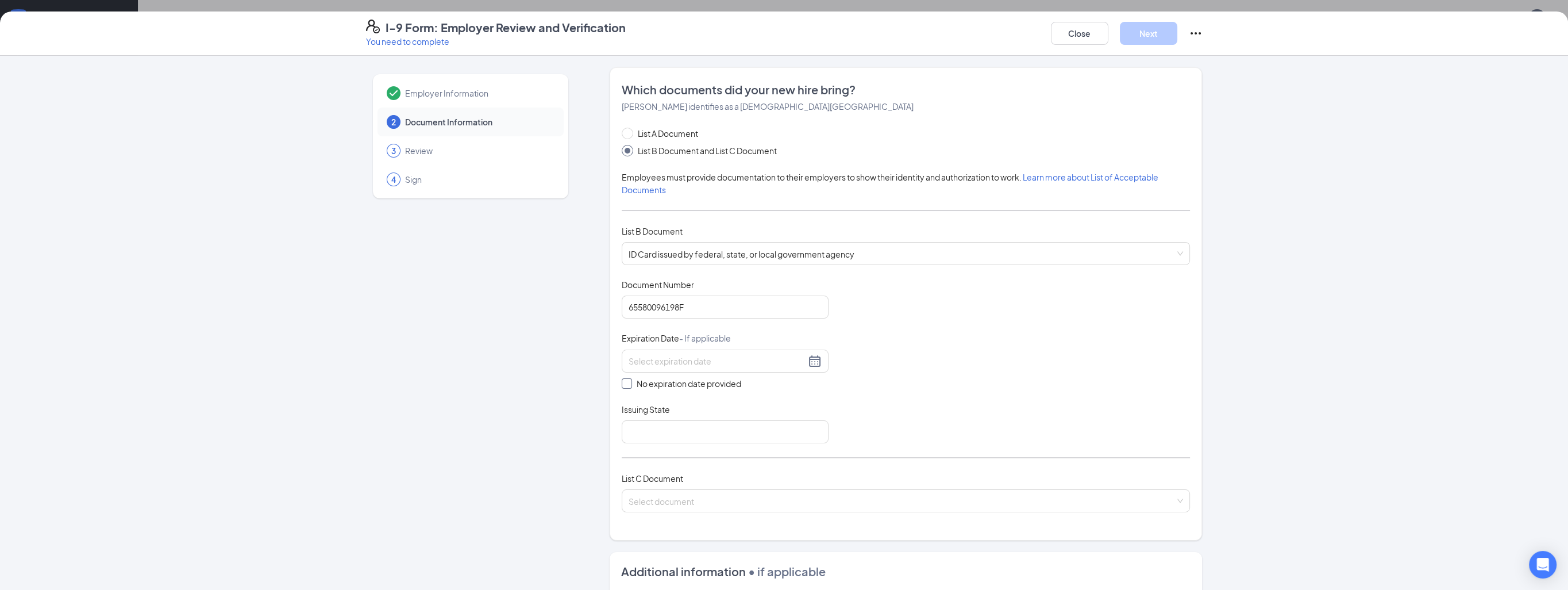
click at [630, 380] on input "No expiration date provided" at bounding box center [626, 382] width 8 height 8
click at [810, 360] on div at bounding box center [725, 362] width 193 height 14
click at [732, 356] on div at bounding box center [725, 362] width 193 height 14
click at [633, 388] on span "No expiration date provided" at bounding box center [689, 385] width 114 height 13
click at [629, 388] on input "No expiration date provided" at bounding box center [626, 384] width 8 height 8
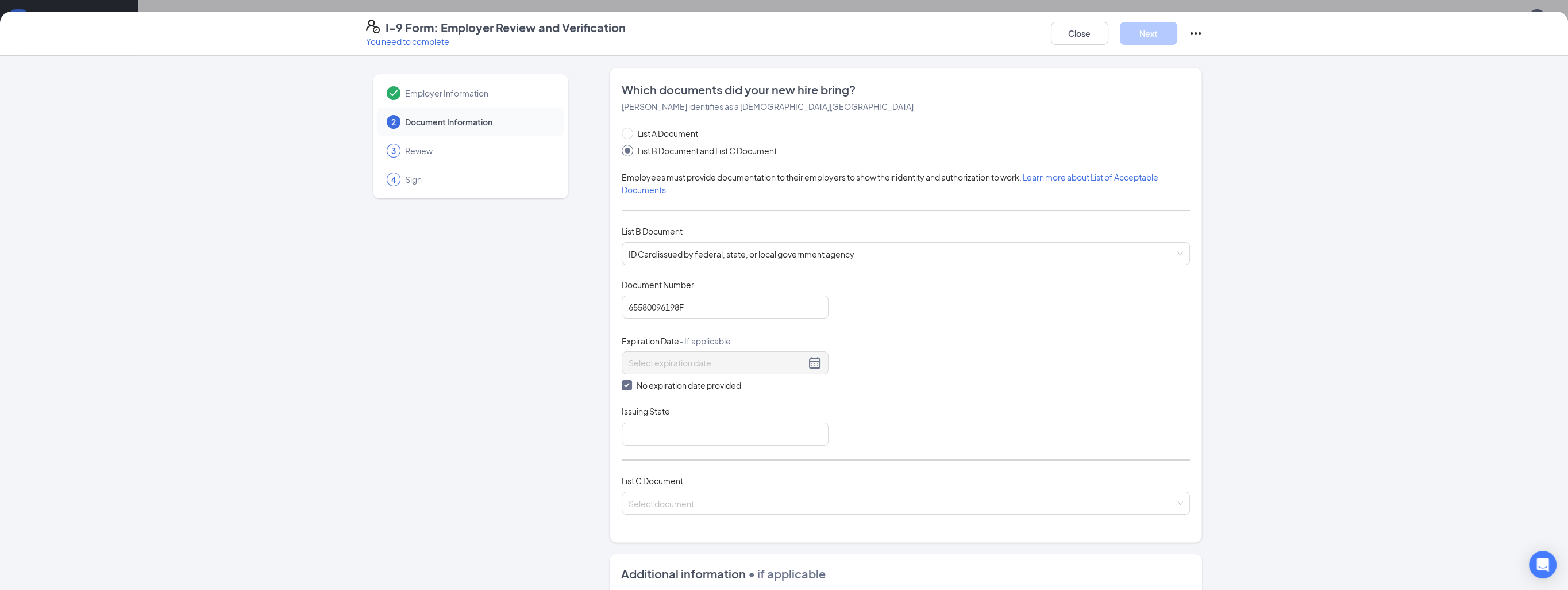
checkbox input "false"
click at [814, 363] on div at bounding box center [725, 361] width 193 height 14
type input "[DATE]"
click at [717, 445] on div "12" at bounding box center [717, 444] width 14 height 14
click at [754, 431] on input "Issuing State" at bounding box center [726, 432] width 207 height 23
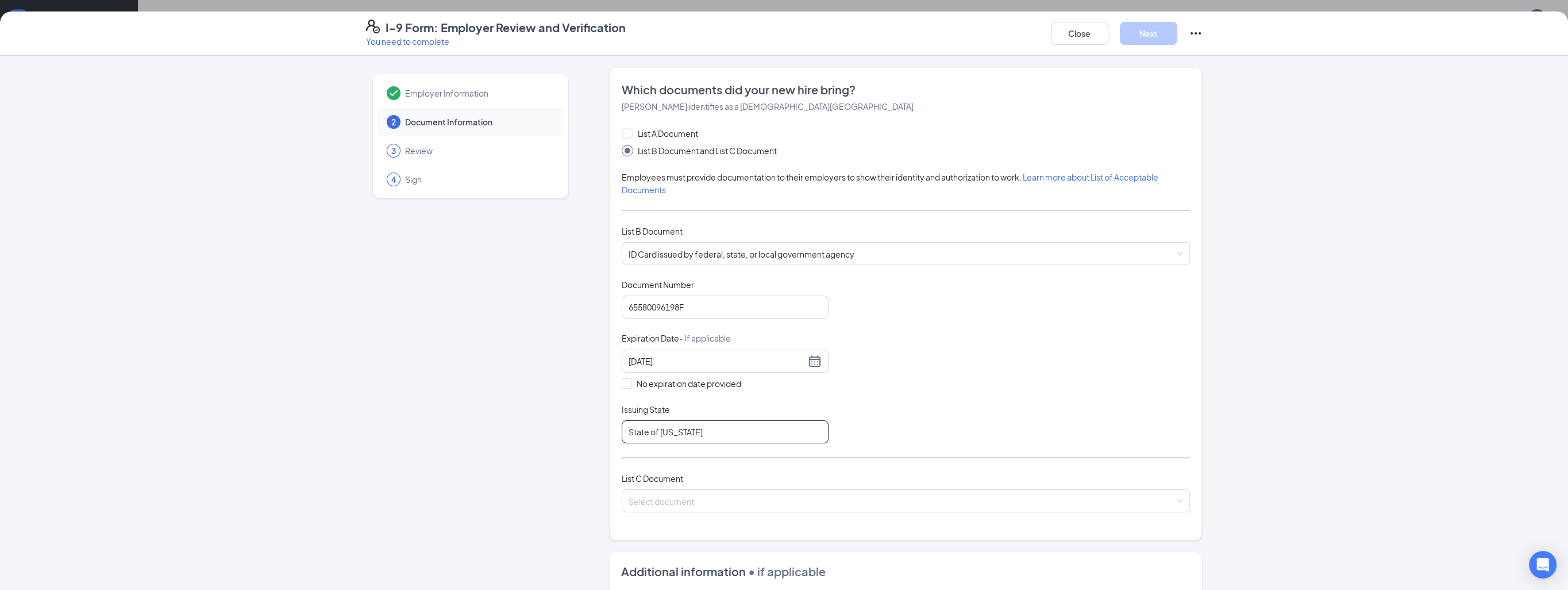
type input "State of [US_STATE]"
click at [718, 495] on input "search" at bounding box center [902, 498] width 547 height 17
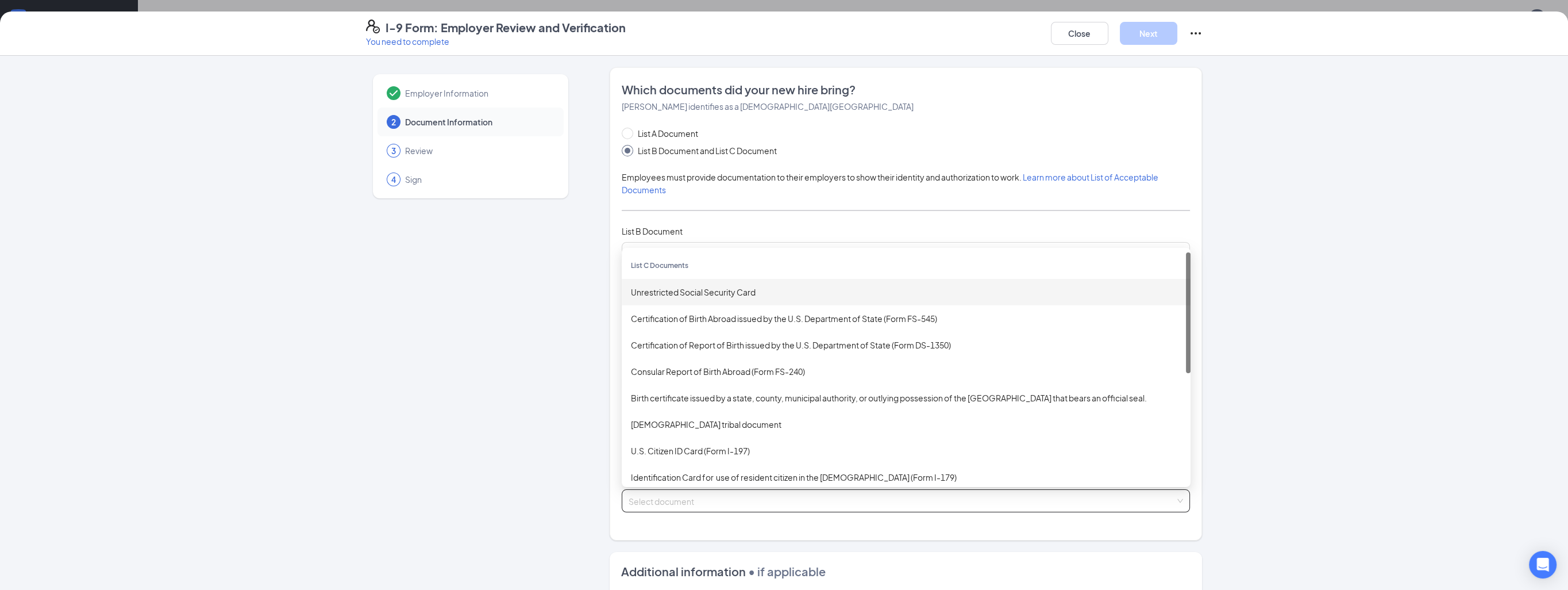
click at [660, 291] on div "Unrestricted Social Security Card" at bounding box center [906, 292] width 550 height 13
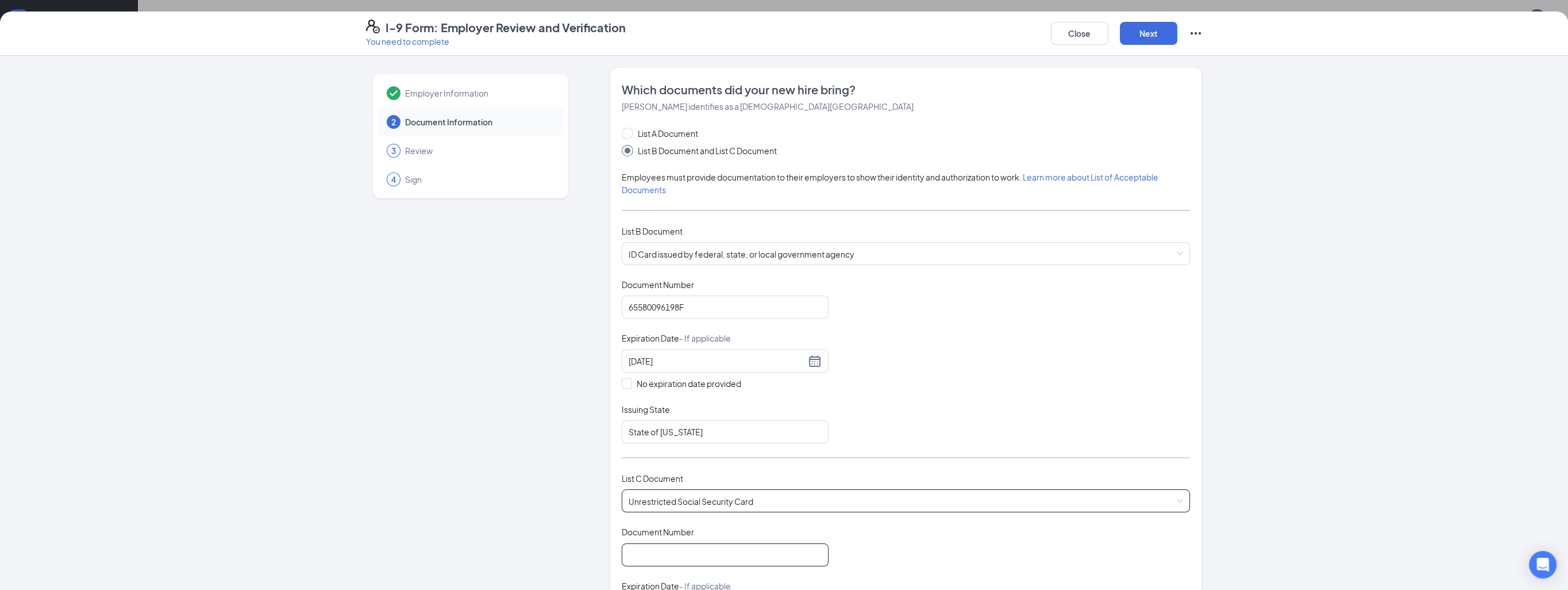
click at [635, 555] on input "Document Number" at bounding box center [726, 555] width 207 height 23
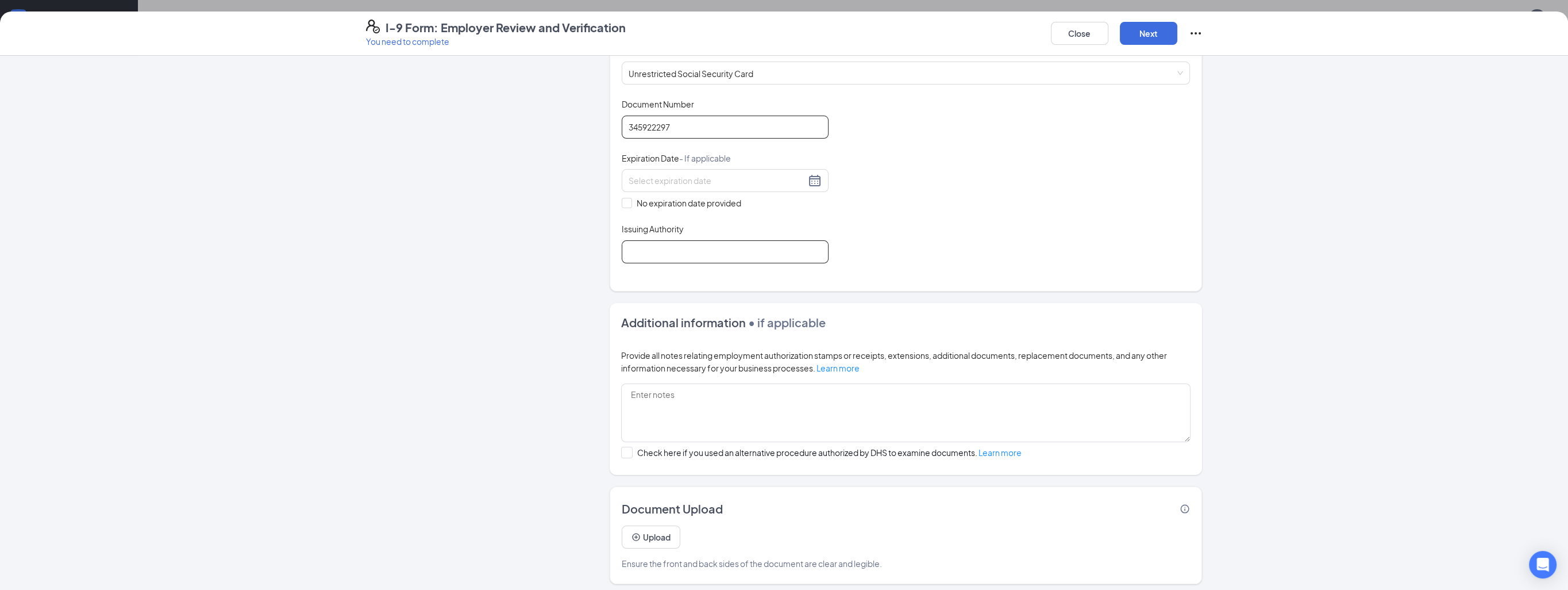
type input "345922297"
click at [671, 257] on input "Issuing Authority" at bounding box center [726, 251] width 207 height 23
type input "SSA"
click at [805, 421] on textarea at bounding box center [906, 413] width 570 height 58
click at [1149, 30] on button "Next" at bounding box center [1149, 33] width 58 height 23
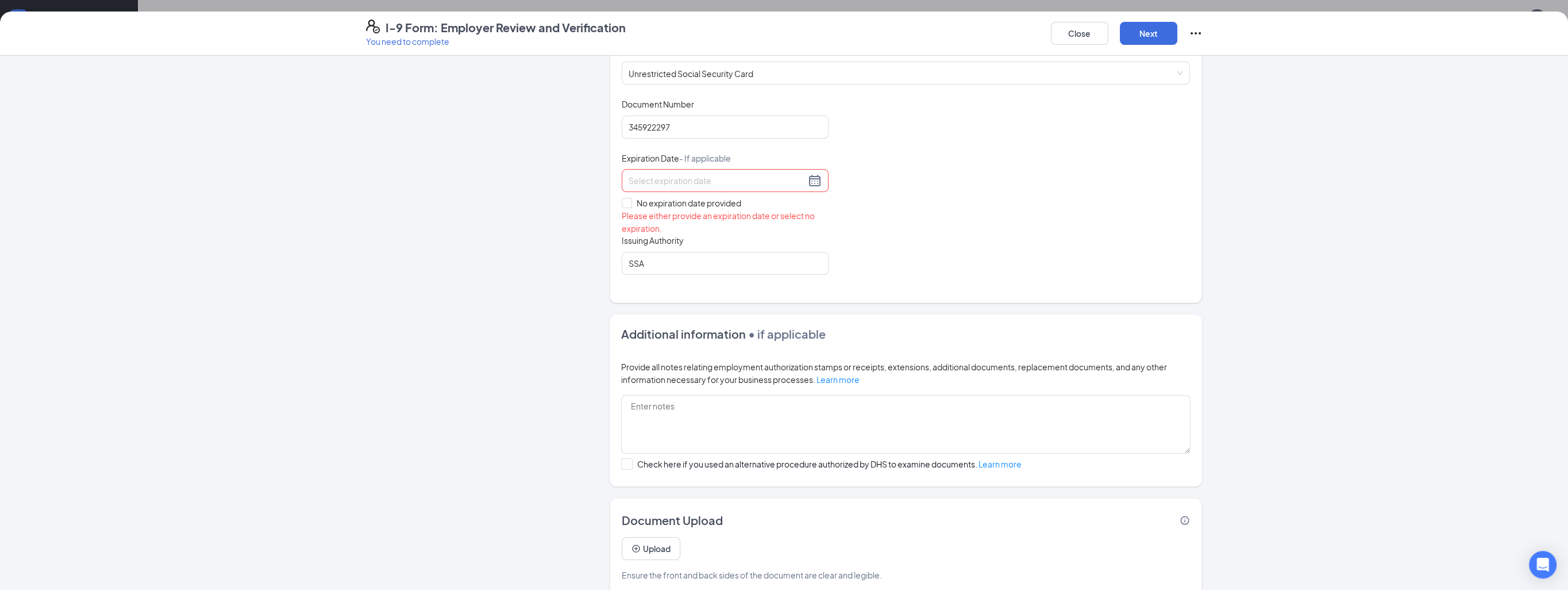
click at [681, 182] on input at bounding box center [717, 180] width 177 height 13
type input "[DATE]"
click at [897, 210] on div "Document Title Unrestricted Social Security Card Document Number 345922297 Expi…" at bounding box center [906, 186] width 568 height 176
click at [622, 202] on span at bounding box center [627, 203] width 10 height 10
click at [622, 202] on input "No expiration date provided" at bounding box center [626, 202] width 8 height 8
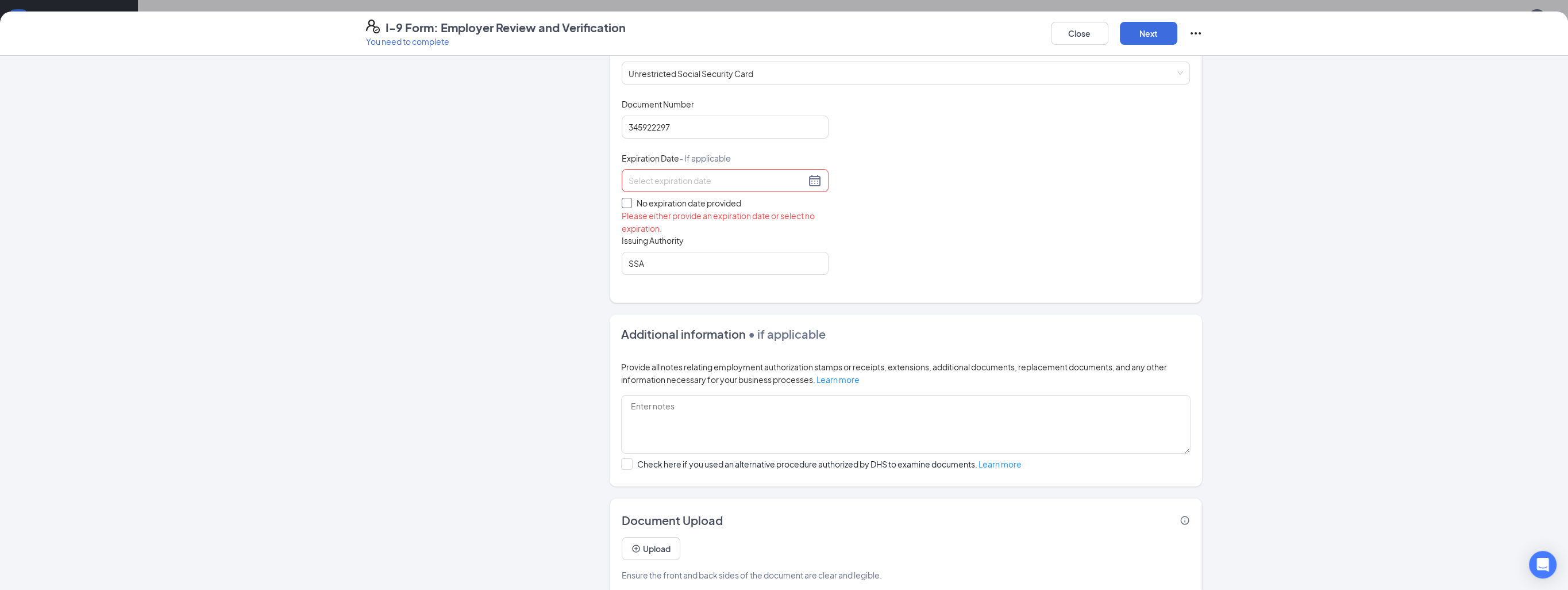
checkbox input "true"
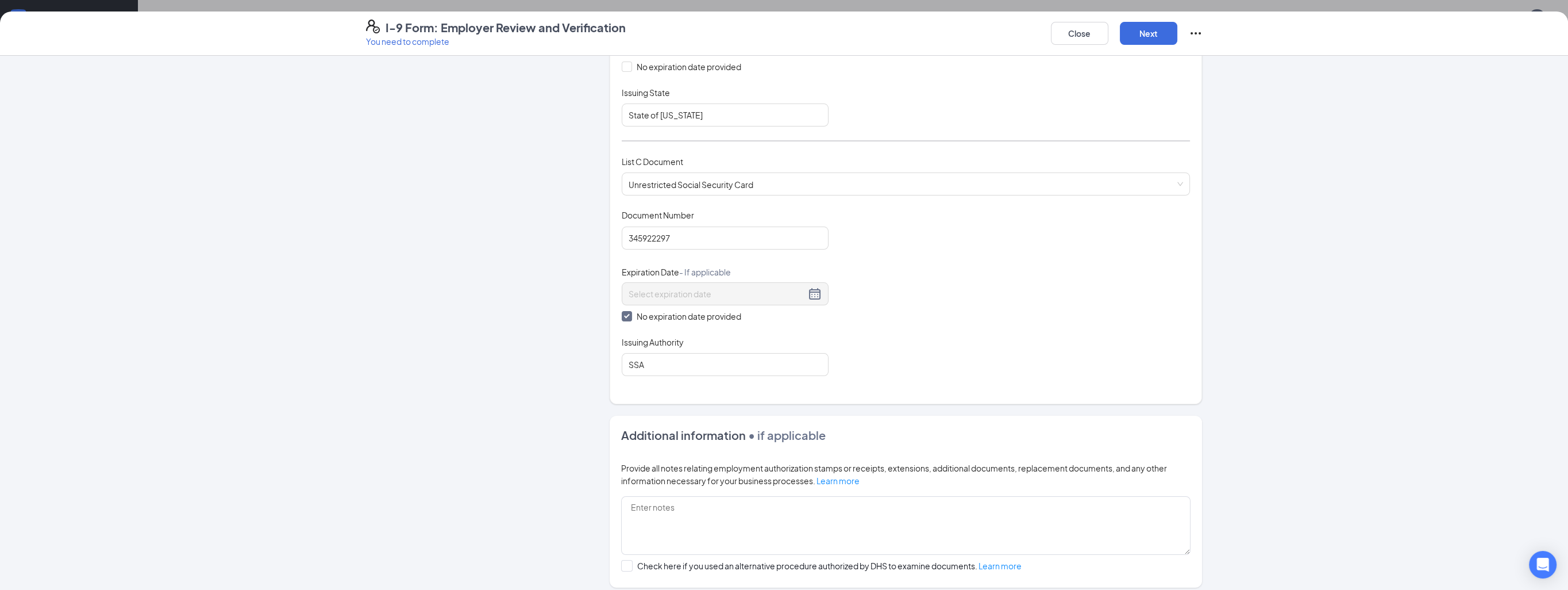
scroll to position [255, 0]
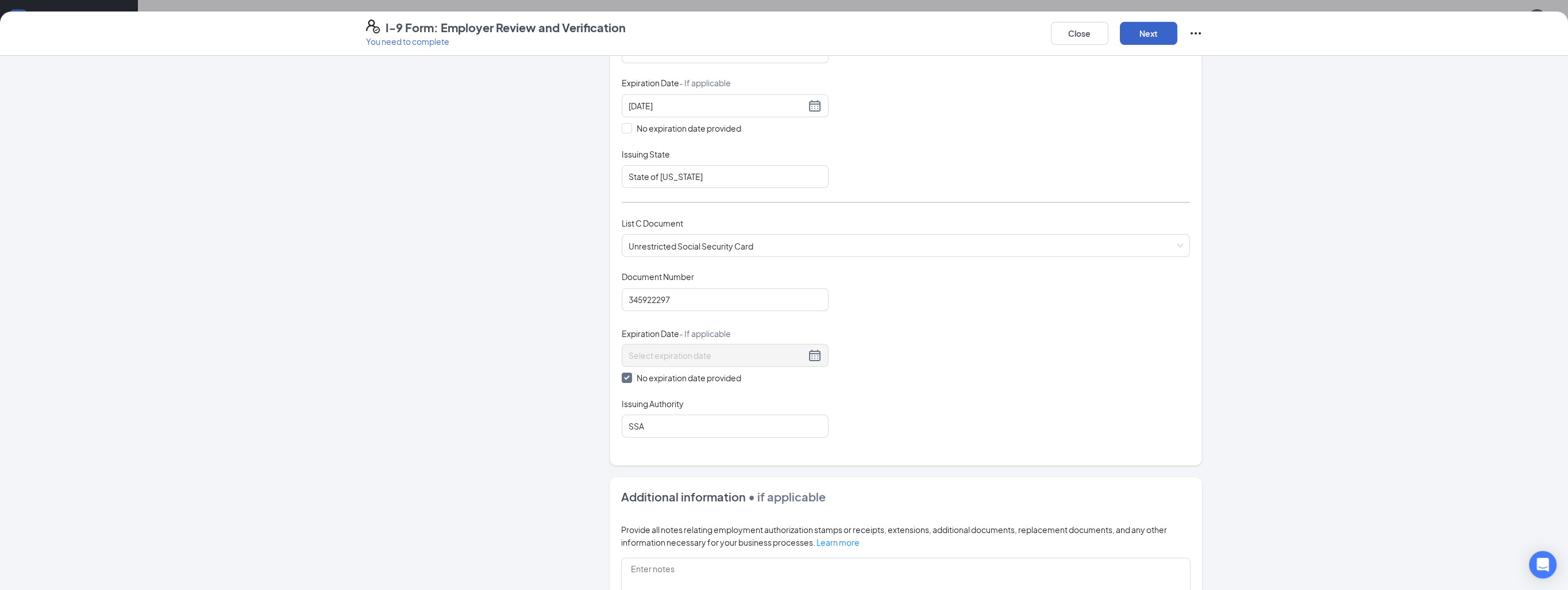
click at [1141, 27] on button "Next" at bounding box center [1149, 33] width 58 height 23
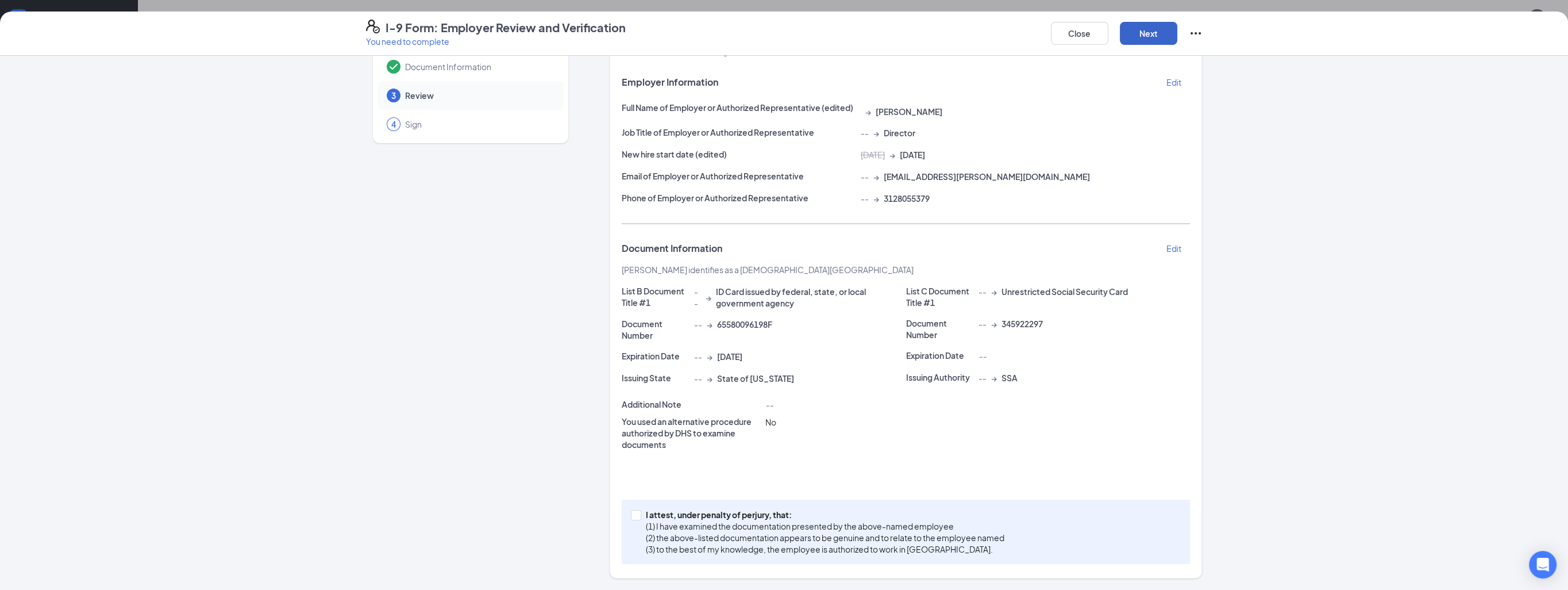
scroll to position [53, 0]
click at [1140, 35] on button "Next" at bounding box center [1149, 33] width 58 height 23
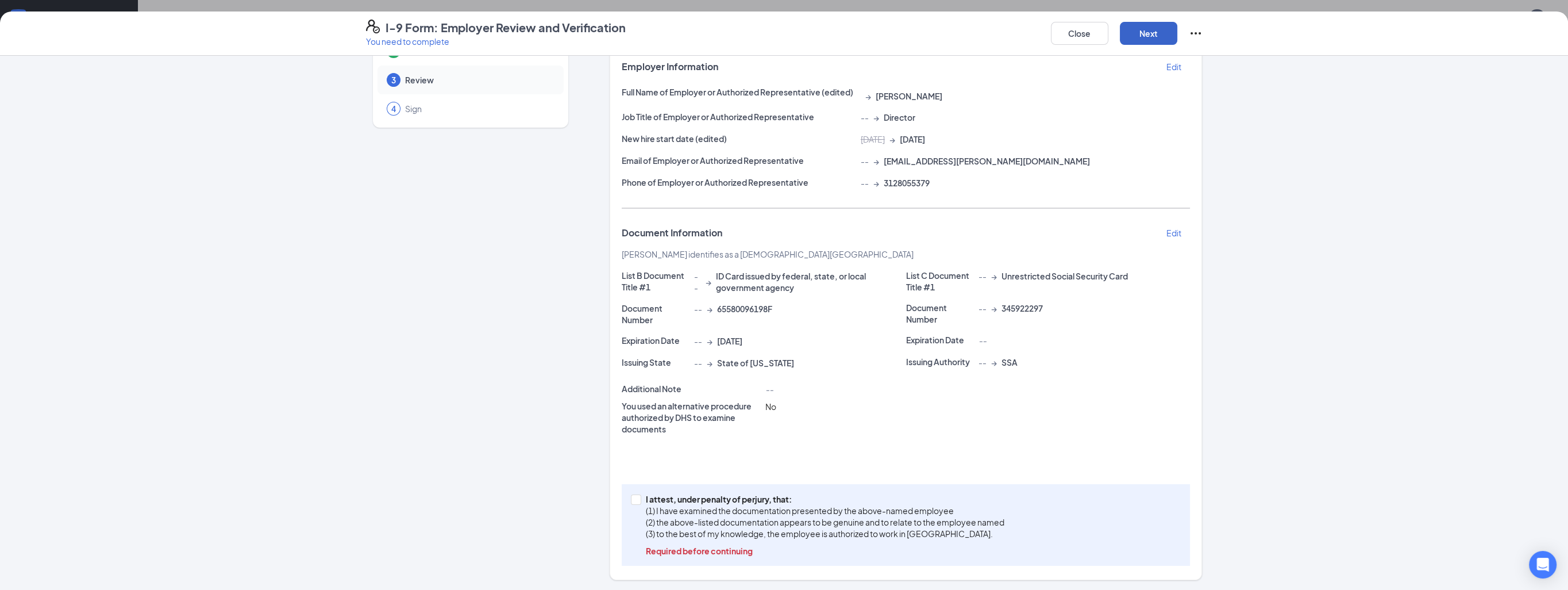
click at [1134, 40] on button "Next" at bounding box center [1149, 33] width 58 height 23
click at [1137, 33] on button "Next" at bounding box center [1149, 33] width 58 height 23
click at [1166, 67] on p "Edit" at bounding box center [1173, 67] width 15 height 12
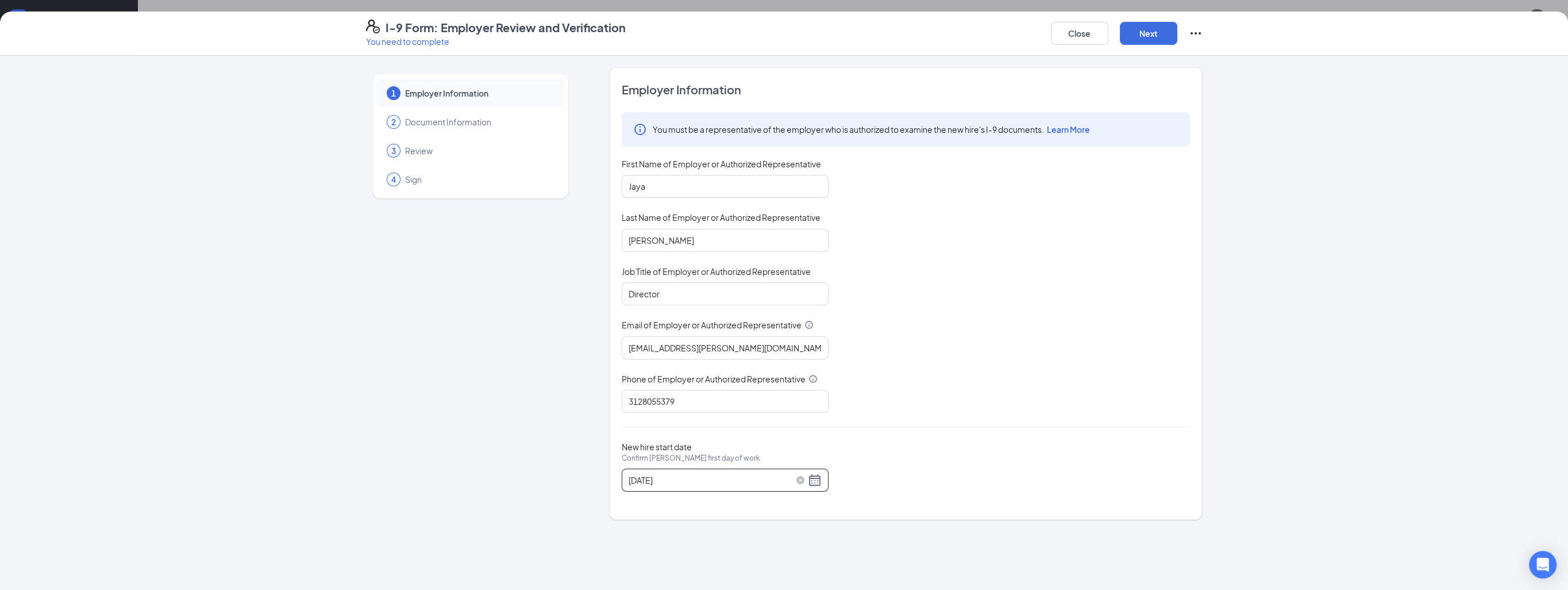
click at [821, 480] on div "[DATE]" at bounding box center [725, 480] width 193 height 14
type input "[DATE]"
click at [661, 500] on div "25" at bounding box center [659, 499] width 14 height 14
click at [857, 438] on div "Employer Information You must be a representative of the employer who is author…" at bounding box center [906, 293] width 568 height 424
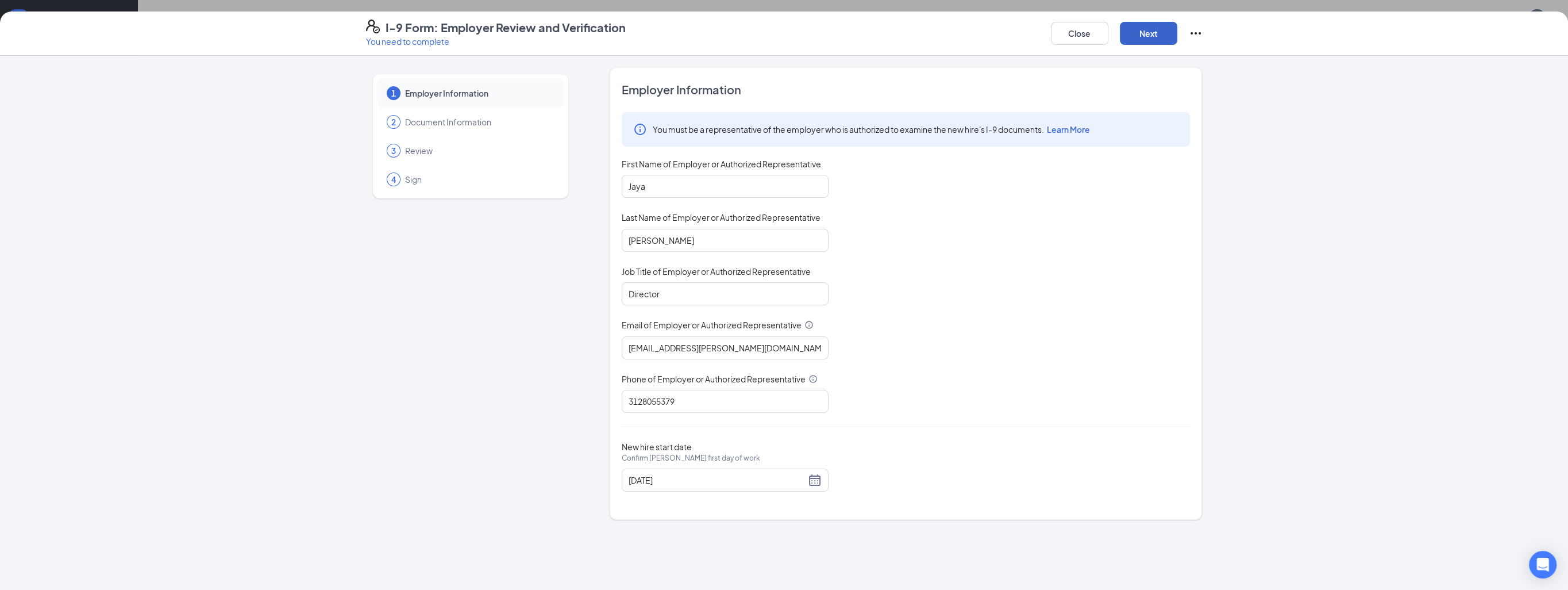
click at [1146, 34] on button "Next" at bounding box center [1149, 33] width 58 height 23
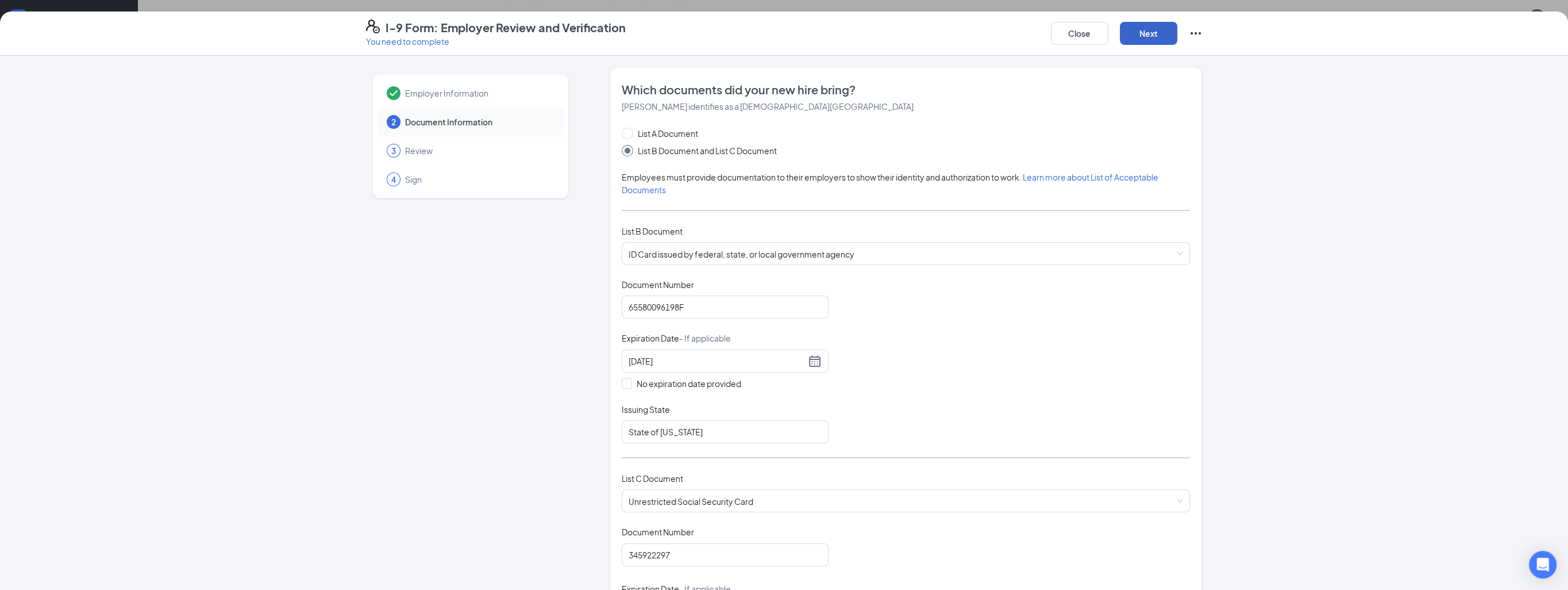
click at [1146, 34] on button "Next" at bounding box center [1149, 33] width 58 height 23
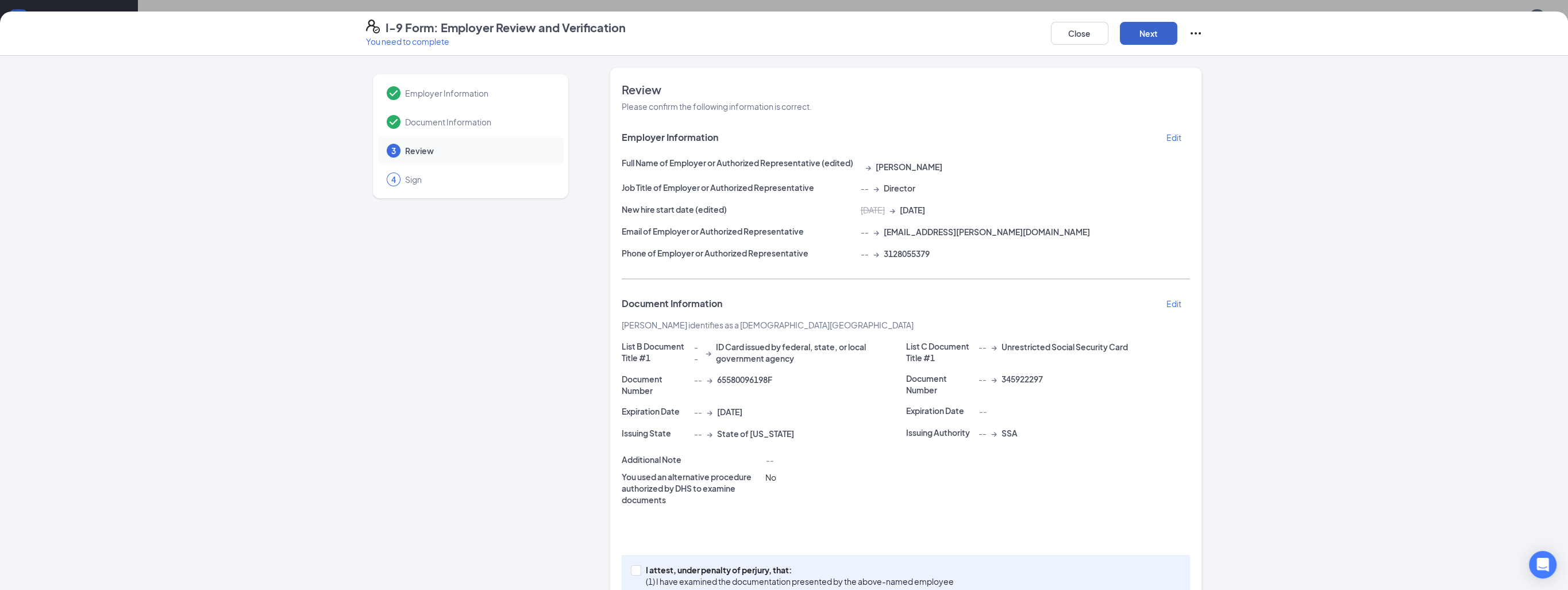
click at [1146, 34] on button "Next" at bounding box center [1149, 33] width 58 height 23
click at [637, 566] on span at bounding box center [636, 571] width 10 height 10
click at [637, 566] on input "I attest, under penalty of [PERSON_NAME], that: (1) I have examined the documen…" at bounding box center [635, 569] width 8 height 8
checkbox input "true"
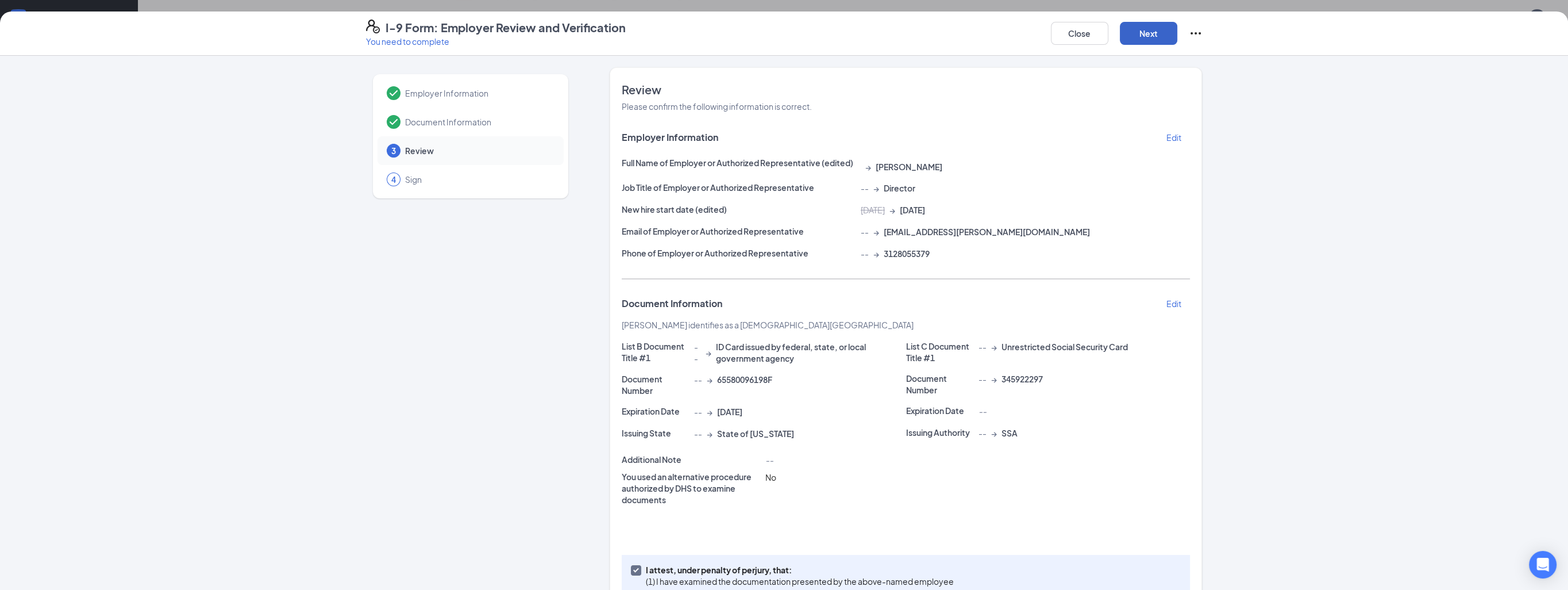
click at [1157, 27] on button "Next" at bounding box center [1149, 33] width 58 height 23
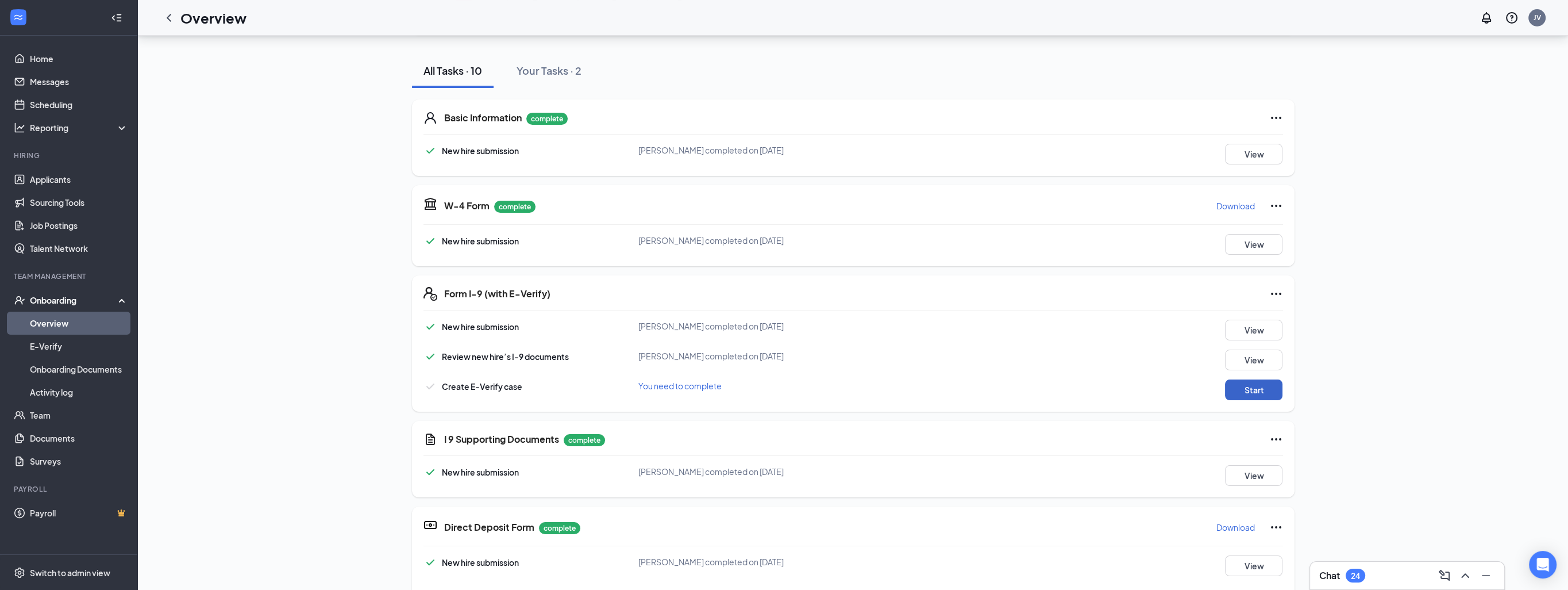
click at [1253, 390] on button "Start" at bounding box center [1254, 390] width 58 height 21
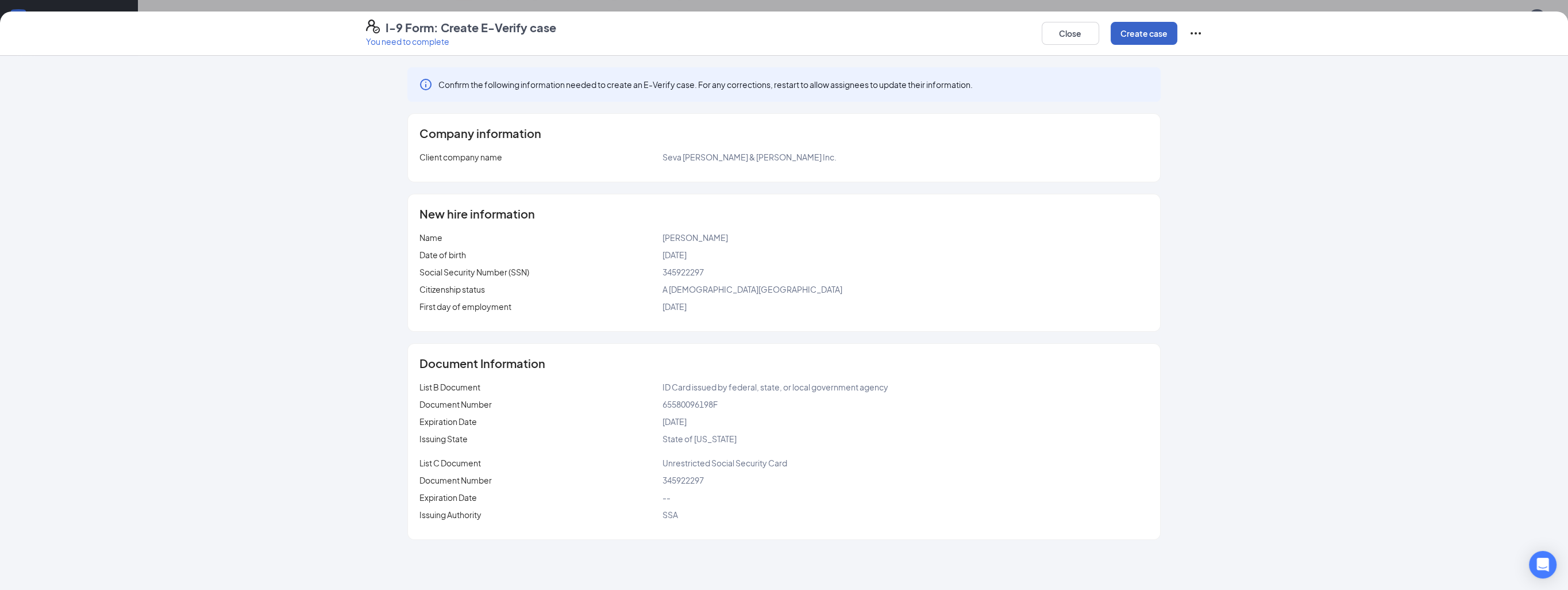
click at [1142, 38] on button "Create case" at bounding box center [1144, 33] width 67 height 23
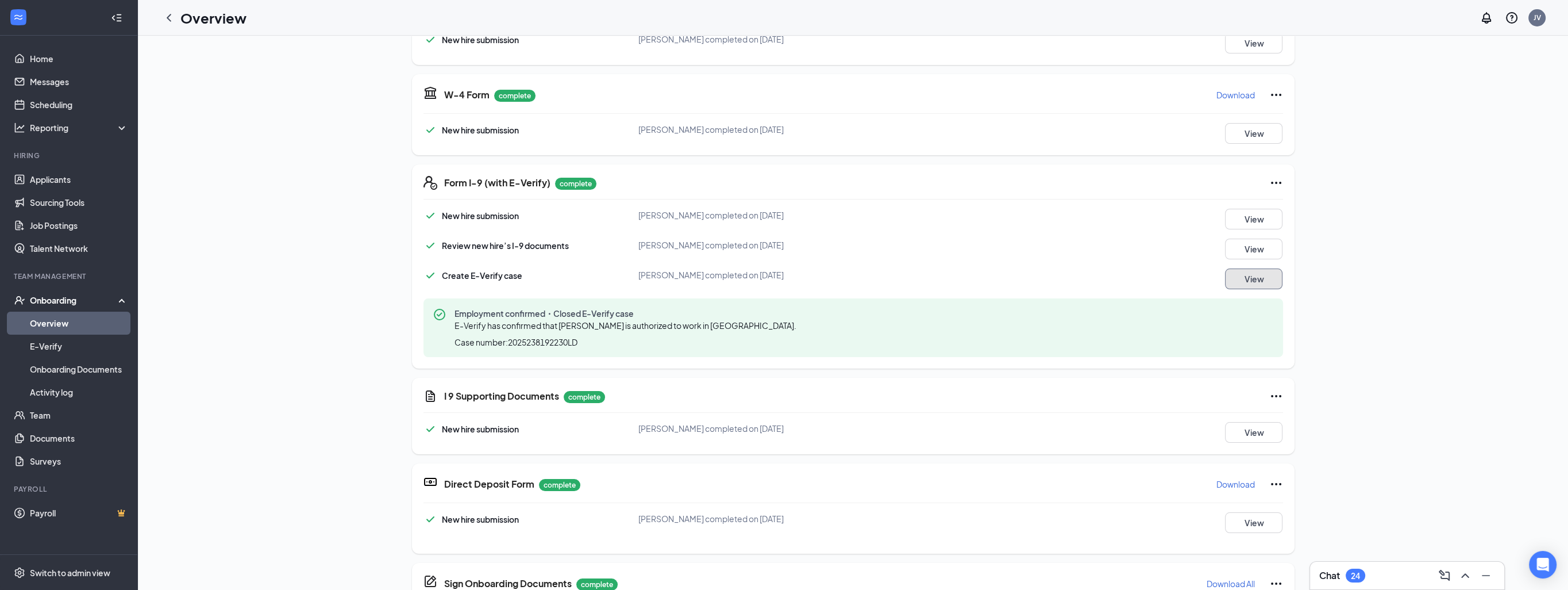
scroll to position [0, 0]
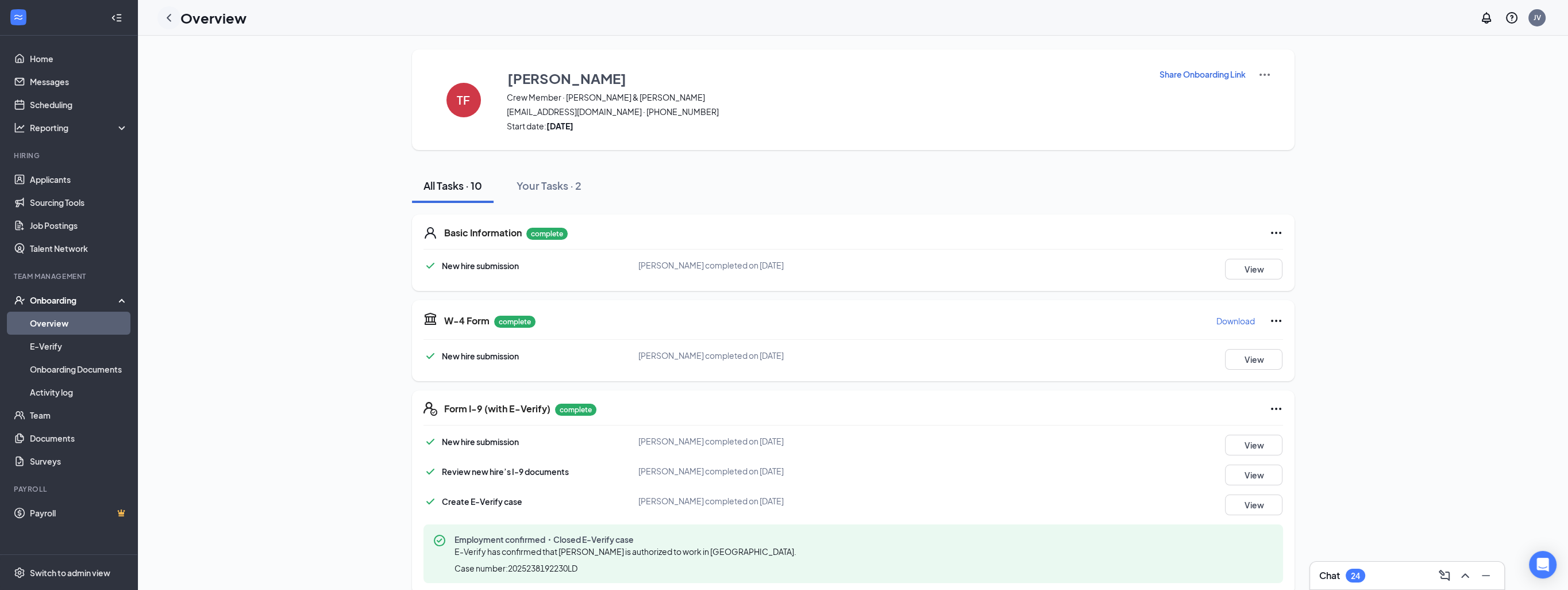
click at [174, 18] on icon "ChevronLeft" at bounding box center [168, 18] width 14 height 14
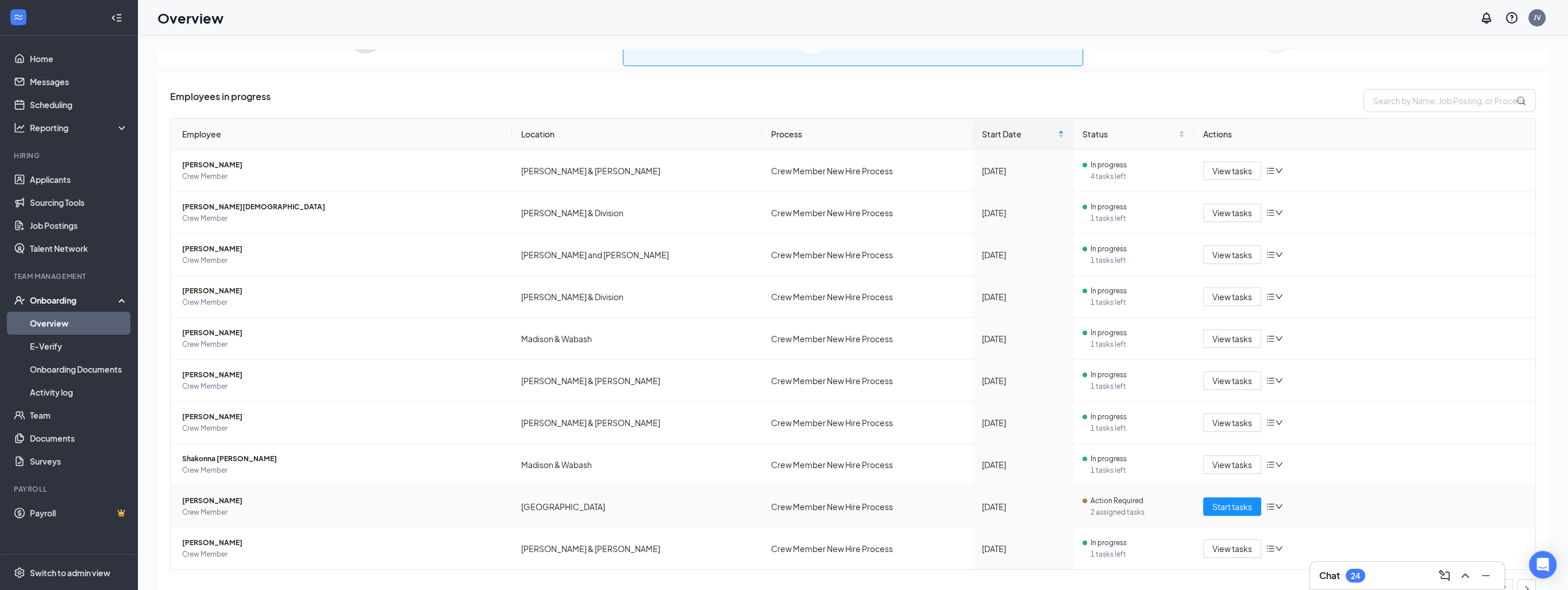
scroll to position [165, 0]
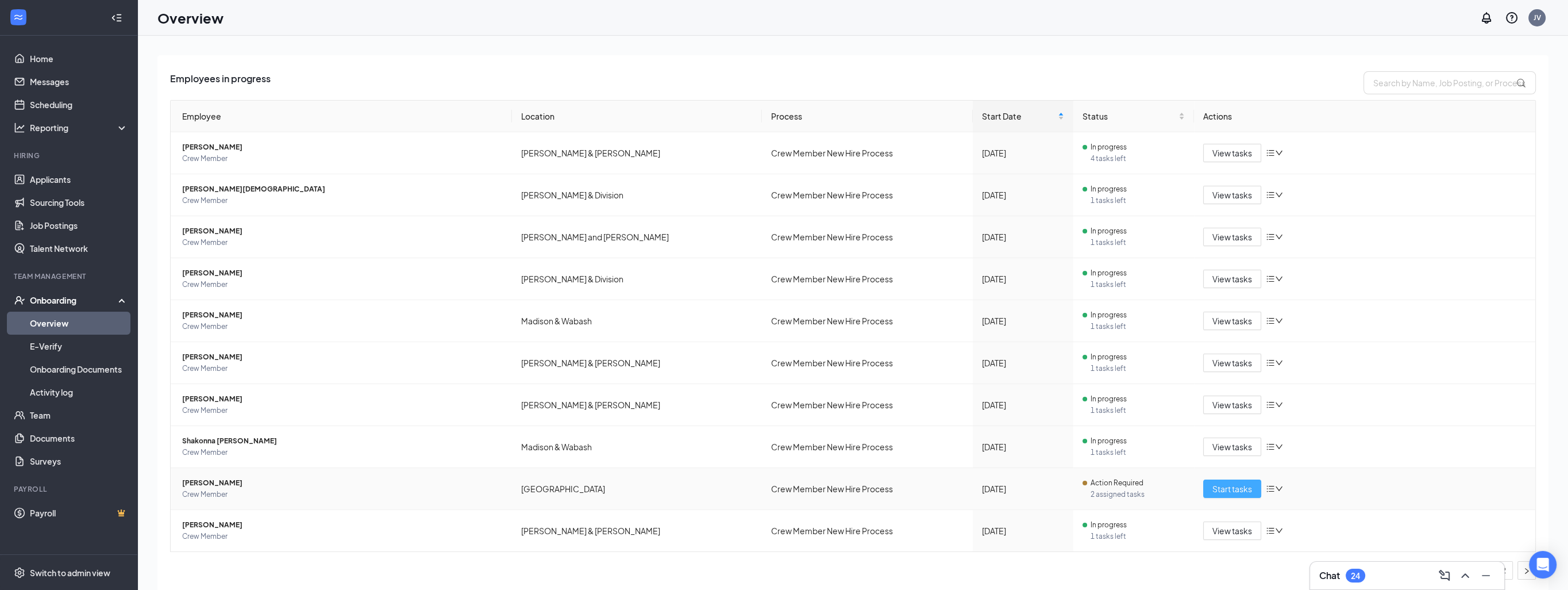
click at [1232, 487] on span "Start tasks" at bounding box center [1233, 489] width 40 height 13
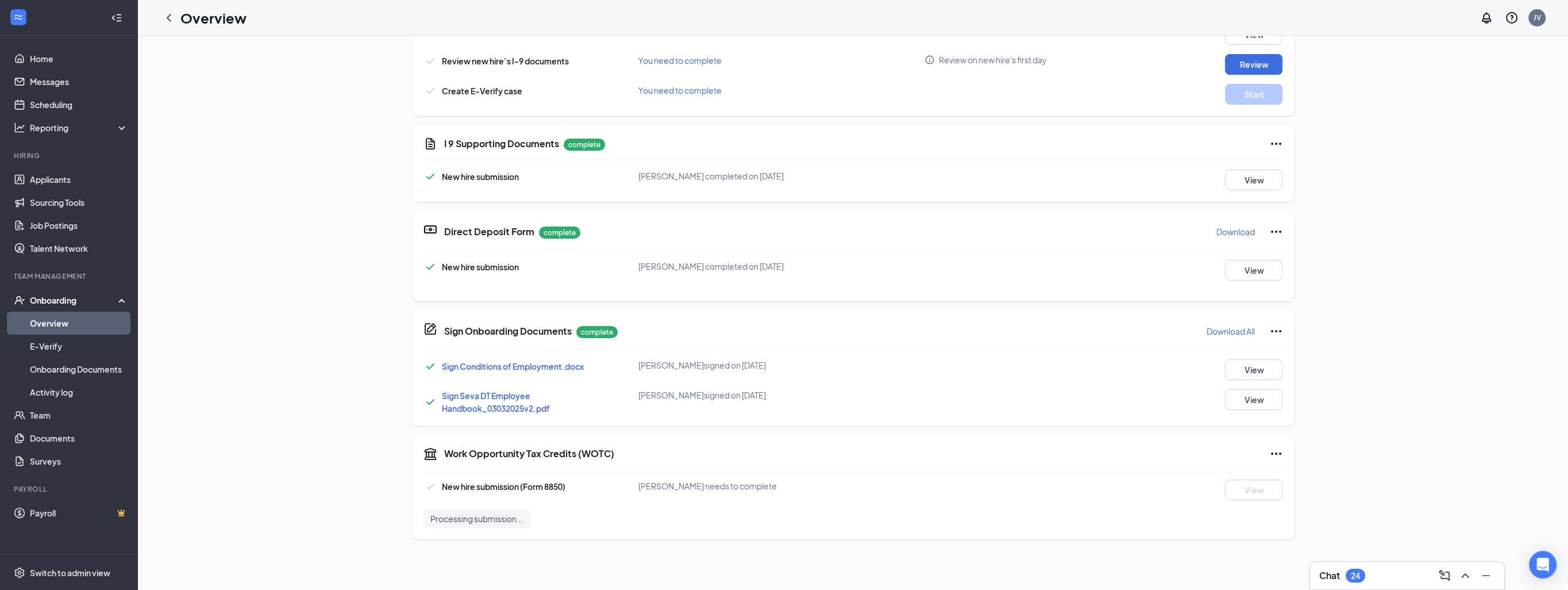
scroll to position [440, 0]
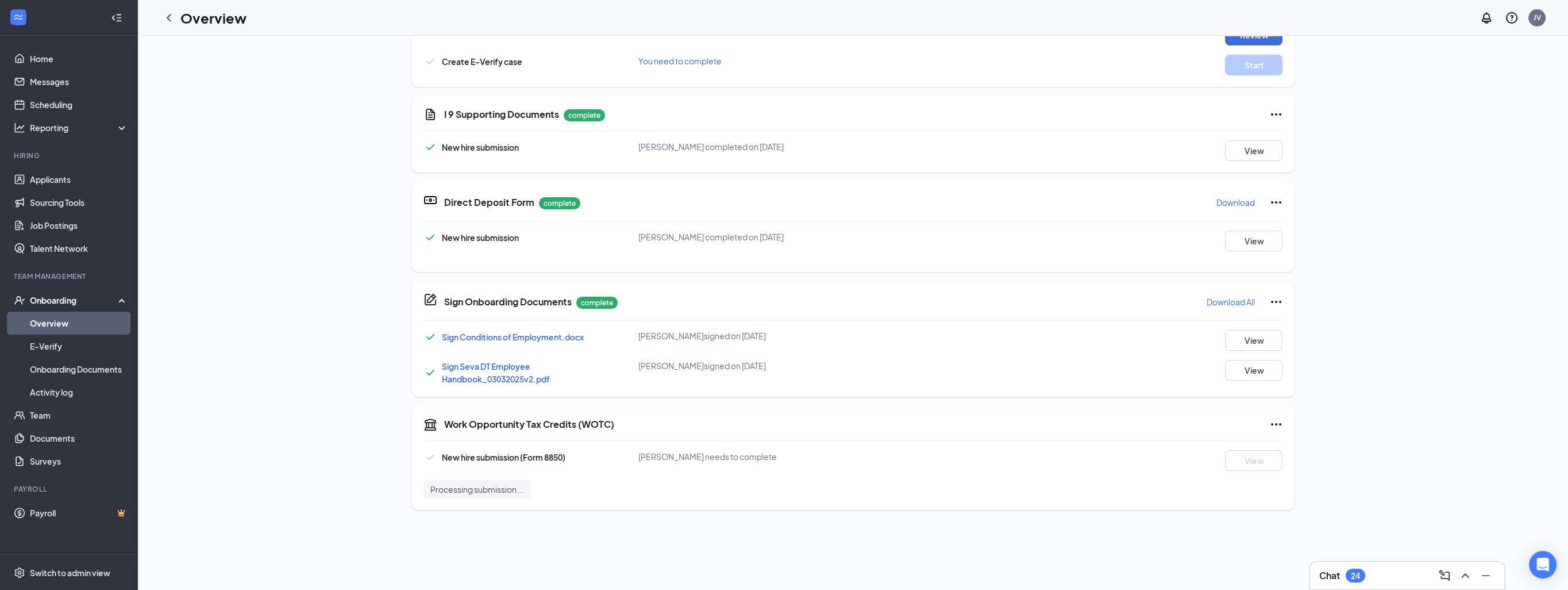
click at [1349, 578] on div "24" at bounding box center [1355, 575] width 19 height 14
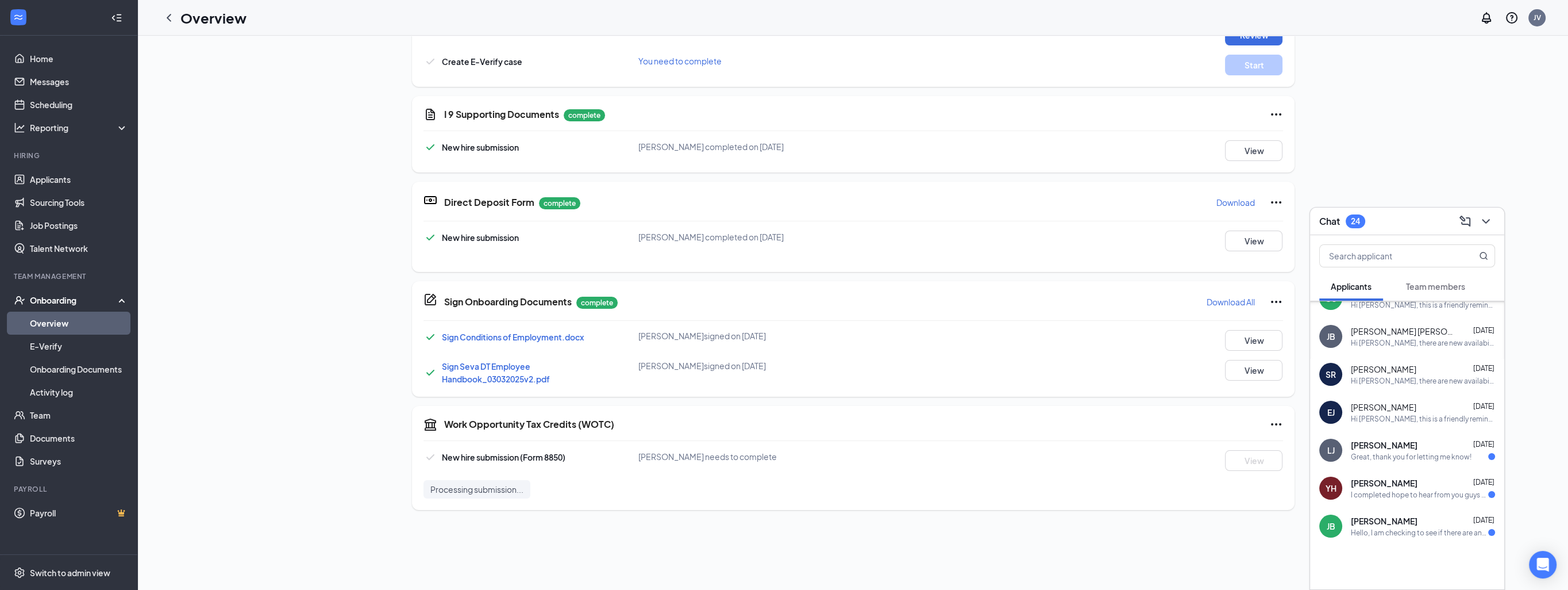
scroll to position [149, 0]
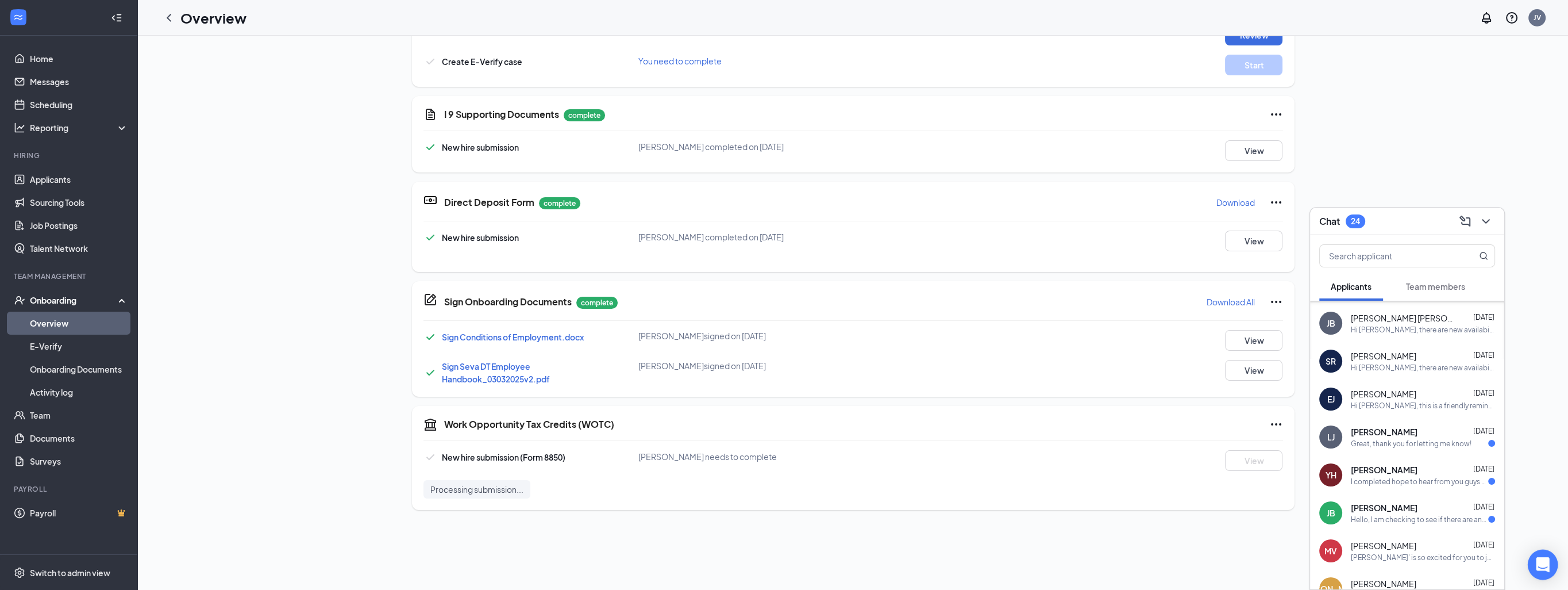
click at [1537, 568] on icon "Open Intercom Messenger" at bounding box center [1543, 565] width 15 height 15
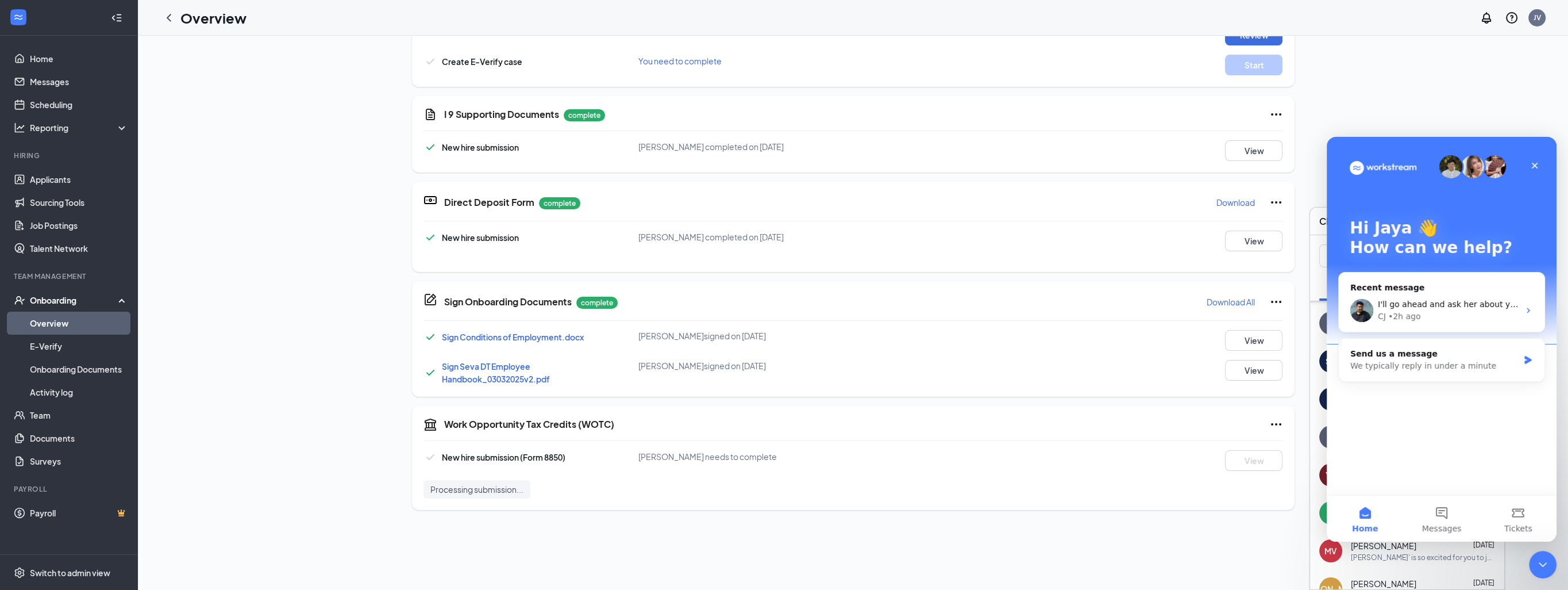
scroll to position [0, 0]
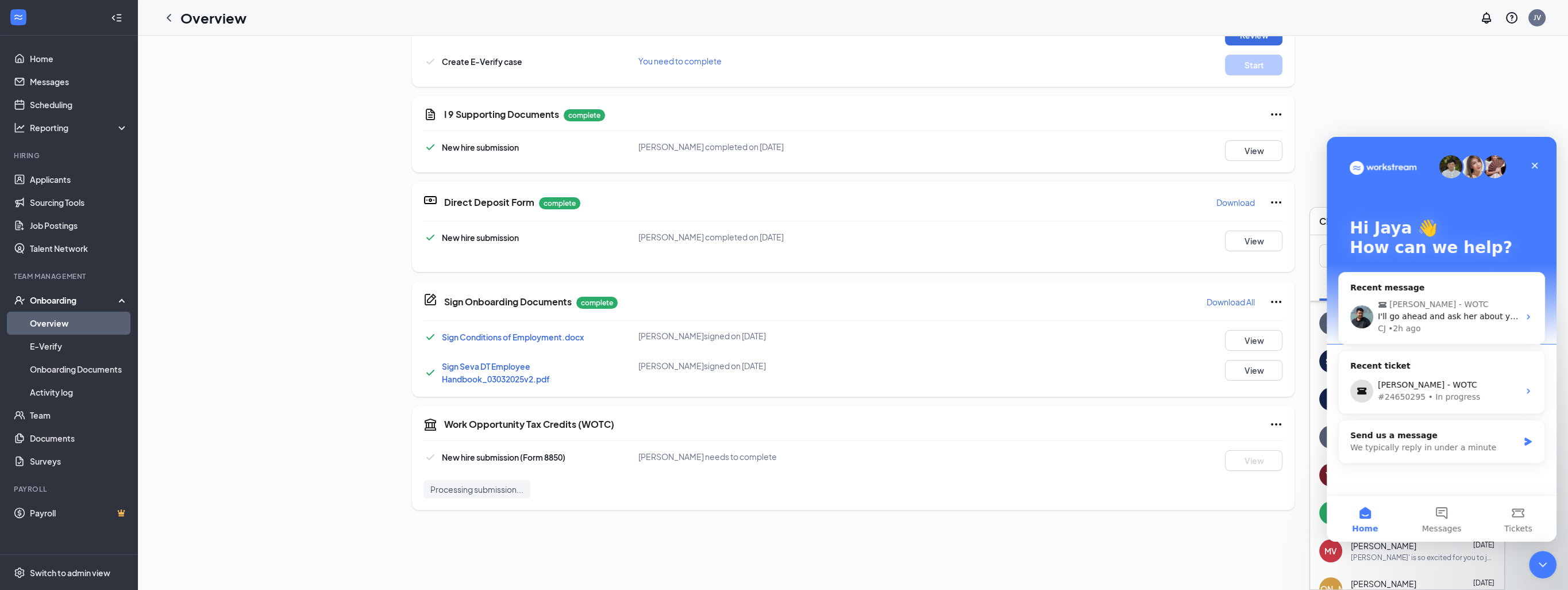
click at [1371, 146] on div "Hi [PERSON_NAME] 👋 How can we help?" at bounding box center [1442, 240] width 207 height 207
click at [1531, 164] on icon "Close" at bounding box center [1535, 166] width 9 height 9
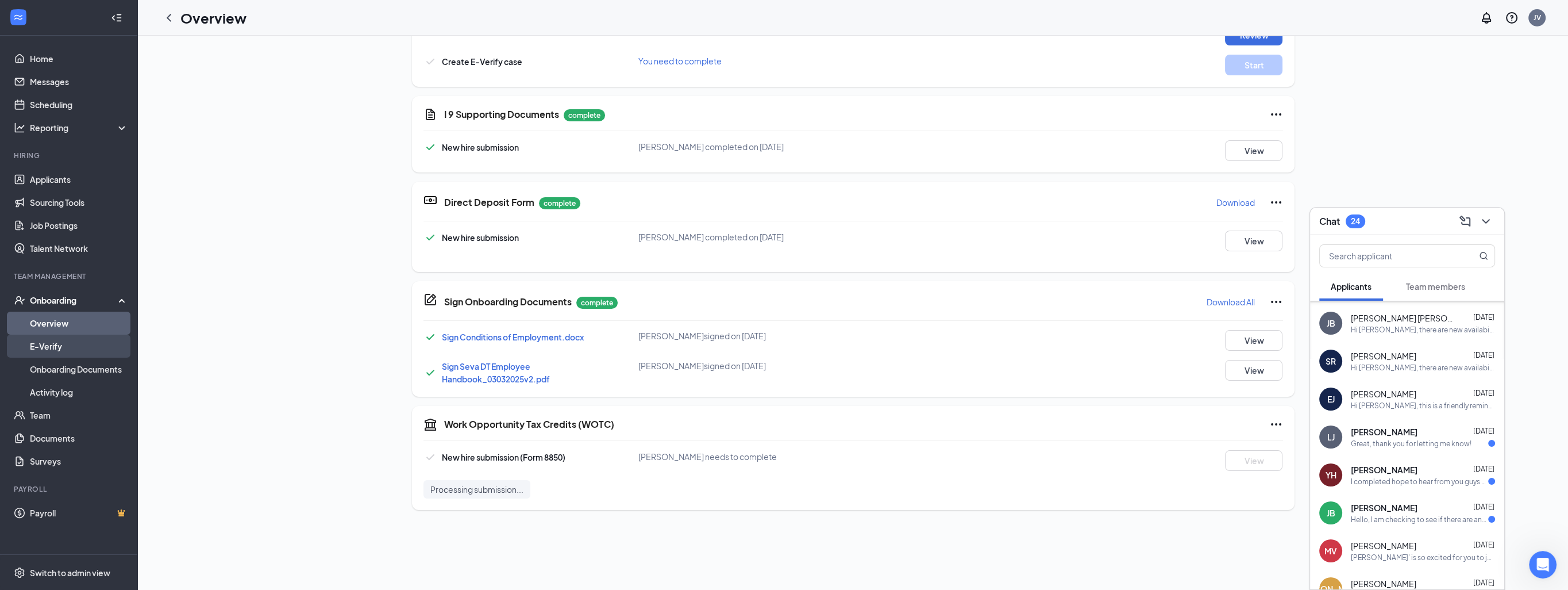
click at [69, 339] on link "E-Verify" at bounding box center [78, 346] width 98 height 23
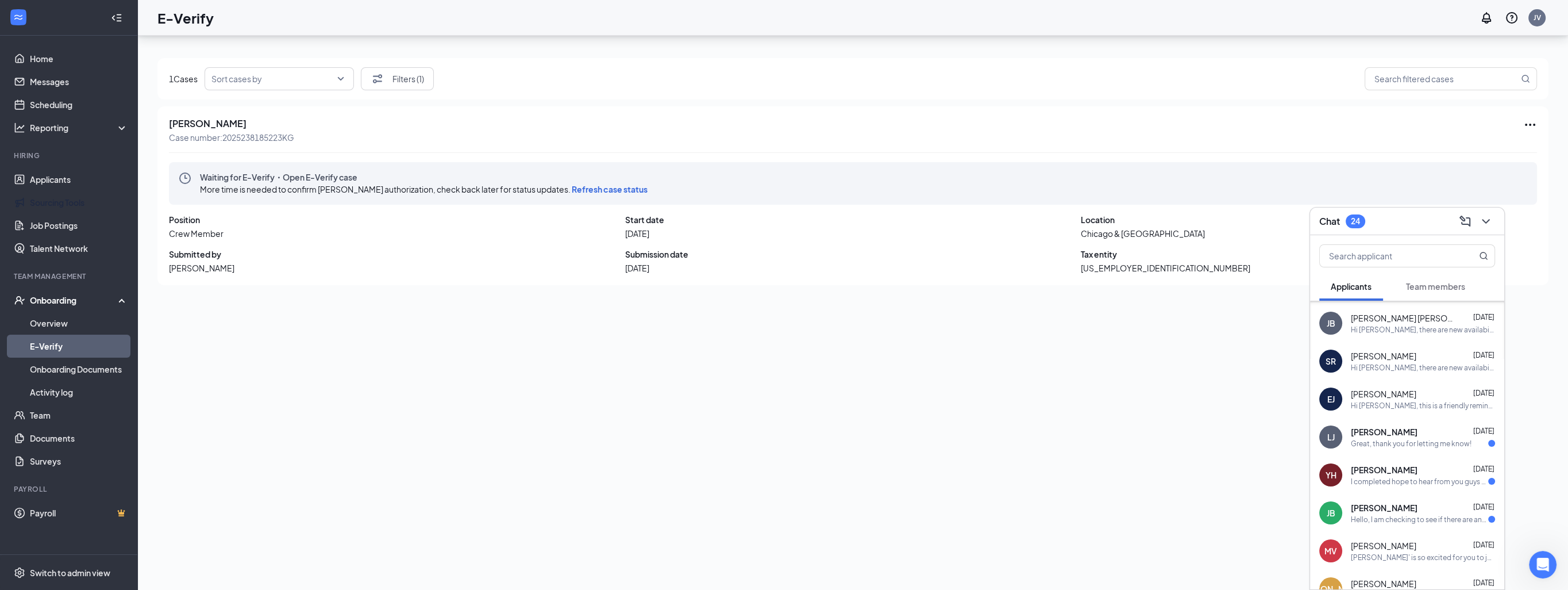
scroll to position [52, 0]
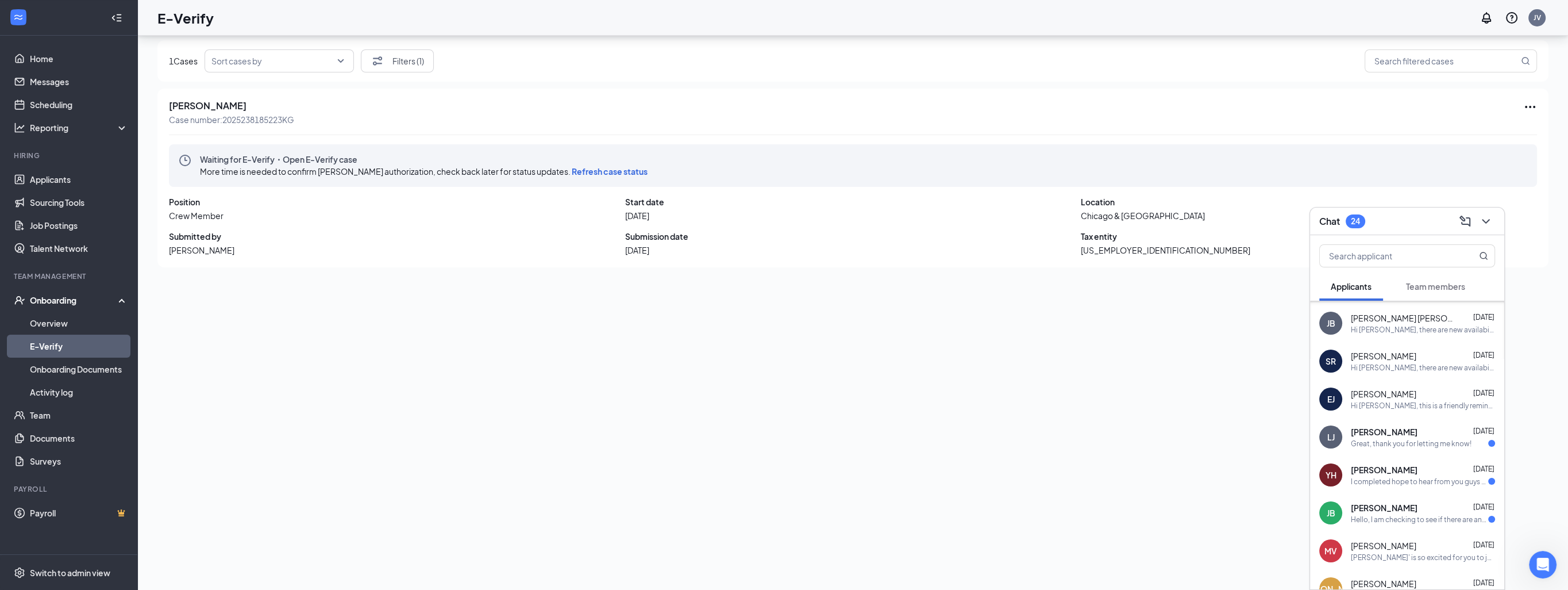
click at [638, 167] on span "Refresh case status" at bounding box center [610, 172] width 76 height 10
click at [625, 170] on span "Refresh case status" at bounding box center [610, 172] width 76 height 10
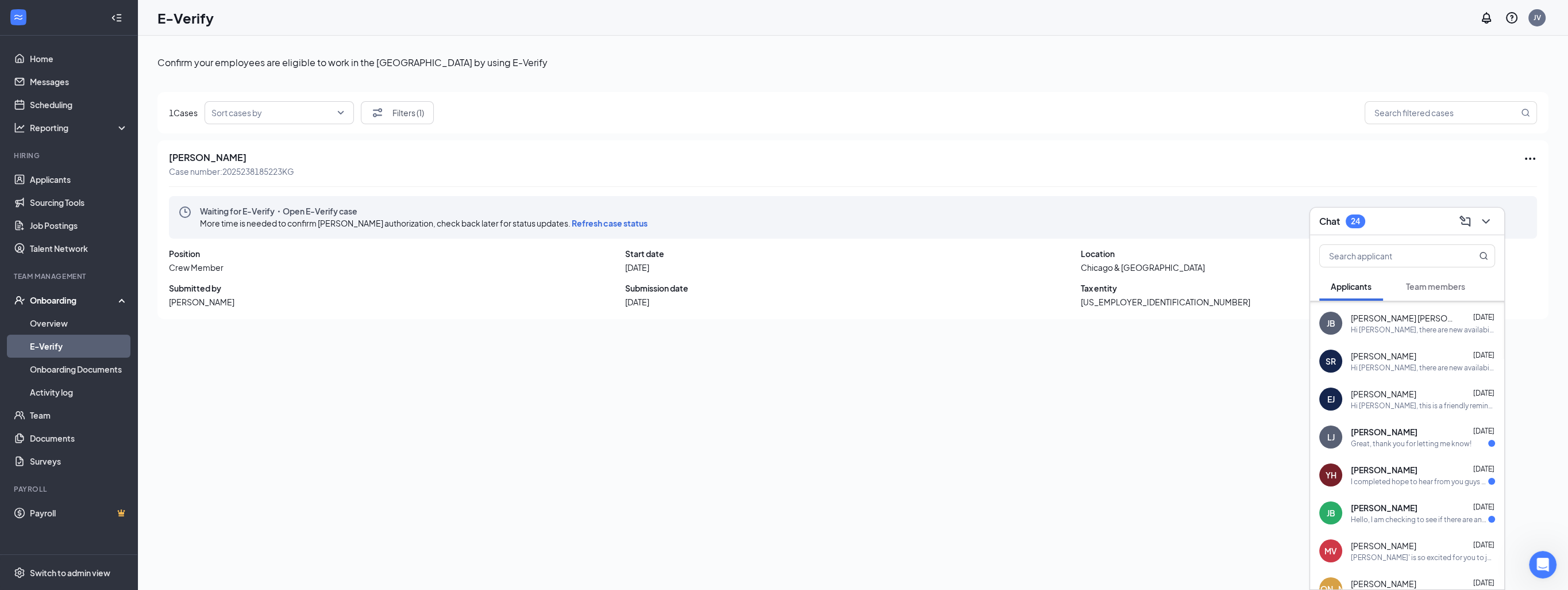
click at [48, 307] on div "Onboarding" at bounding box center [69, 299] width 138 height 23
click at [862, 426] on div "Confirm your employees are eligible to work in the [GEOGRAPHIC_DATA] by using E…" at bounding box center [853, 339] width 1391 height 578
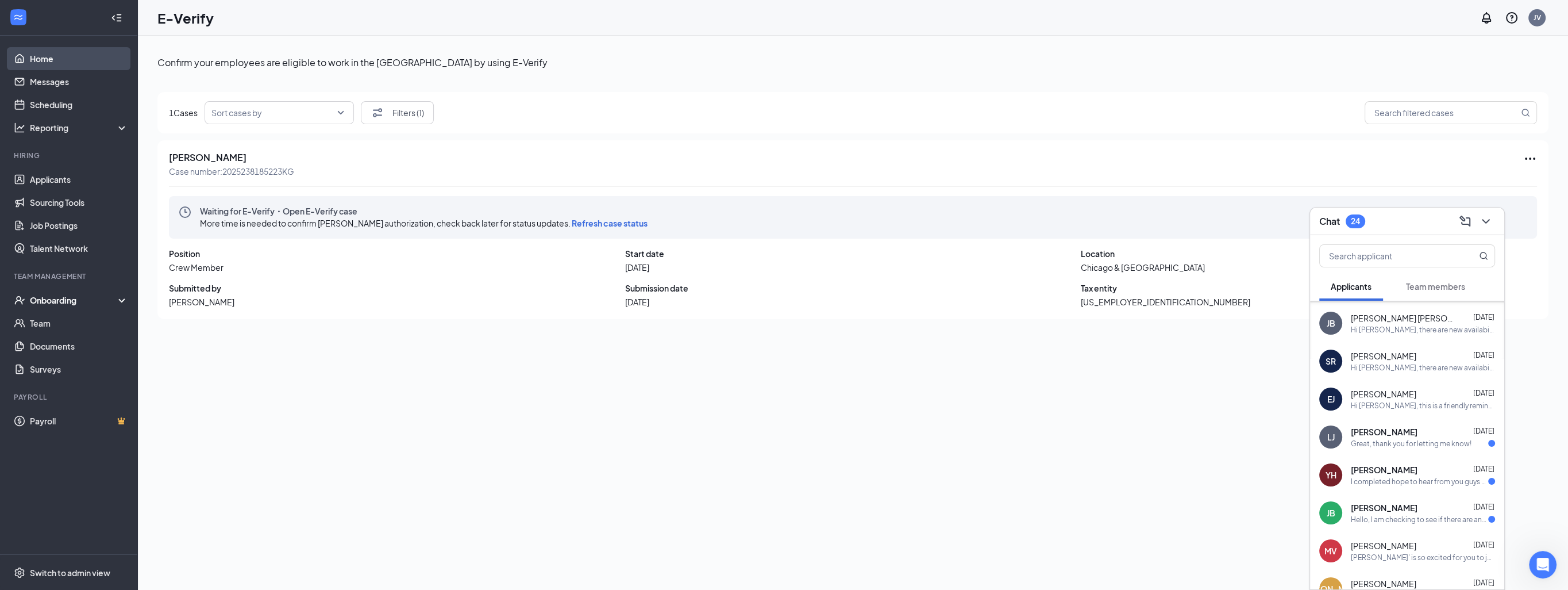
click at [38, 57] on link "Home" at bounding box center [78, 58] width 98 height 23
